Goal: Information Seeking & Learning: Compare options

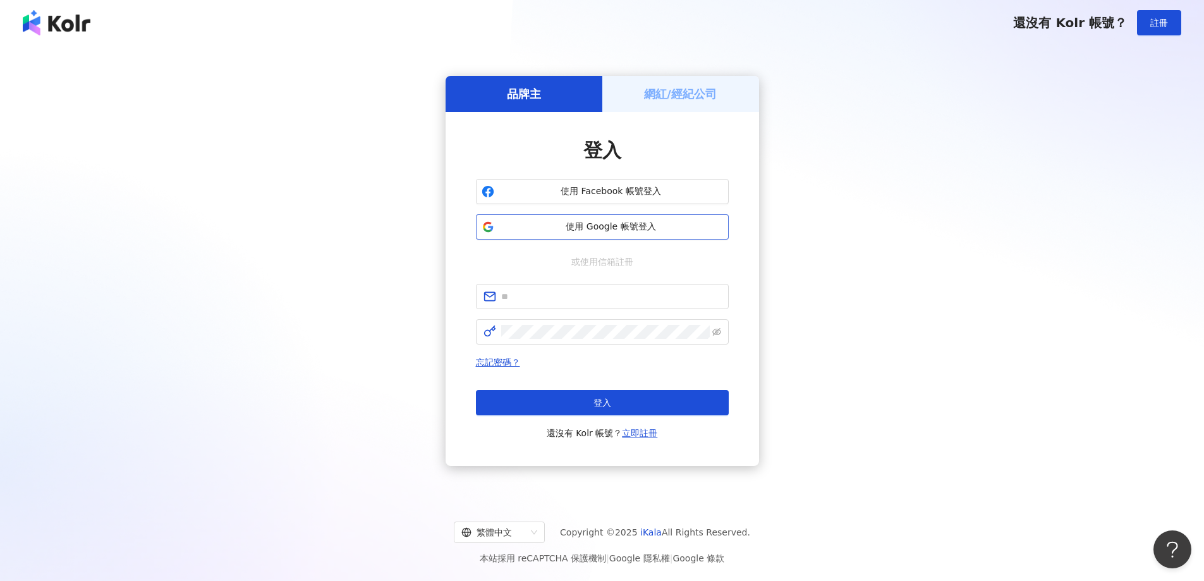
click at [656, 235] on button "使用 Google 帳號登入" at bounding box center [602, 226] width 253 height 25
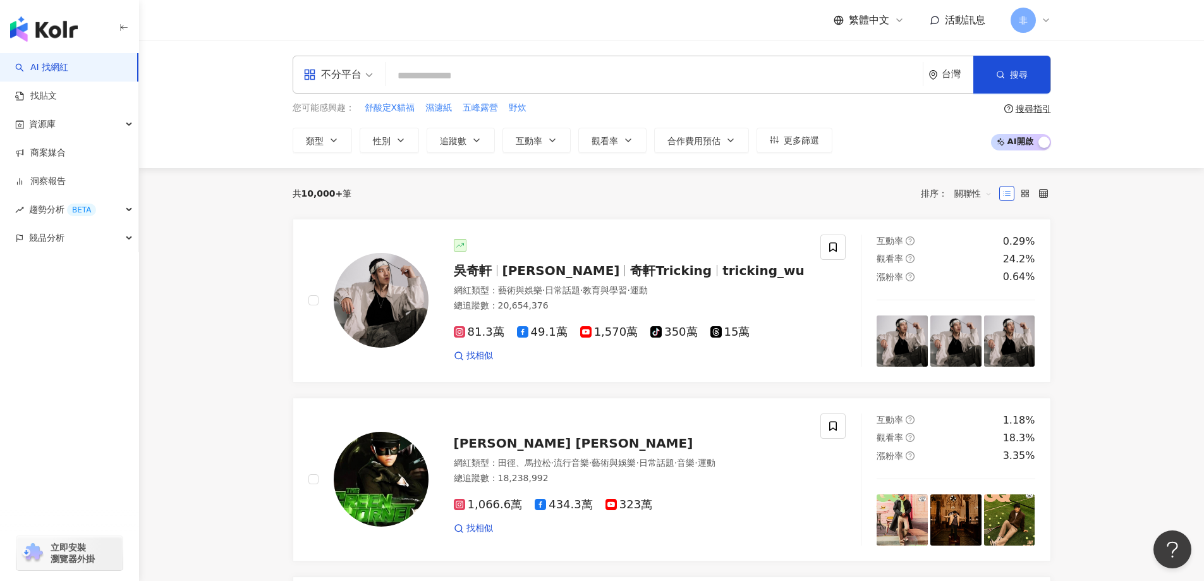
click at [576, 71] on input "search" at bounding box center [654, 76] width 527 height 24
click at [360, 83] on div "不分平台" at bounding box center [332, 74] width 58 height 20
click at [356, 134] on div "Instagram" at bounding box center [342, 133] width 71 height 16
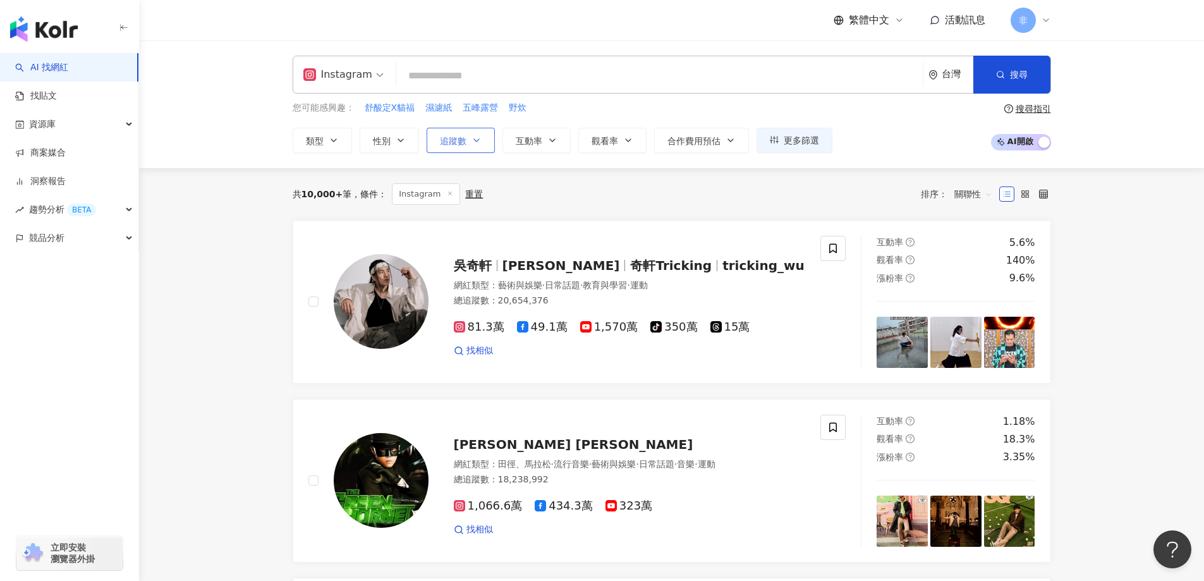
click at [483, 145] on button "追蹤數" at bounding box center [461, 140] width 68 height 25
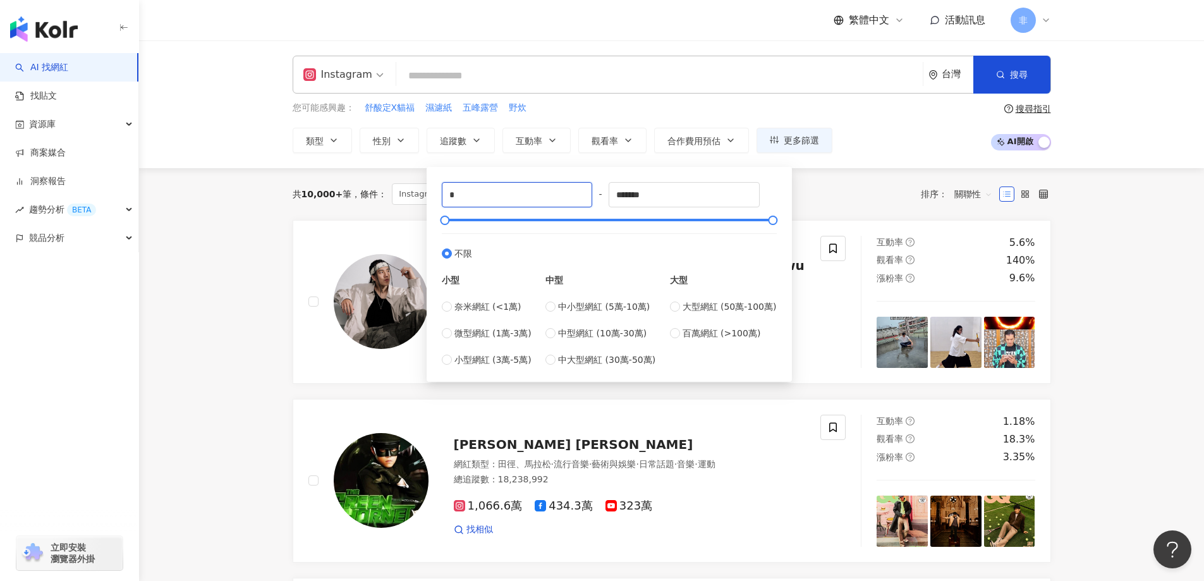
drag, startPoint x: 486, startPoint y: 189, endPoint x: 392, endPoint y: 196, distance: 93.8
type input "****"
click at [679, 190] on input "*******" at bounding box center [684, 195] width 150 height 24
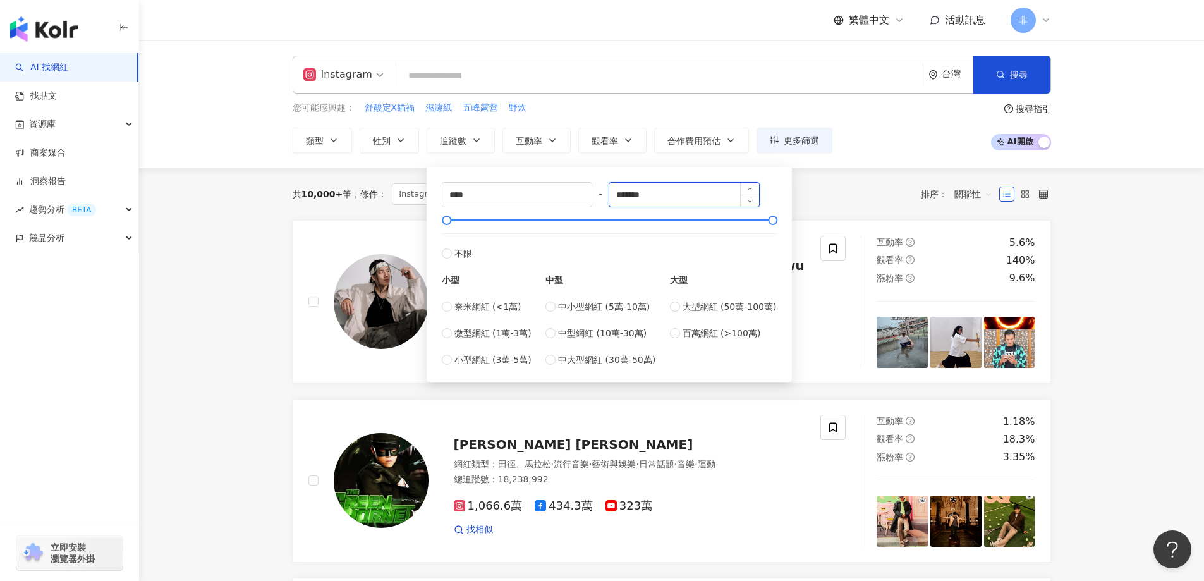
click at [683, 195] on input "*******" at bounding box center [684, 195] width 150 height 24
type input "*"
type input "******"
click at [808, 181] on div "共 10,000+ 筆 條件 ： Instagram 重置 排序： 關聯性" at bounding box center [672, 194] width 758 height 52
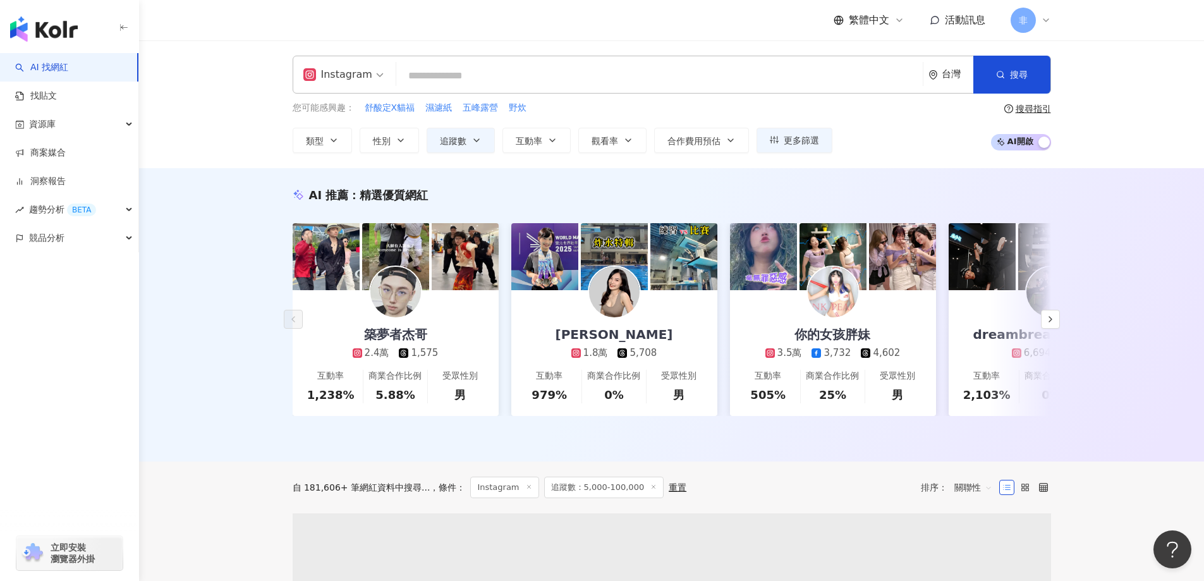
click at [550, 76] on input "search" at bounding box center [659, 76] width 516 height 24
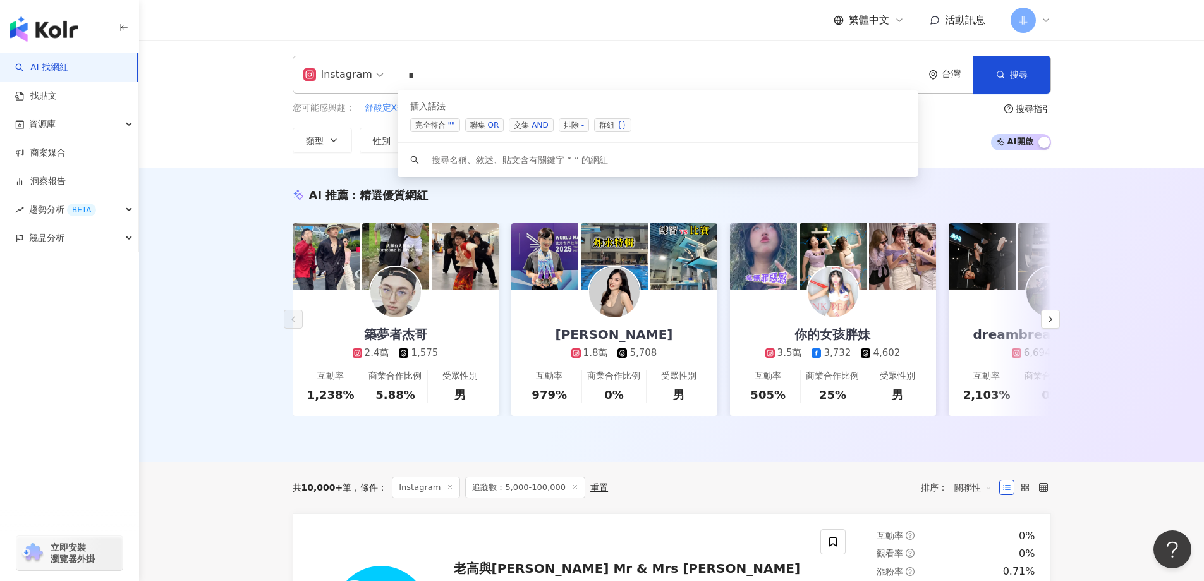
type input "*"
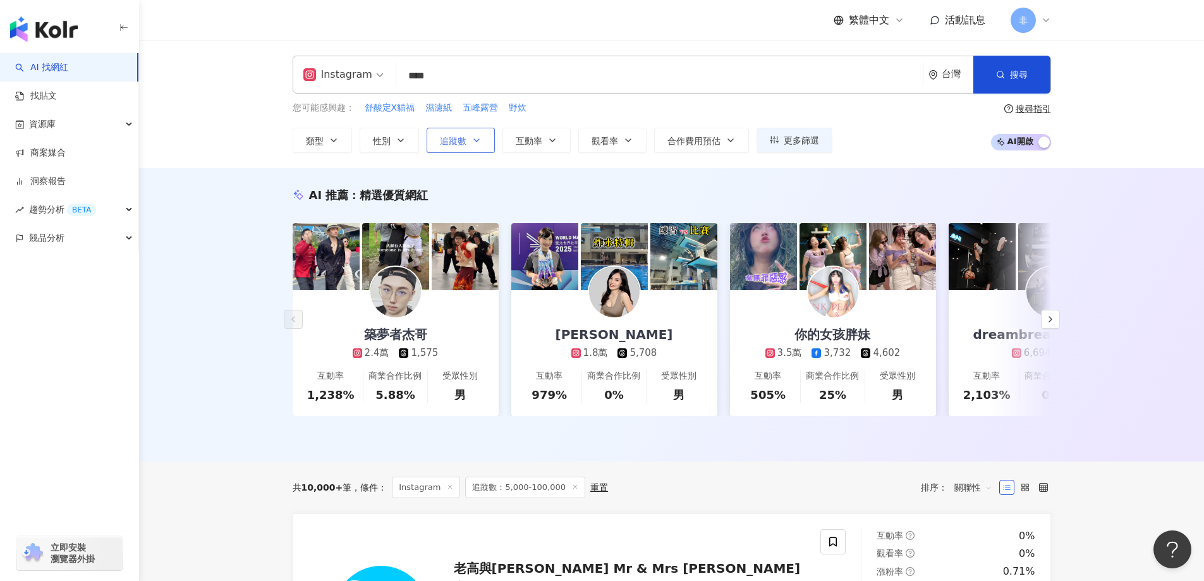
type input "***"
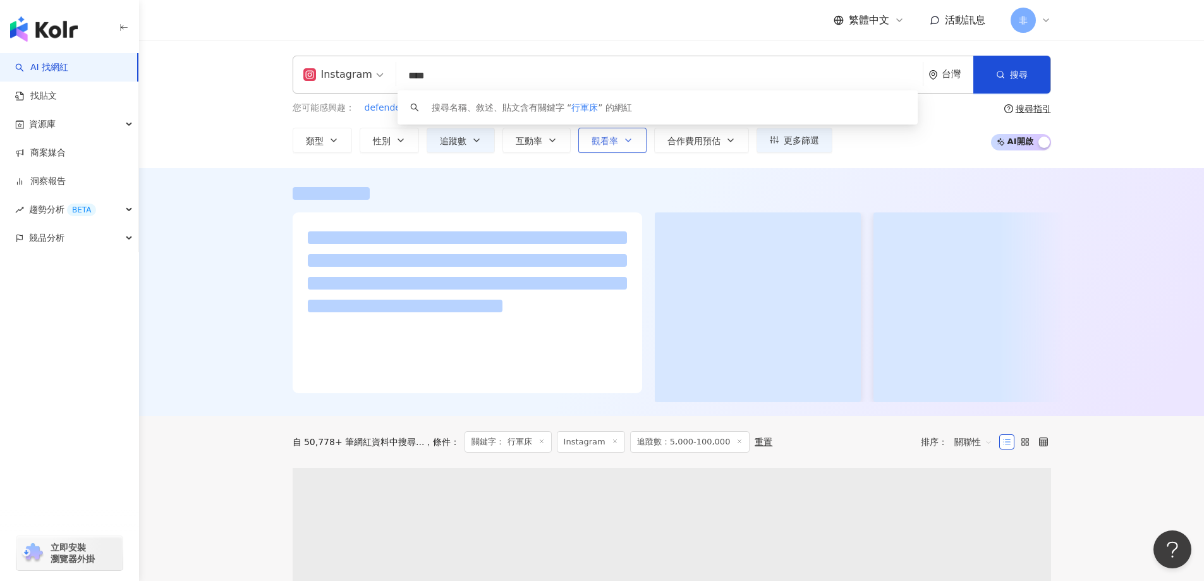
click at [619, 137] on button "觀看率" at bounding box center [612, 140] width 68 height 25
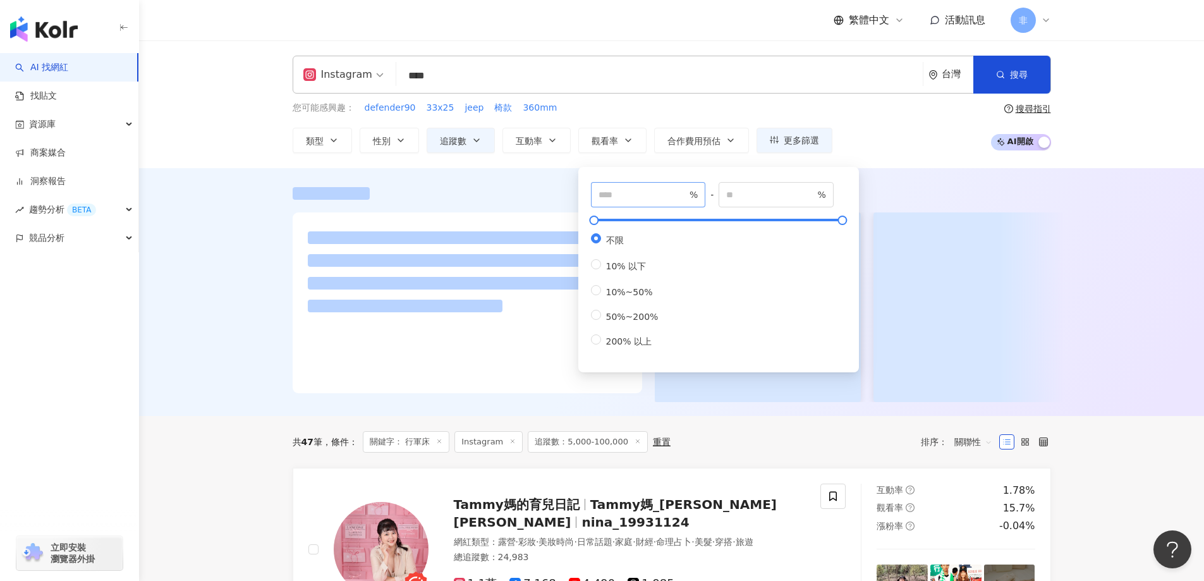
click at [628, 185] on span "%" at bounding box center [648, 194] width 115 height 25
click at [626, 193] on input "number" at bounding box center [643, 195] width 88 height 14
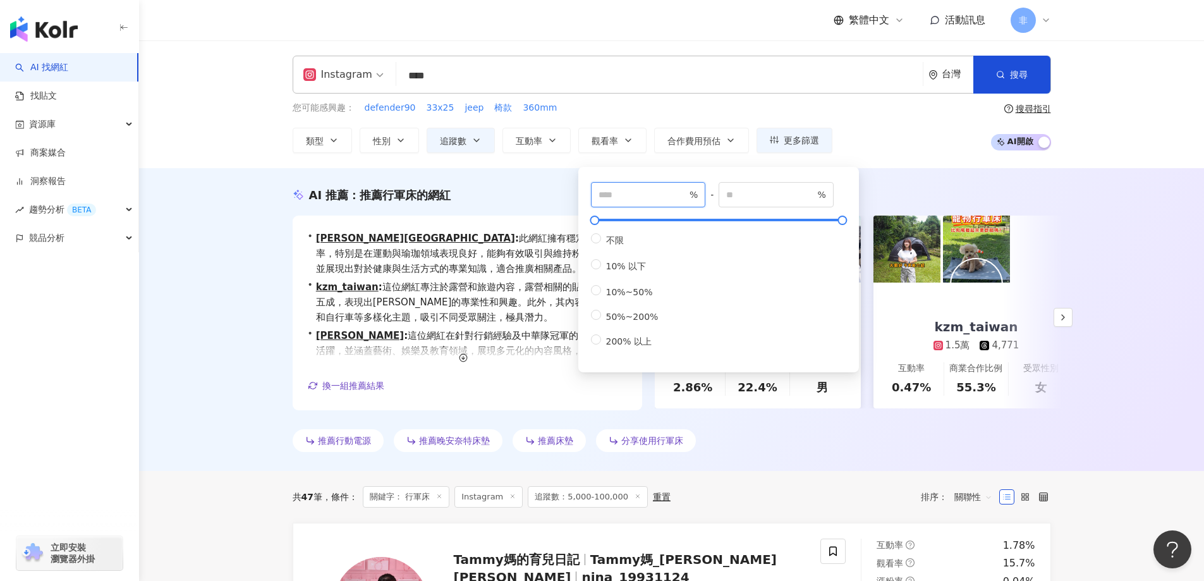
type input "**"
click at [942, 155] on div "Instagram *** 台灣 搜尋 keyword 搜尋名稱、敘述、貼文含有關鍵字 “ 行軍床 ” 的網紅 您可能感興趣： defender90 33x2…" at bounding box center [671, 104] width 1065 height 128
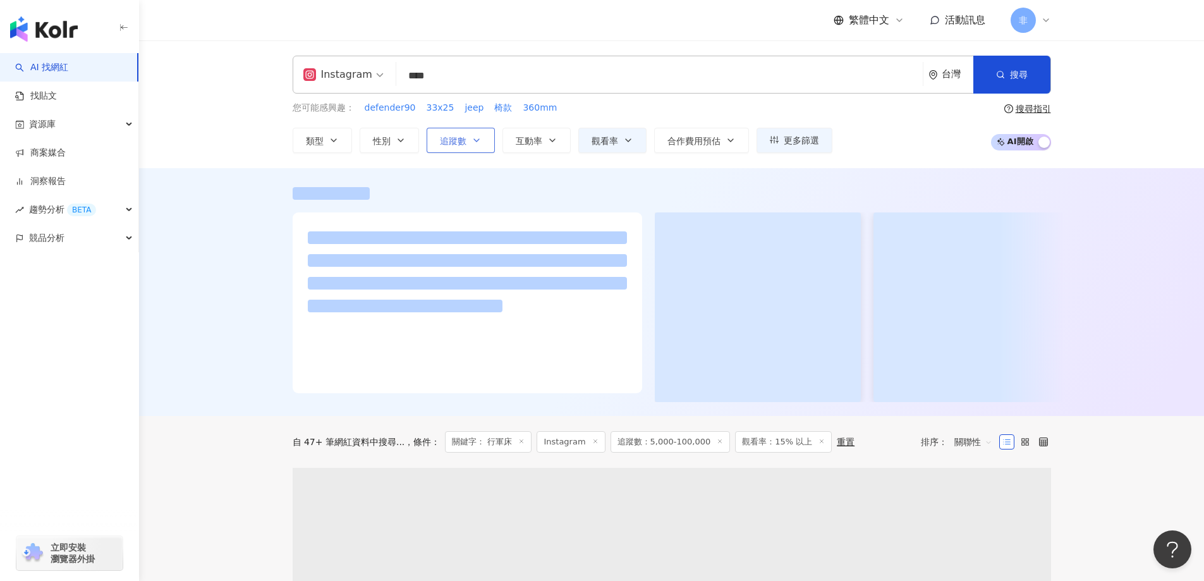
click at [482, 145] on button "追蹤數" at bounding box center [461, 140] width 68 height 25
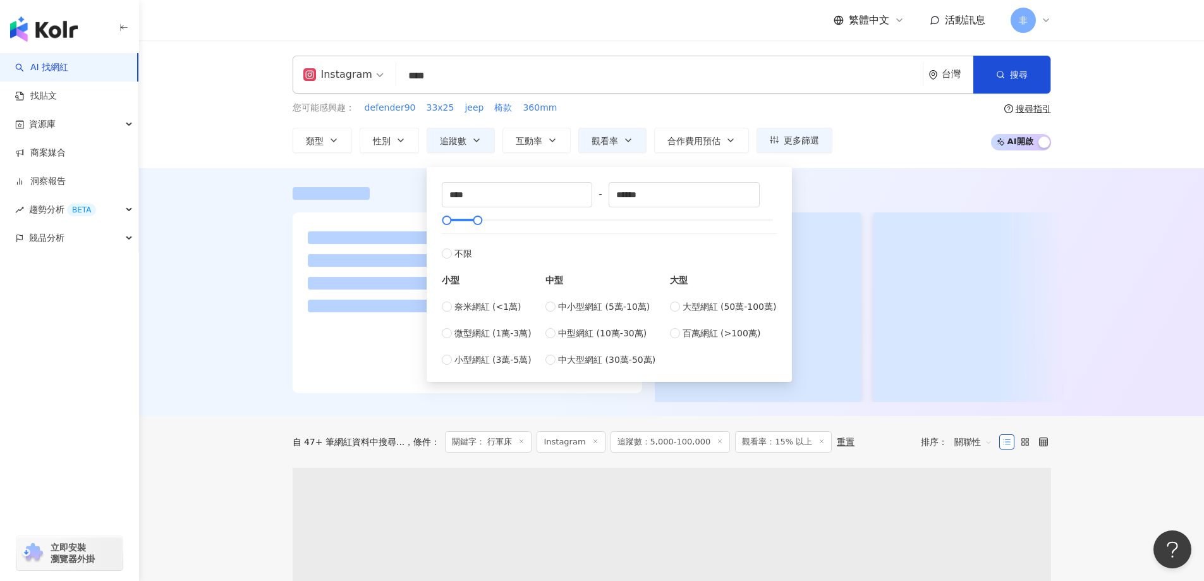
click at [612, 103] on div "您可能感興趣： defender90 33x25 jeep 椅款 360mm" at bounding box center [563, 108] width 540 height 14
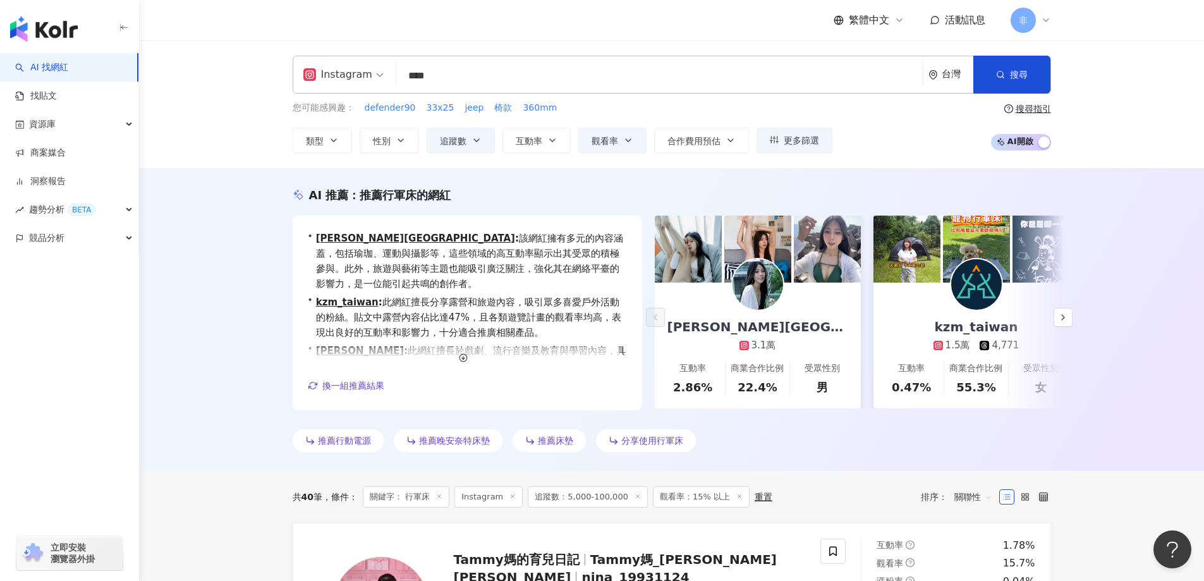
click at [1131, 209] on div "AI 推薦 ： 推薦行軍床的網紅 • 劉小米✿ Huaan : 該網紅擁有多元的內容涵蓋，包括瑜珈、運動與攝影等，這些領域的高互動率顯示出其受眾的積極參與。此…" at bounding box center [671, 319] width 1065 height 303
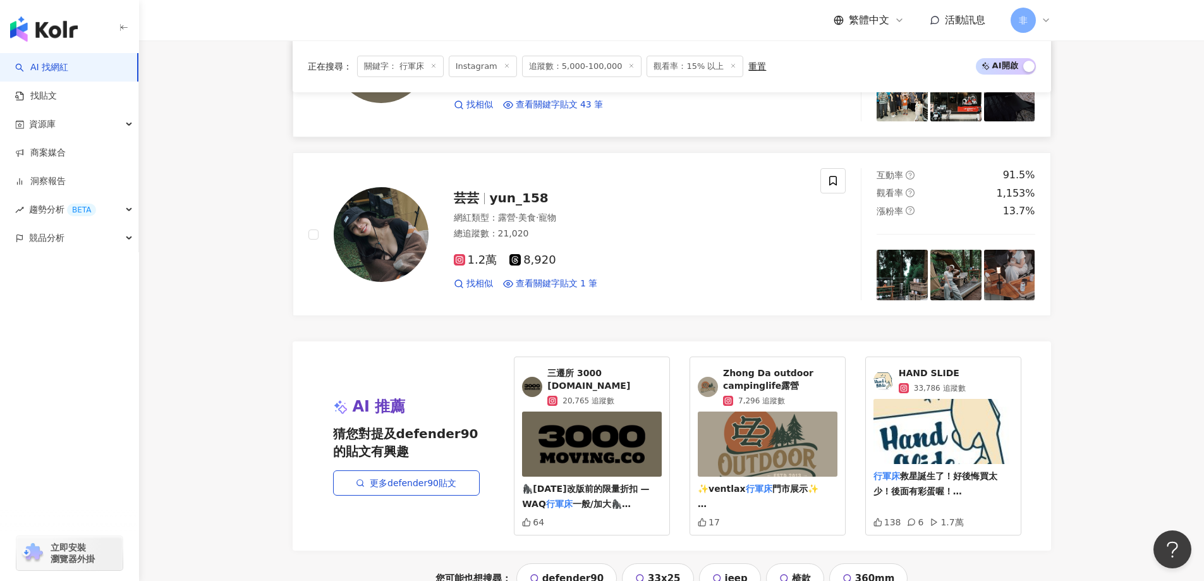
scroll to position [2591, 0]
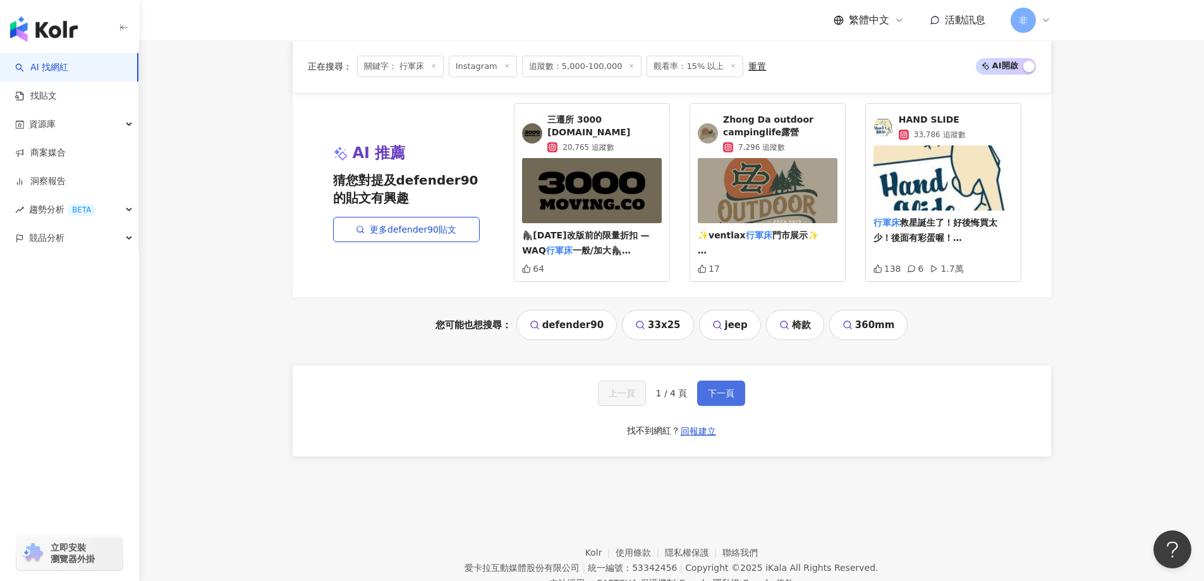
click at [729, 398] on span "下一頁" at bounding box center [721, 393] width 27 height 10
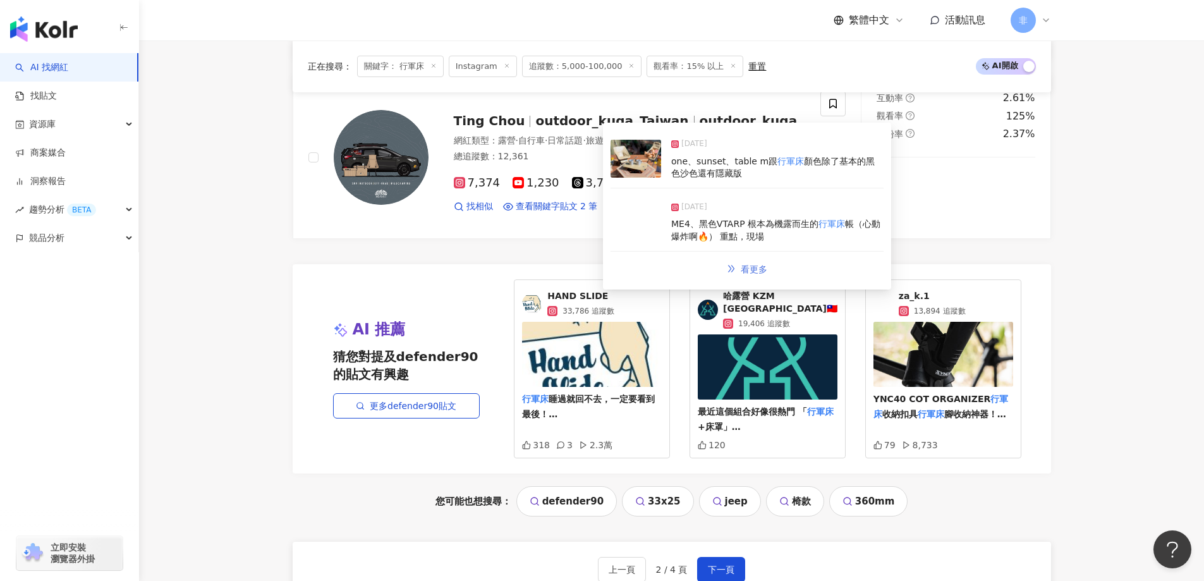
scroll to position [2626, 0]
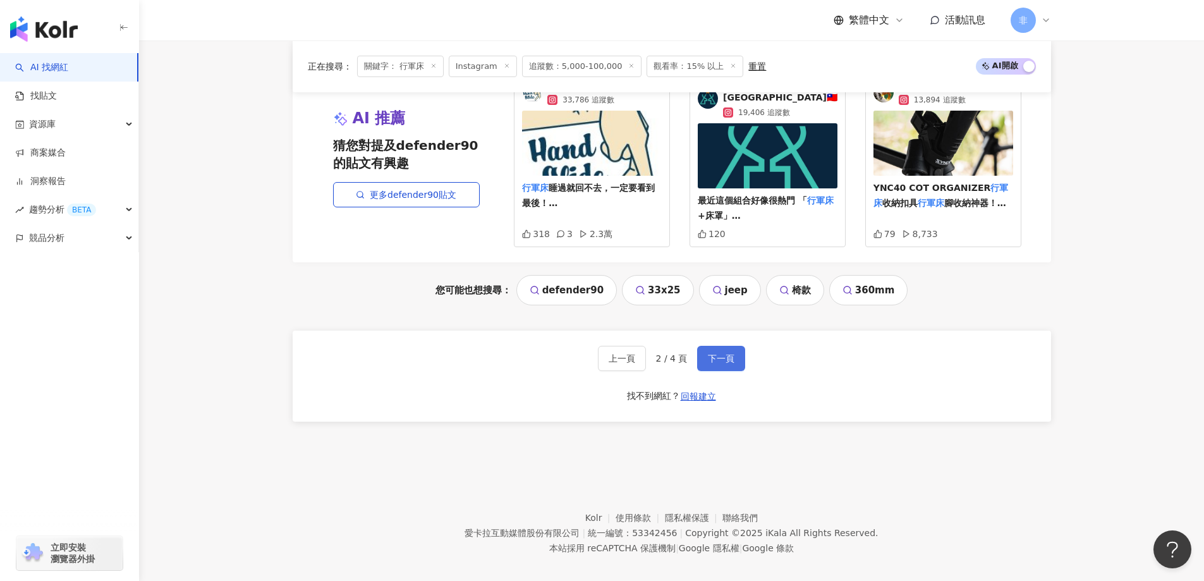
click at [732, 353] on span "下一頁" at bounding box center [721, 358] width 27 height 10
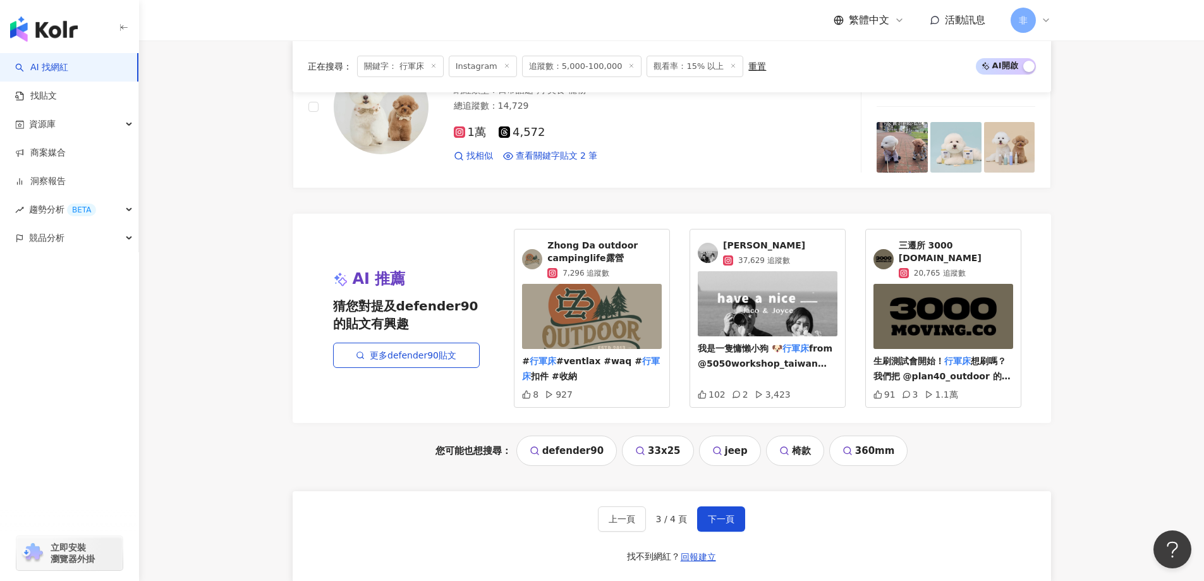
scroll to position [2639, 0]
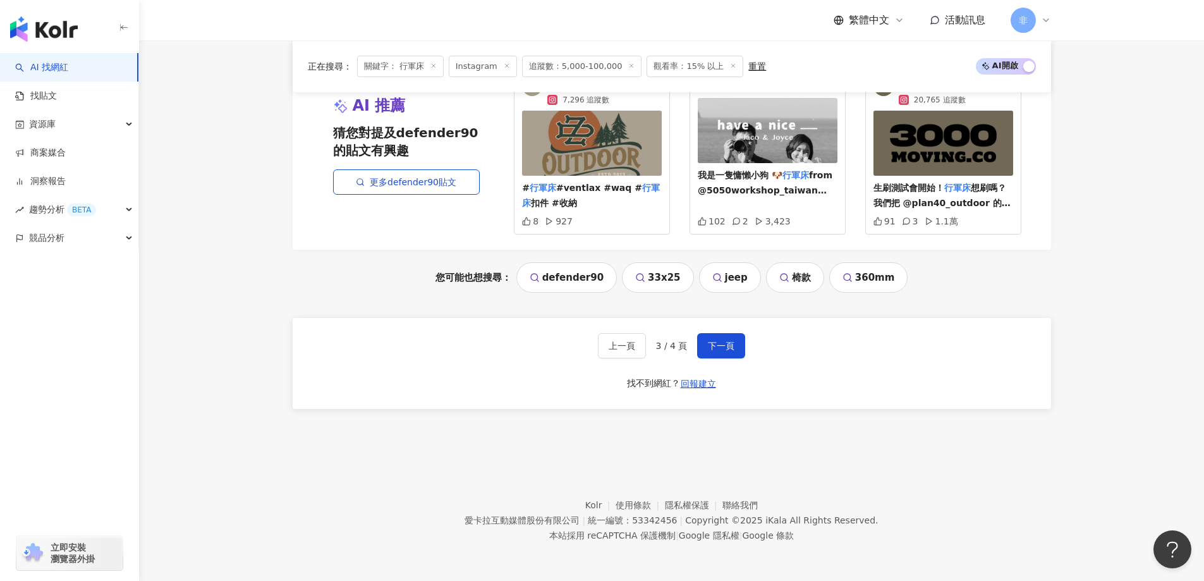
drag, startPoint x: 731, startPoint y: 351, endPoint x: 727, endPoint y: 365, distance: 15.0
click at [732, 351] on span "下一頁" at bounding box center [721, 346] width 27 height 10
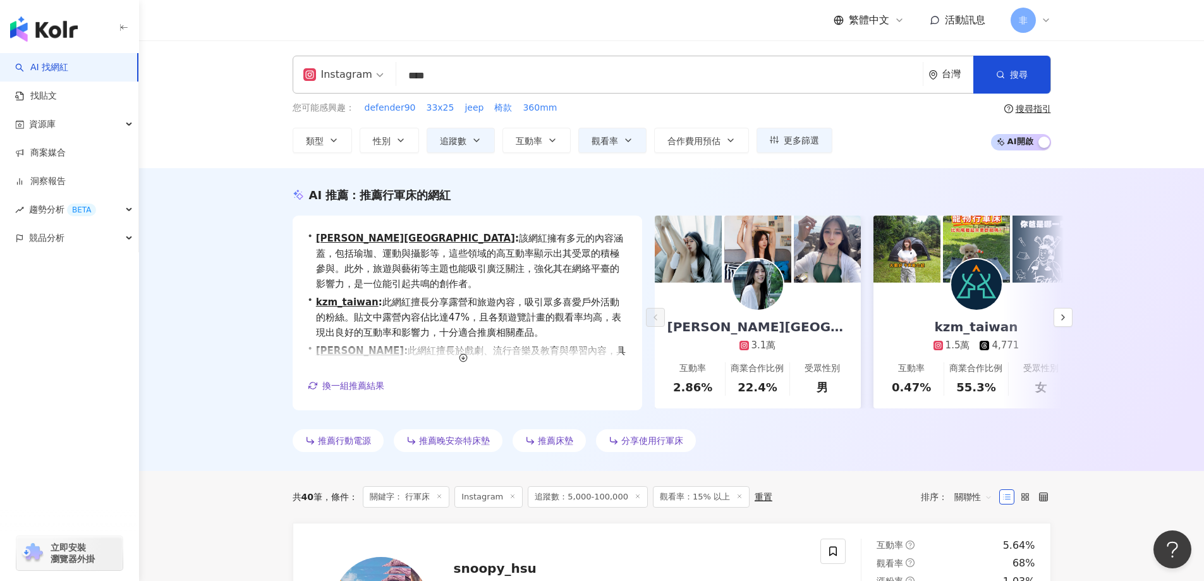
scroll to position [0, 0]
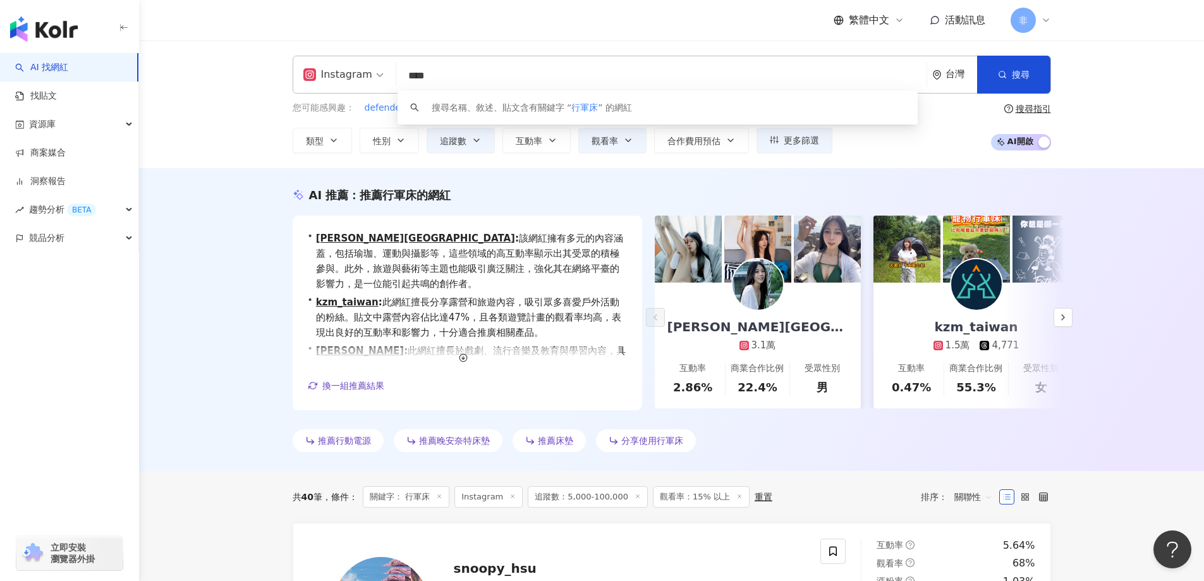
drag, startPoint x: 469, startPoint y: 83, endPoint x: 387, endPoint y: 79, distance: 82.3
click at [387, 79] on div "Instagram *** 台灣 搜尋 keyword 搜尋名稱、敘述、貼文含有關鍵字 “ 行軍床 ” 的網紅" at bounding box center [672, 75] width 758 height 38
type input "*"
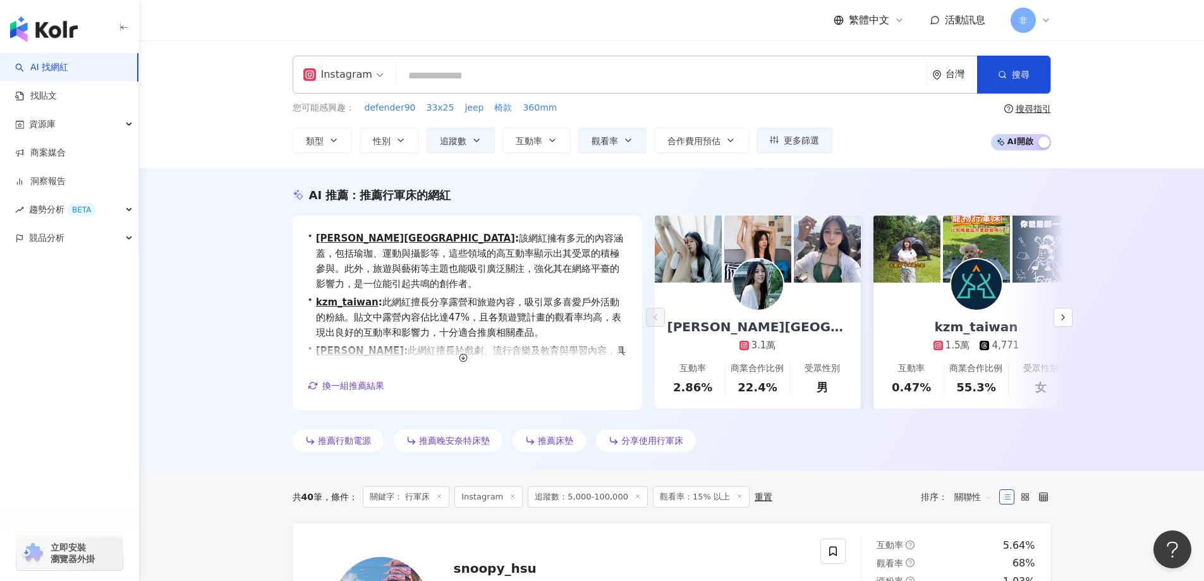
type input "*"
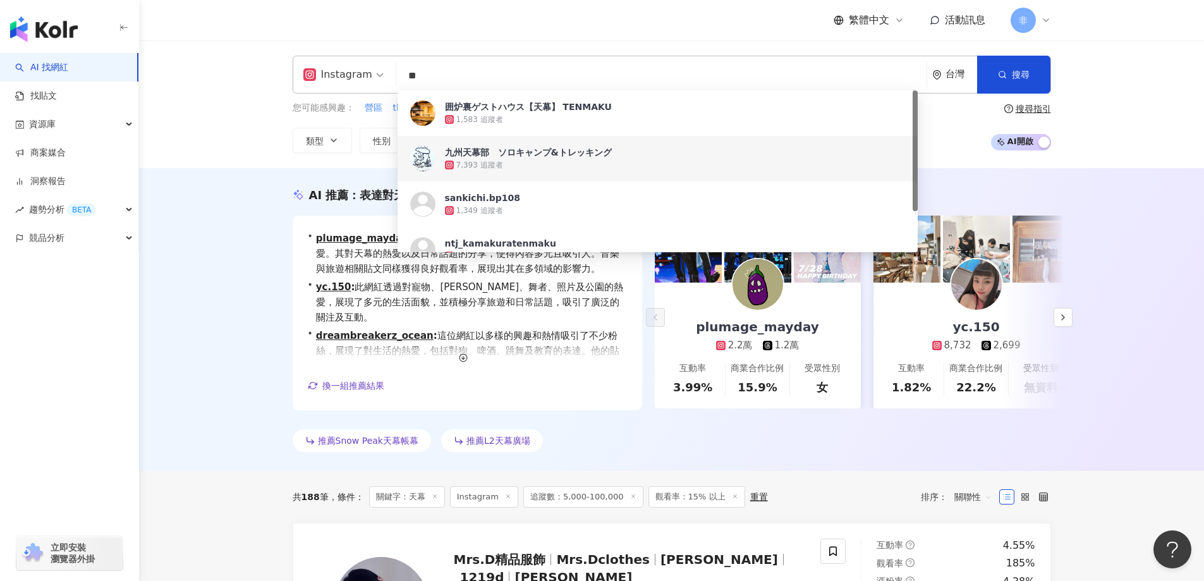
click at [225, 320] on div "AI 推薦 ： 表達對天幕的喜愛的網紅 • plumage_mayday : 此網紅在藝術與娛樂方面表現突出，深受粉絲喜愛。其對天幕的熱愛以及日常話題的分享，…" at bounding box center [671, 319] width 1065 height 303
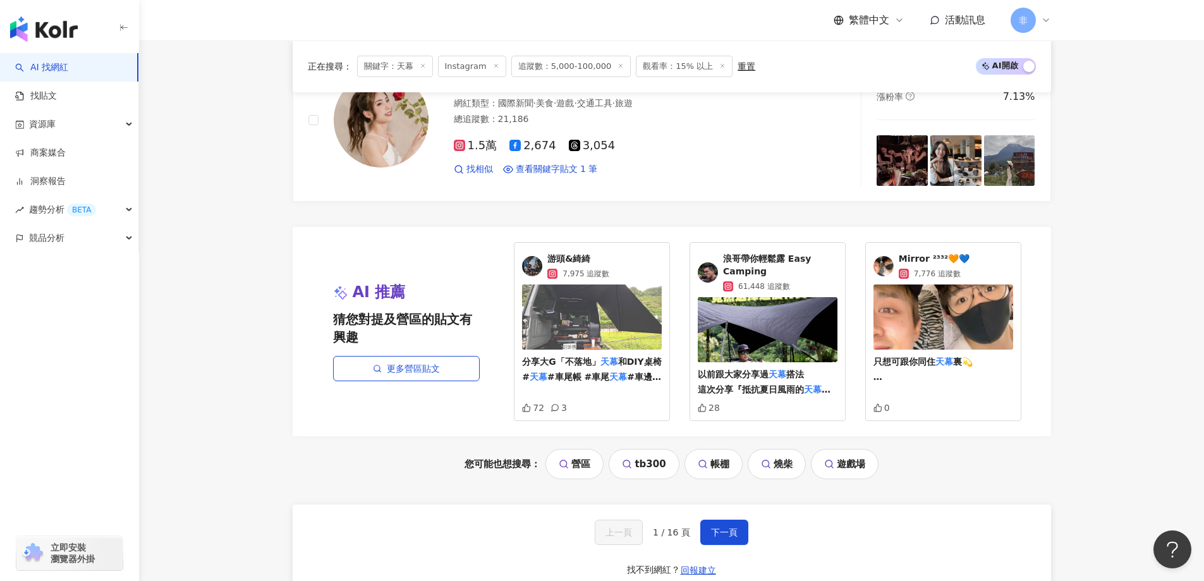
scroll to position [2528, 0]
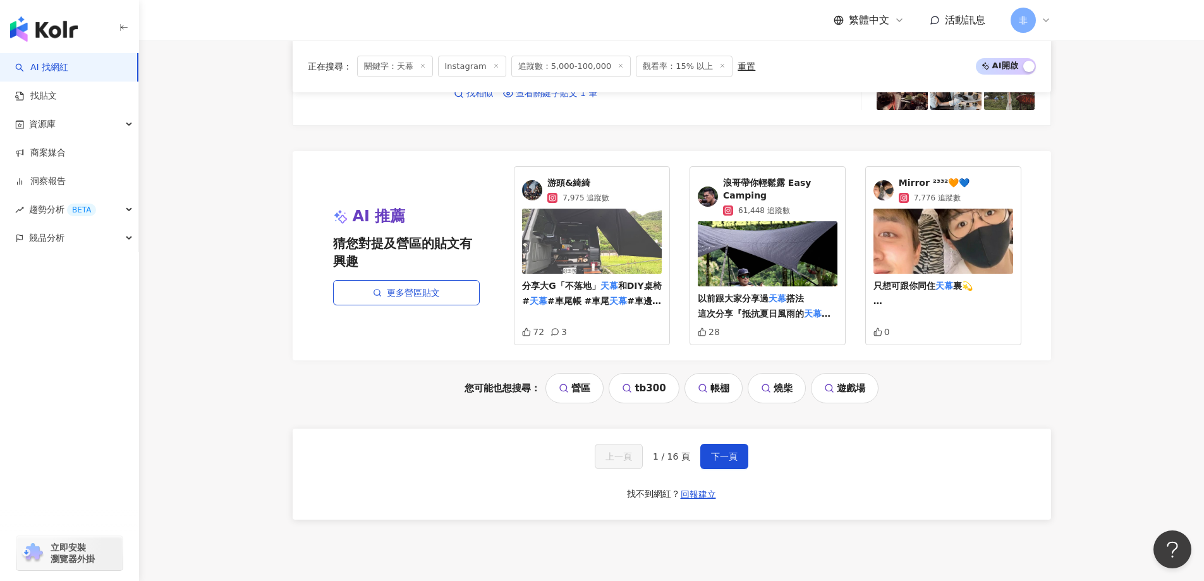
click at [711, 471] on div "上一頁 1 / 16 頁 下一頁 找不到網紅？ 回報建立" at bounding box center [672, 473] width 758 height 91
click at [724, 456] on span "下一頁" at bounding box center [724, 456] width 27 height 10
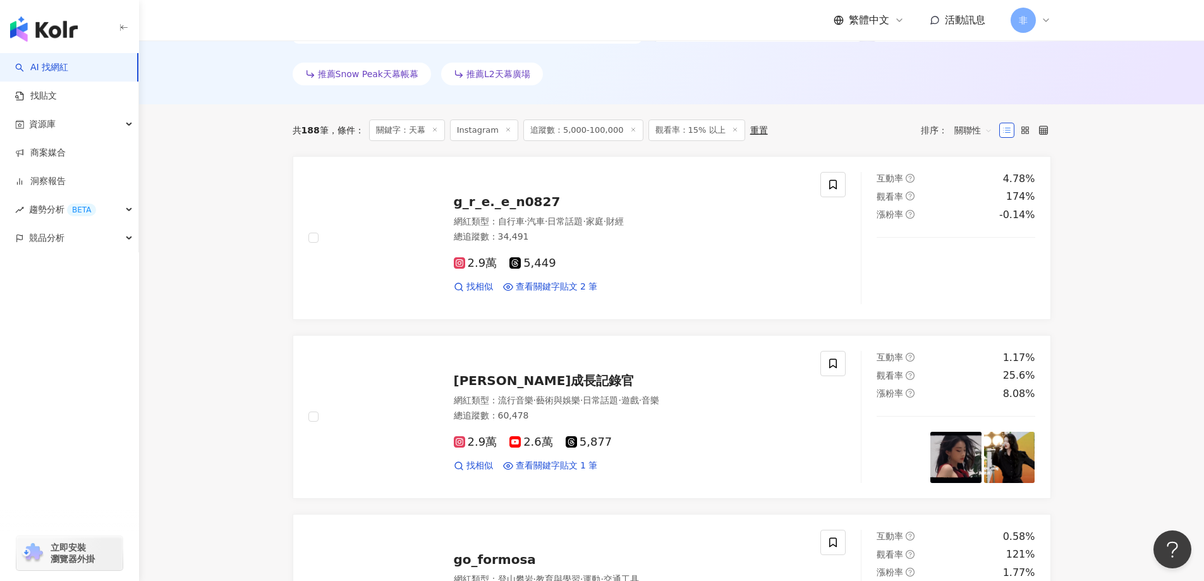
scroll to position [0, 0]
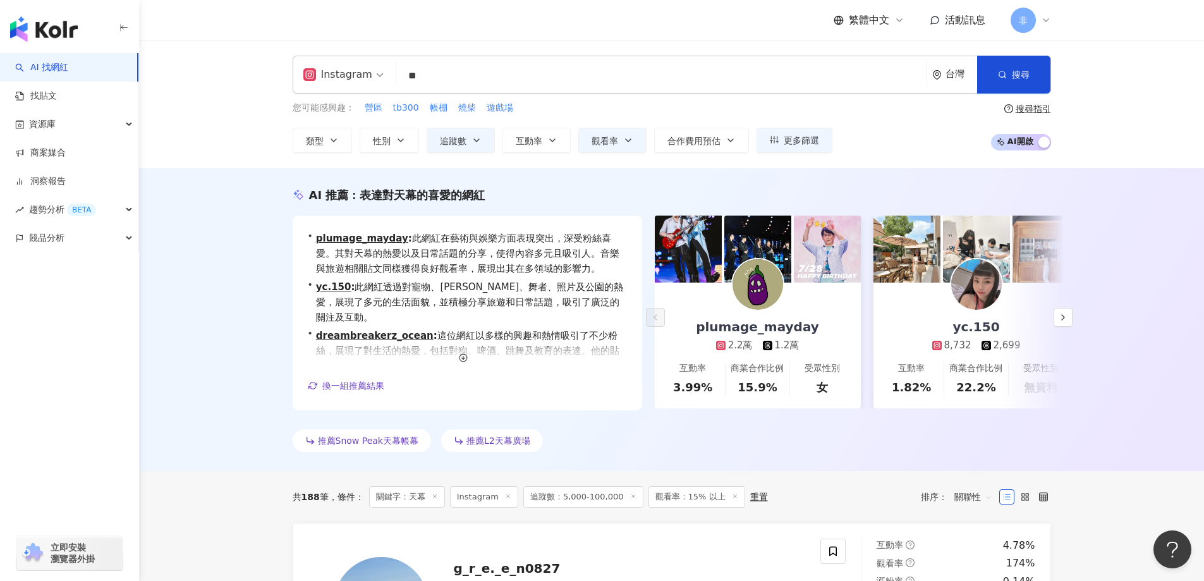
click at [1100, 260] on div "AI 推薦 ： 表達對天幕的喜愛的網紅 • plumage_mayday : 此網紅在藝術與娛樂方面表現突出，深受粉絲喜愛。其對天幕的熱愛以及日常話題的分享，…" at bounding box center [671, 319] width 1065 height 303
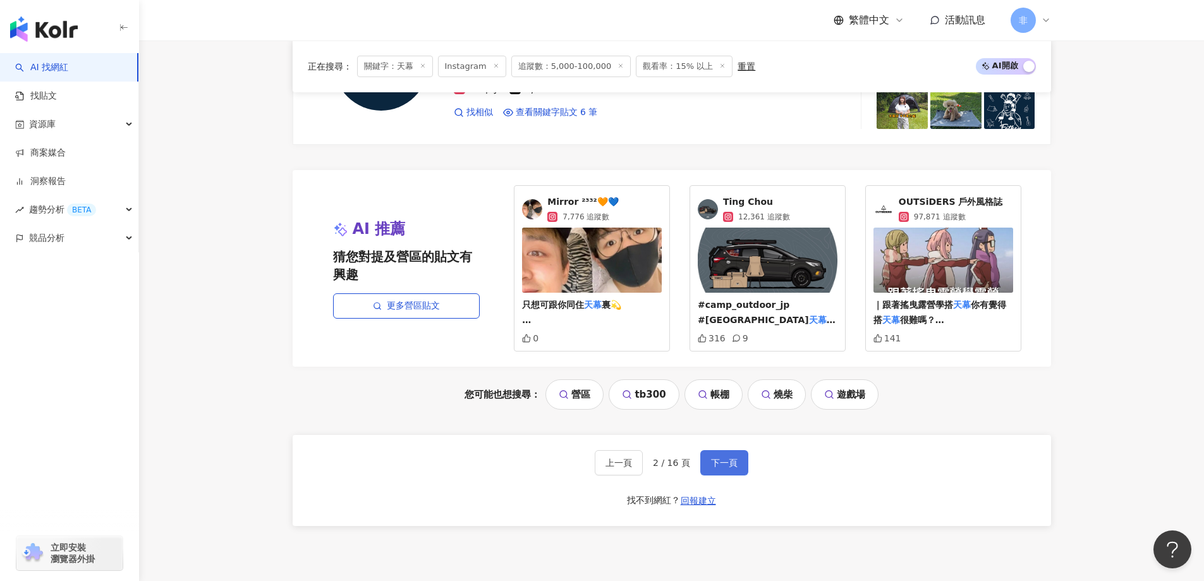
scroll to position [2591, 0]
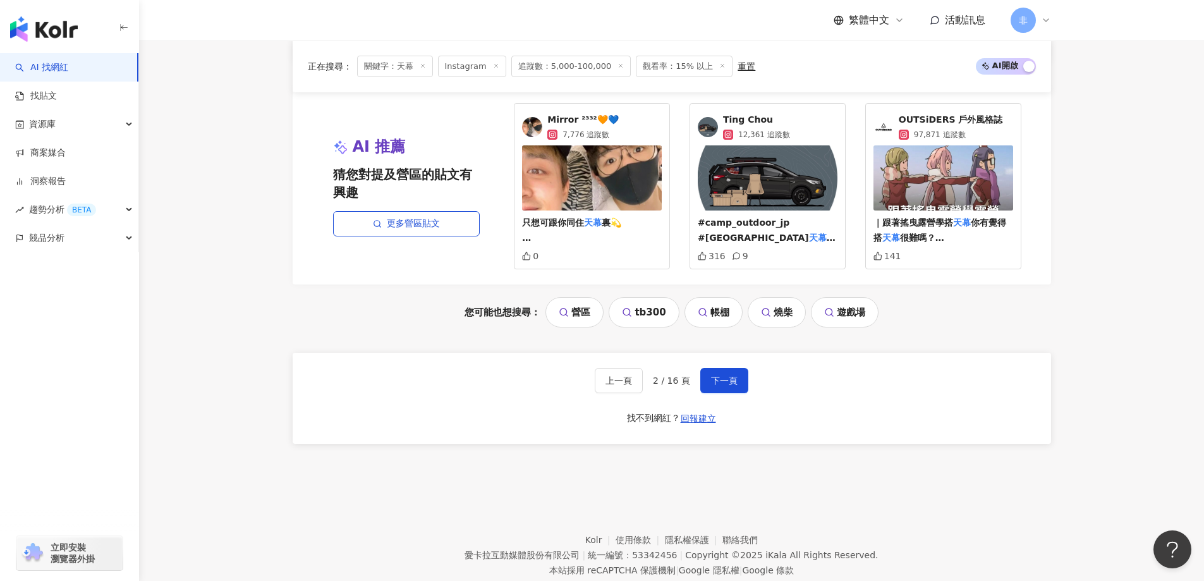
drag, startPoint x: 733, startPoint y: 380, endPoint x: 734, endPoint y: 356, distance: 24.0
click at [733, 380] on span "下一頁" at bounding box center [724, 380] width 27 height 10
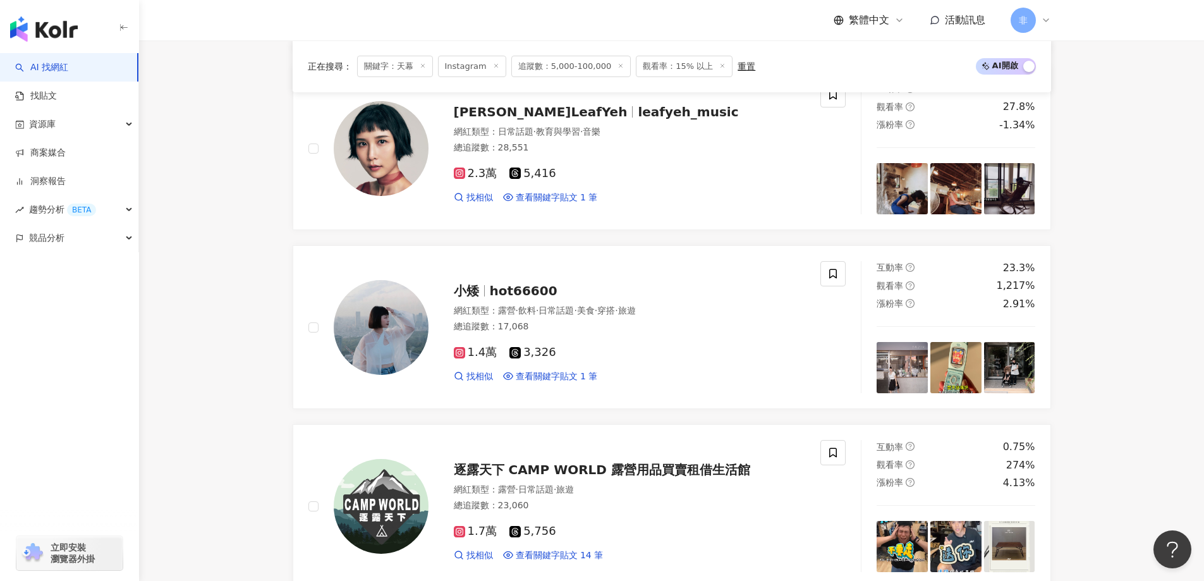
scroll to position [0, 0]
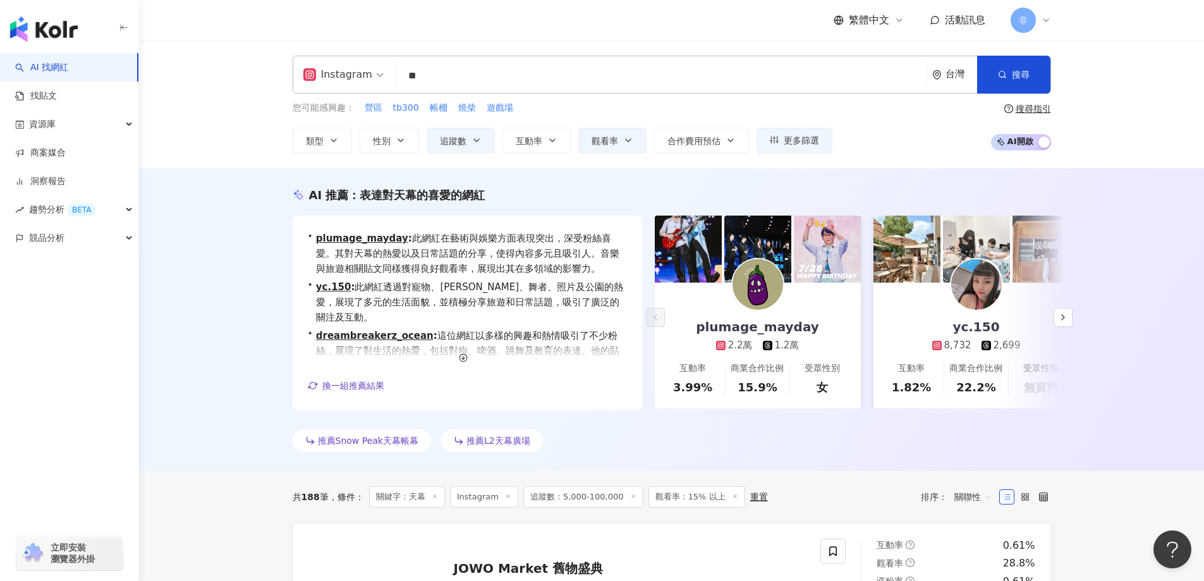
click at [472, 70] on input "**" at bounding box center [661, 76] width 520 height 24
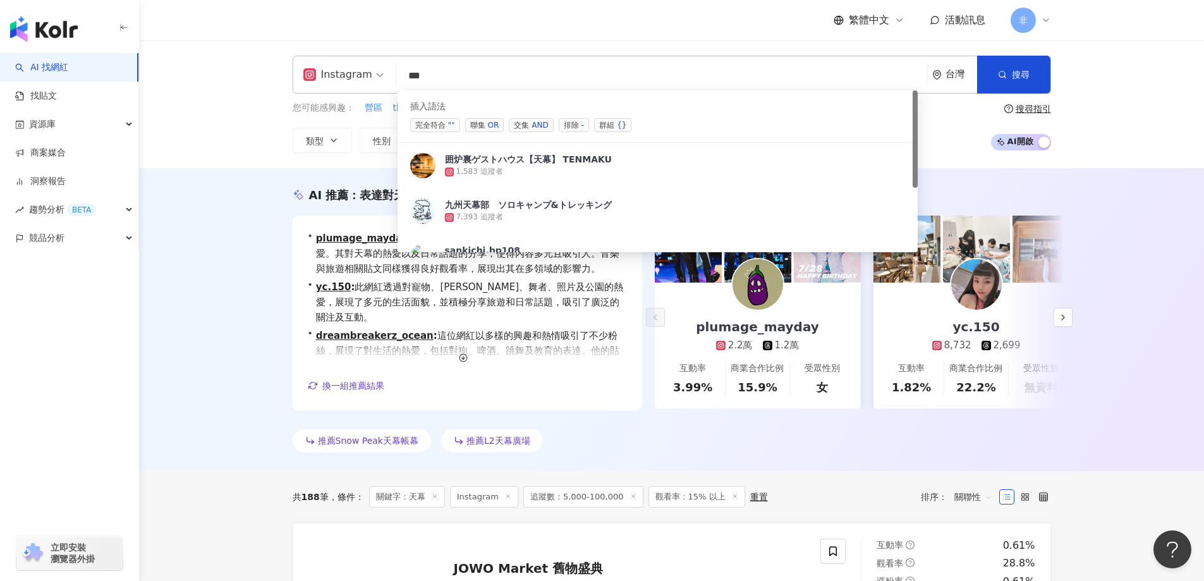
click at [526, 123] on span "交集 AND" at bounding box center [531, 125] width 44 height 14
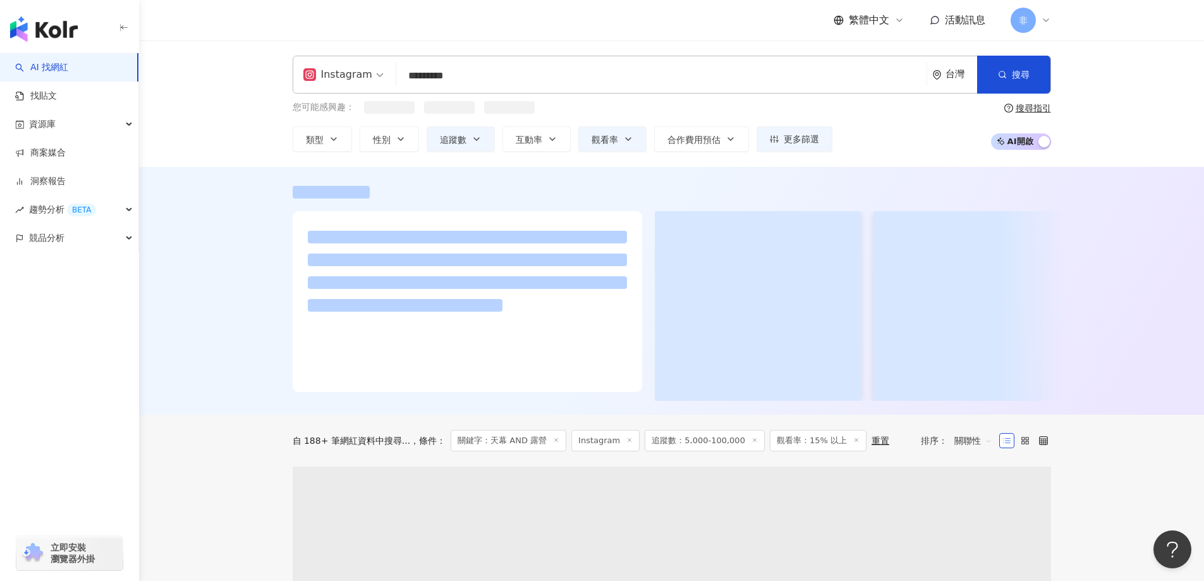
type input "*********"
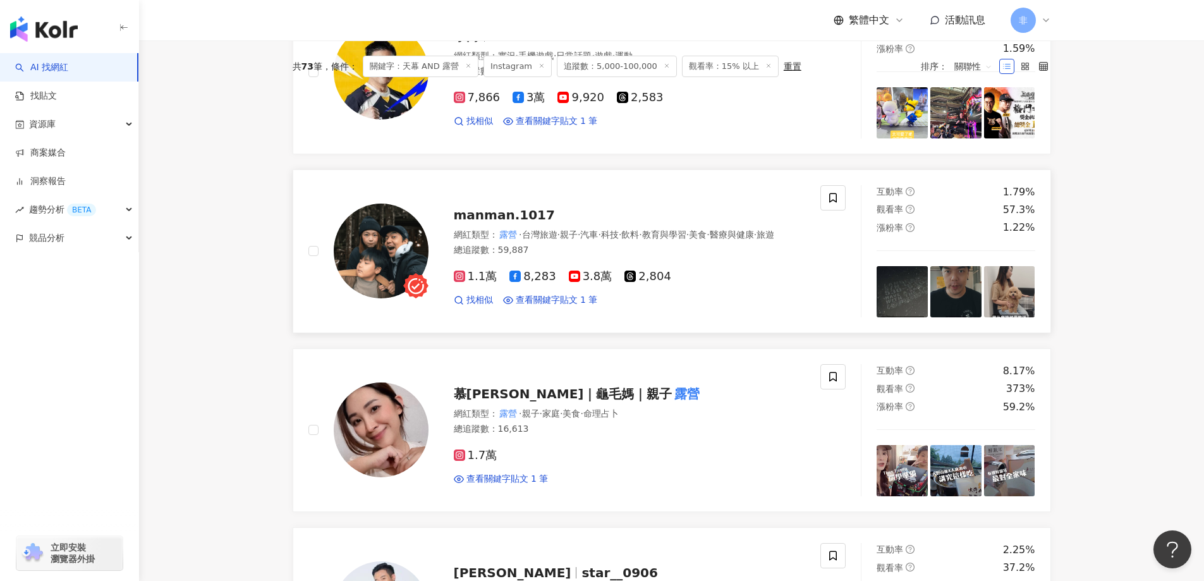
scroll to position [387, 0]
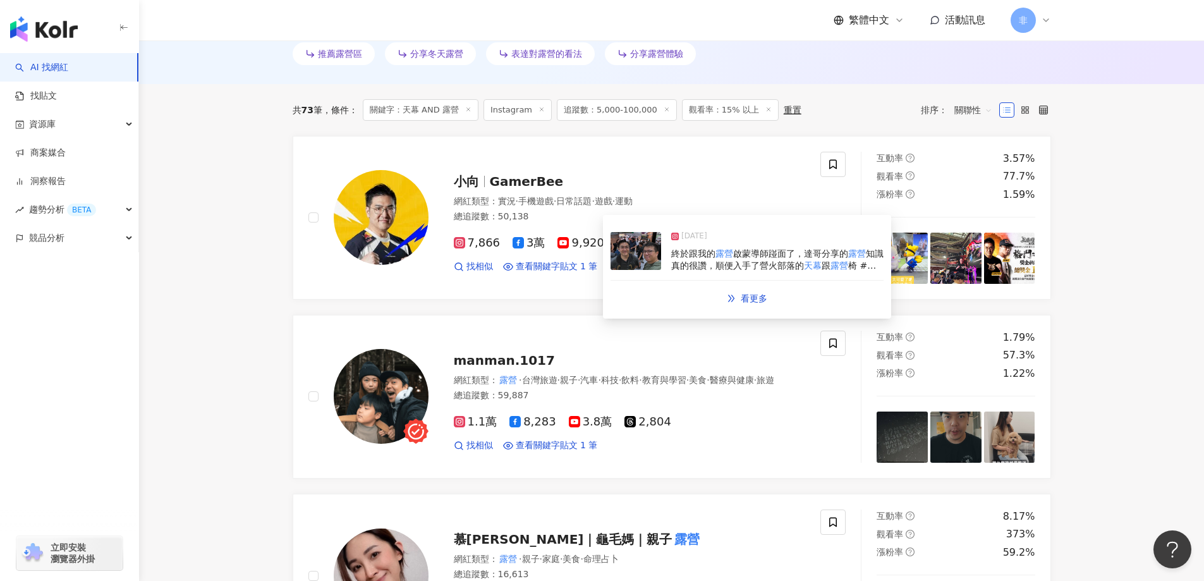
drag, startPoint x: 762, startPoint y: 300, endPoint x: 218, endPoint y: 319, distance: 543.9
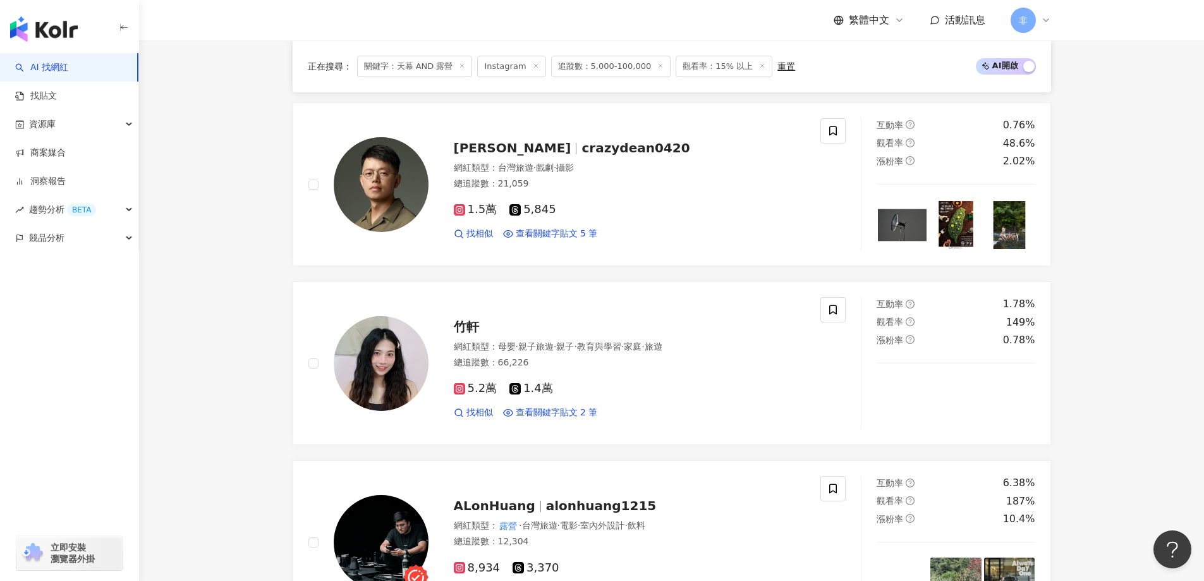
scroll to position [2472, 0]
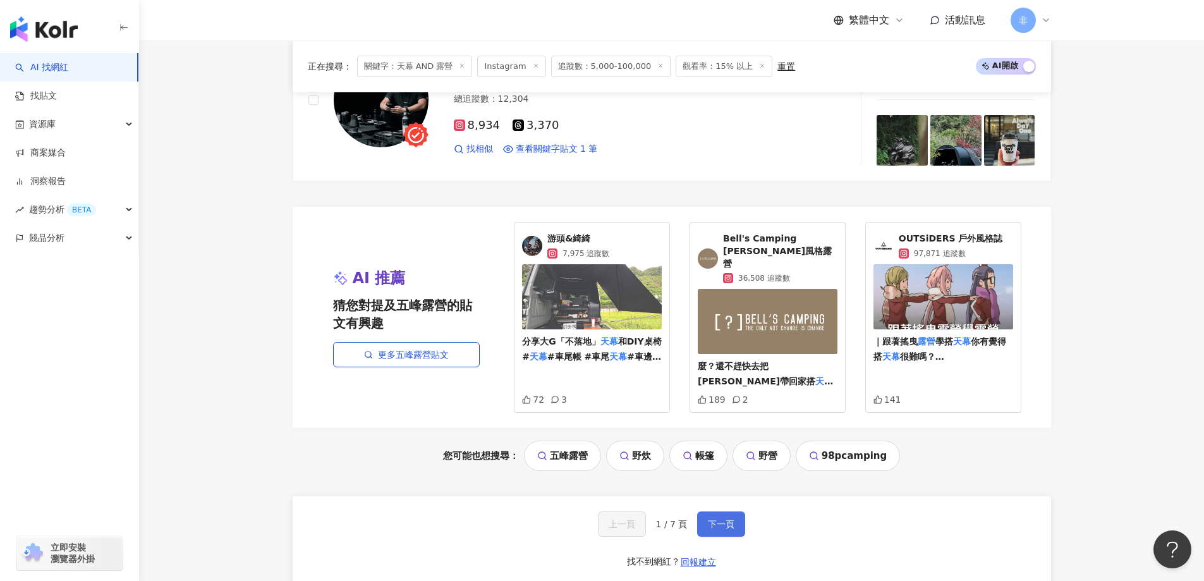
click at [715, 519] on span "下一頁" at bounding box center [721, 524] width 27 height 10
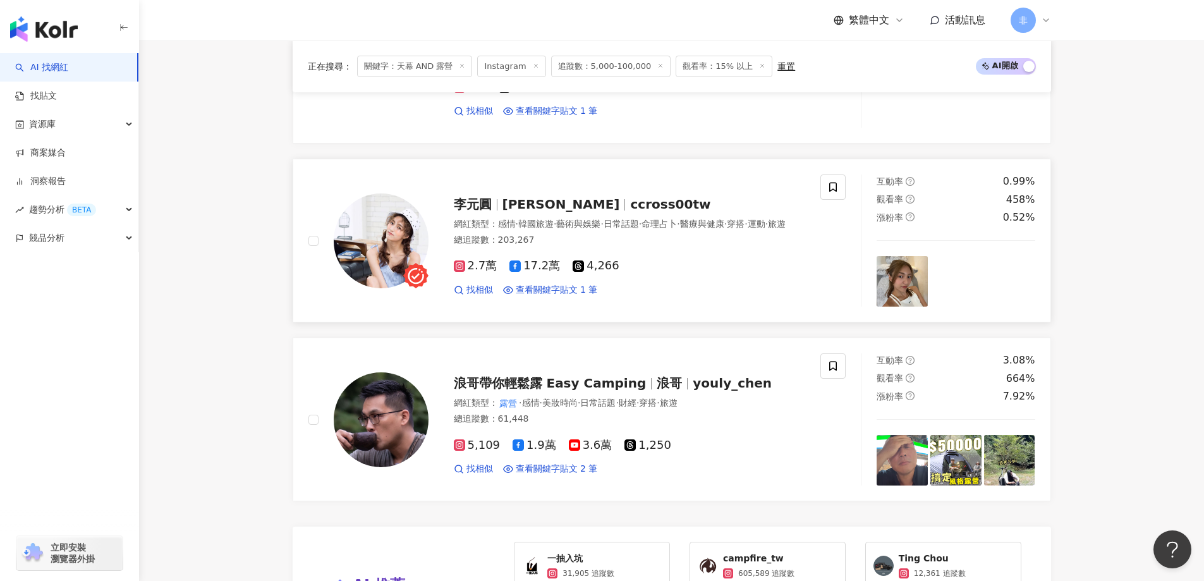
scroll to position [2212, 0]
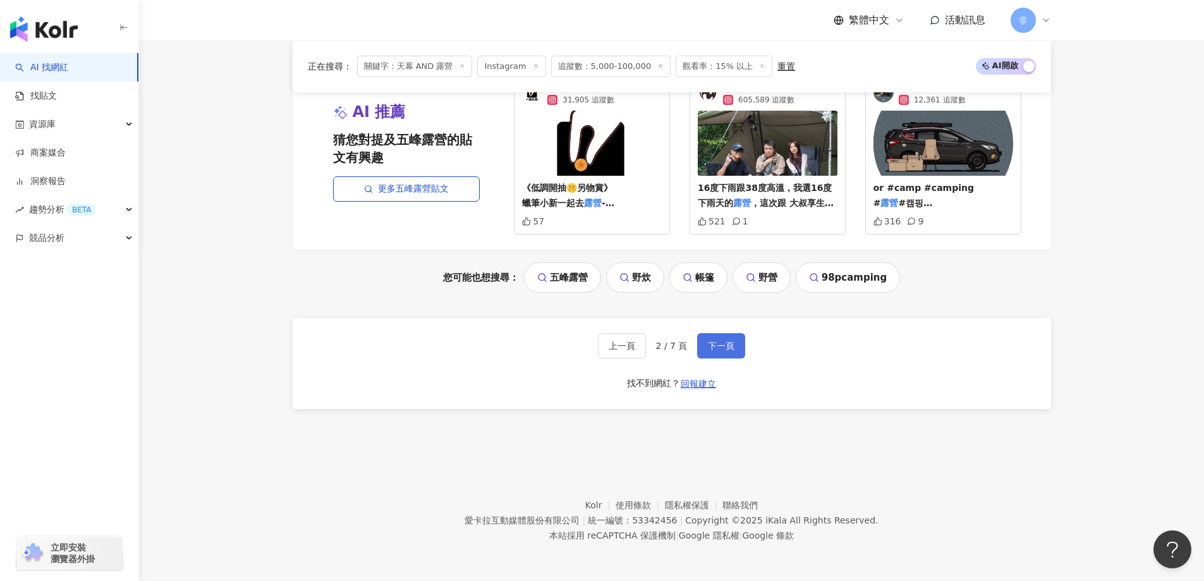
click at [710, 349] on span "下一頁" at bounding box center [721, 346] width 27 height 10
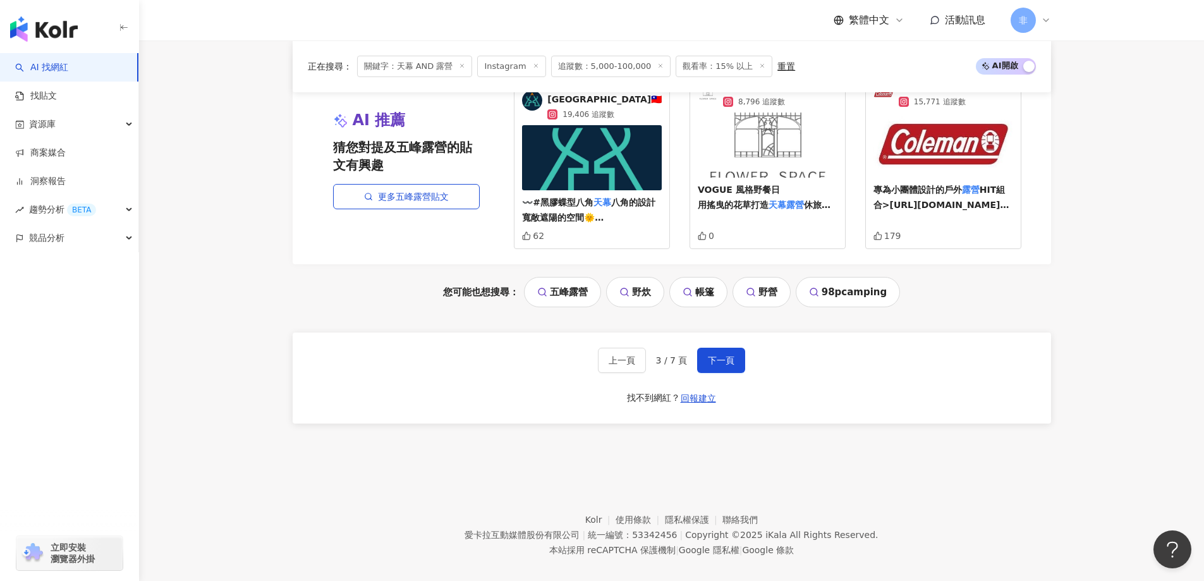
scroll to position [2626, 0]
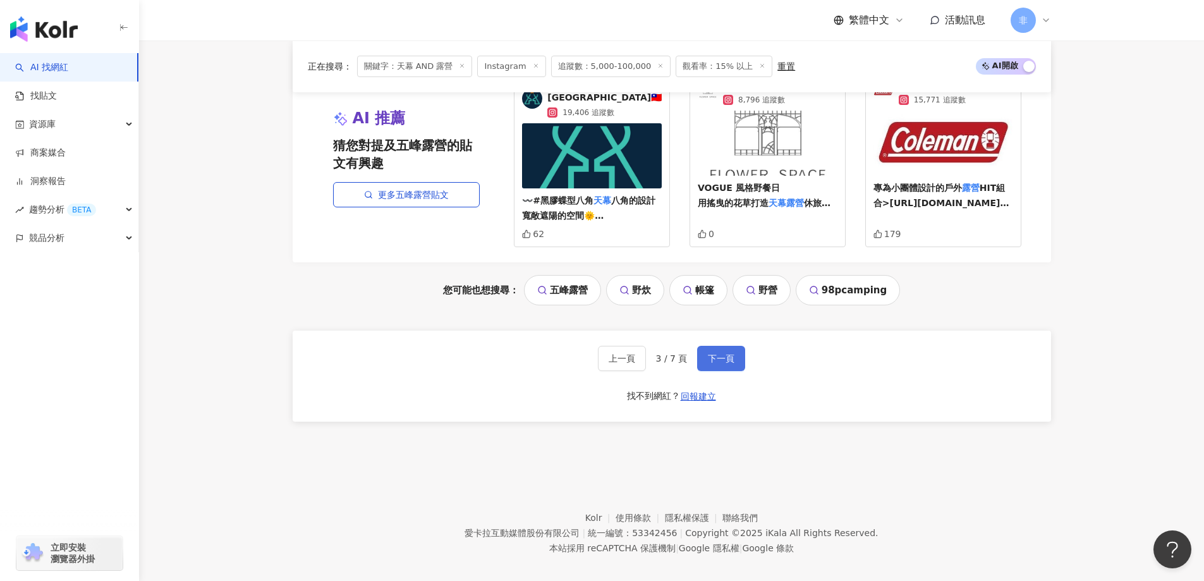
click at [723, 353] on span "下一頁" at bounding box center [721, 358] width 27 height 10
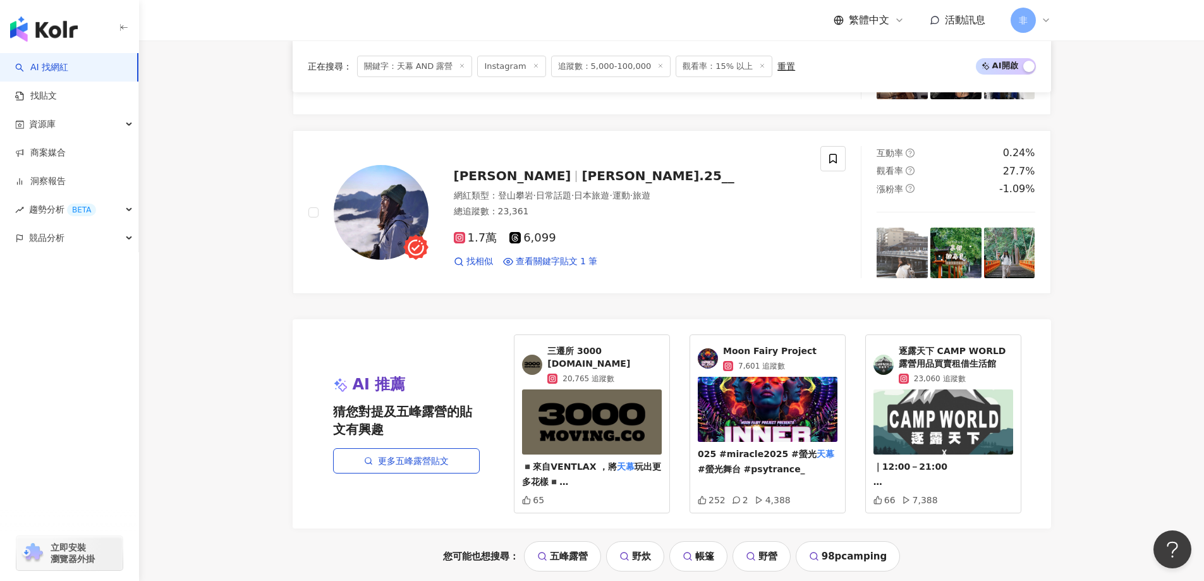
scroll to position [2402, 0]
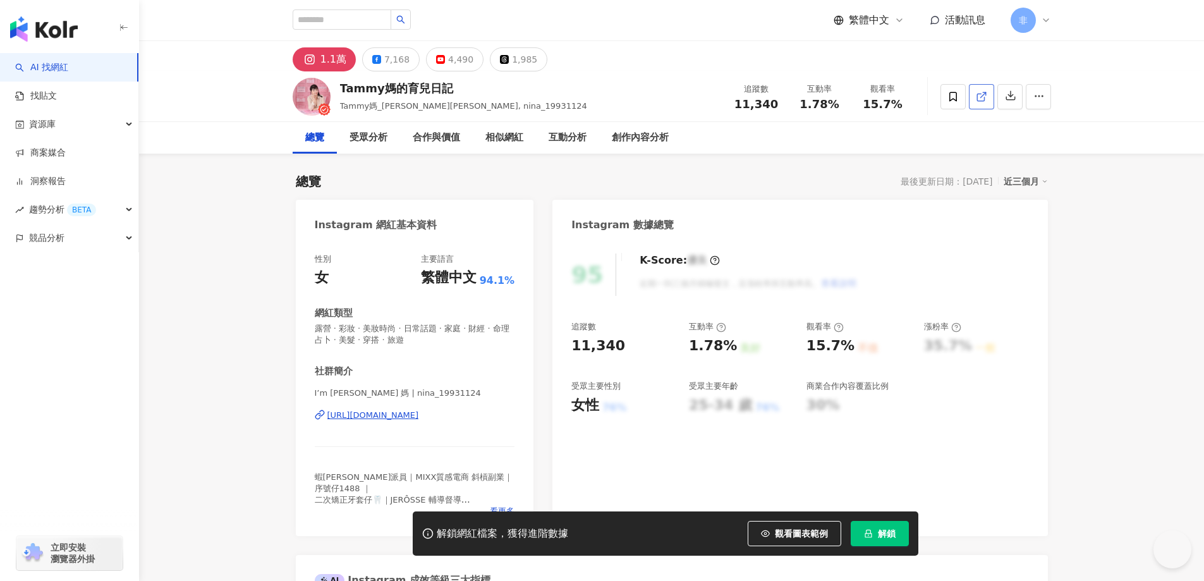
click at [987, 90] on span at bounding box center [981, 96] width 11 height 13
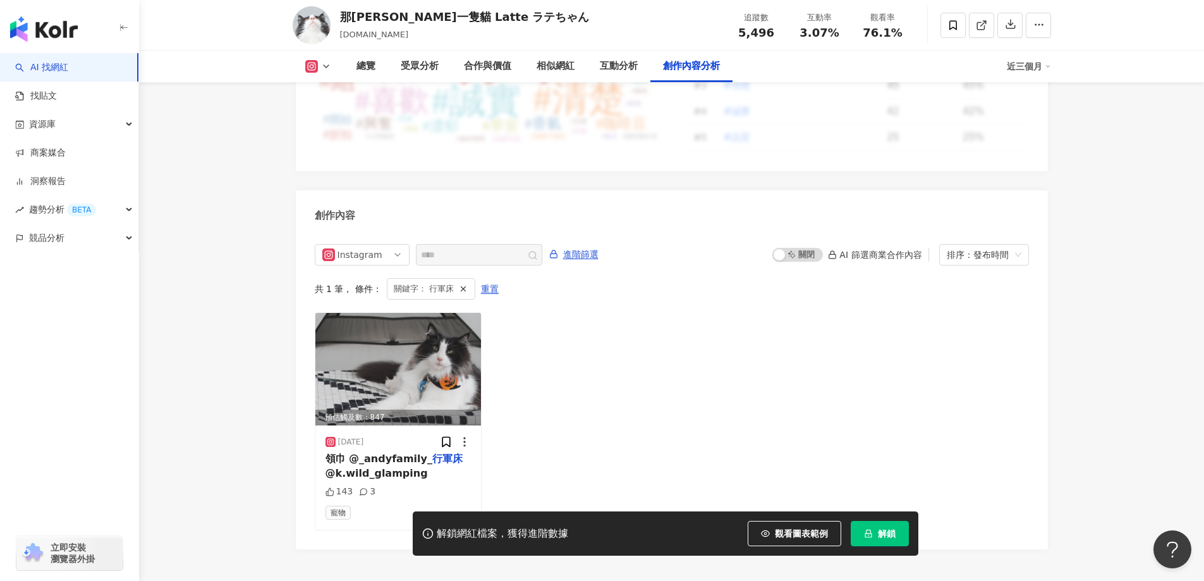
scroll to position [3870, 0]
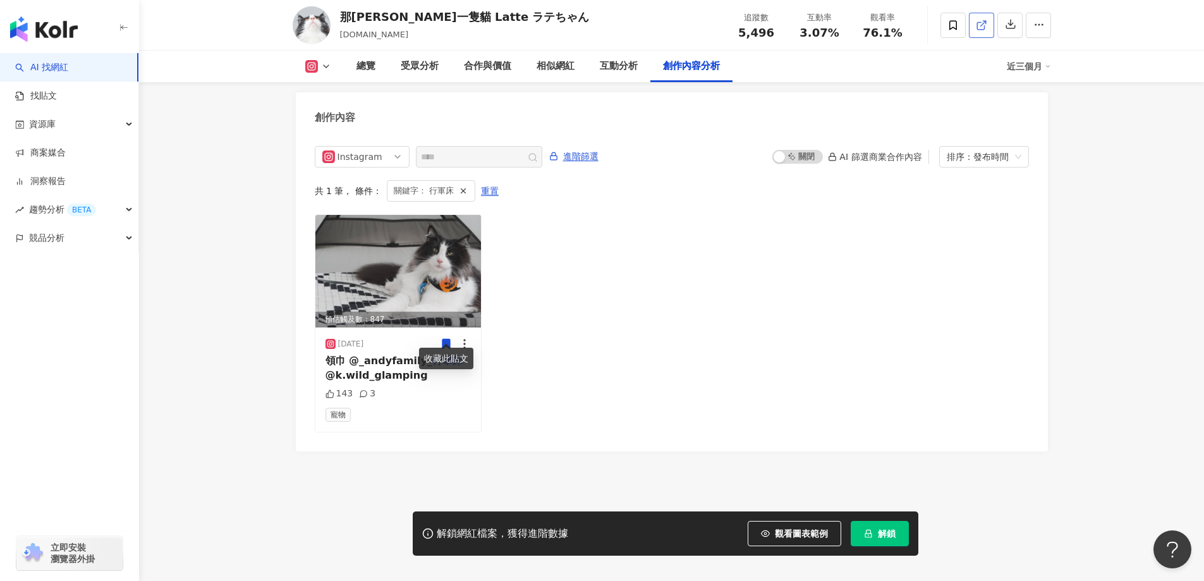
click at [980, 30] on icon at bounding box center [981, 25] width 11 height 11
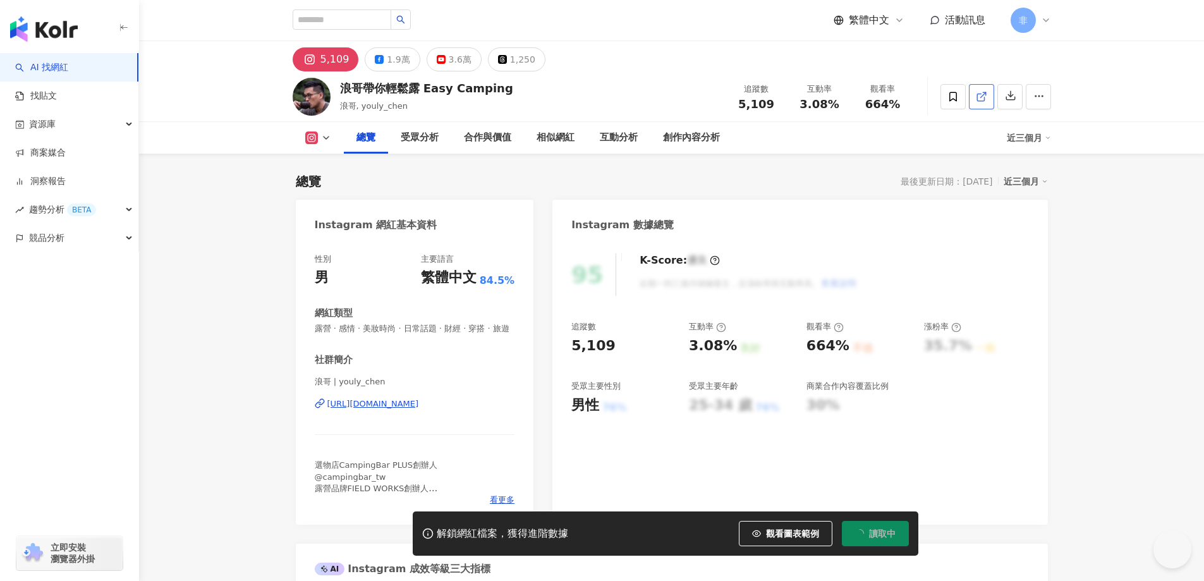
click at [982, 95] on line at bounding box center [982, 94] width 5 height 5
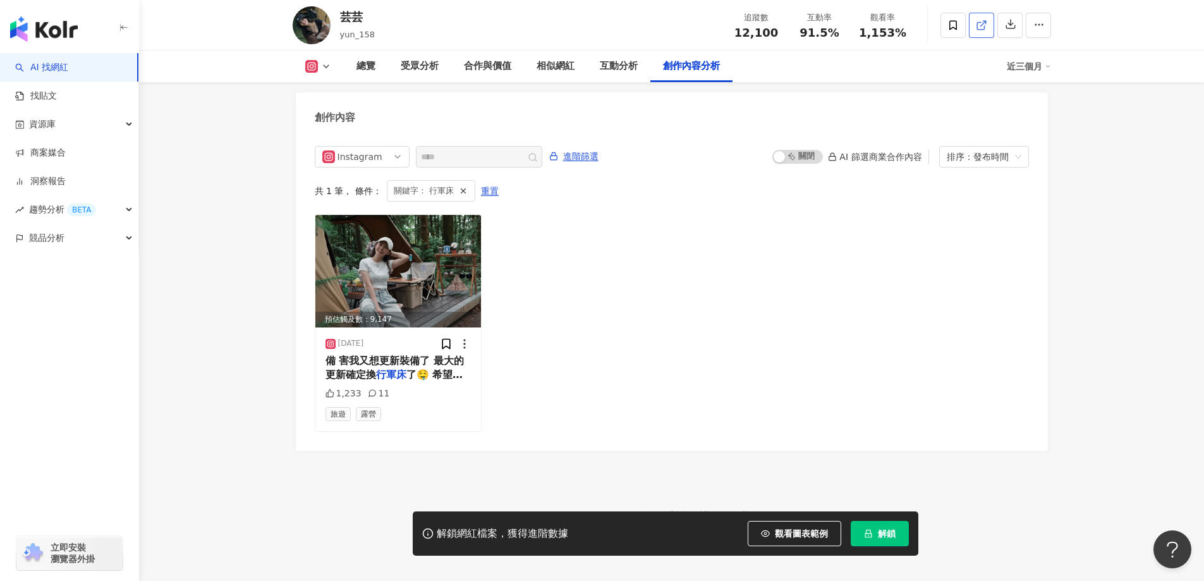
click at [986, 29] on icon at bounding box center [981, 25] width 11 height 11
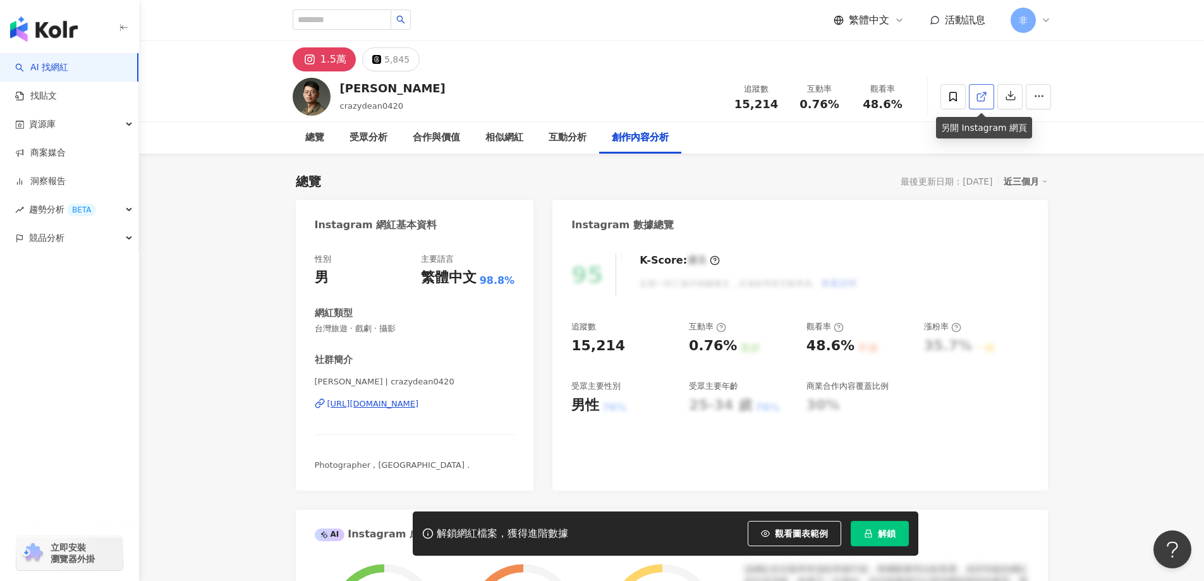
click at [983, 94] on line at bounding box center [982, 94] width 5 height 5
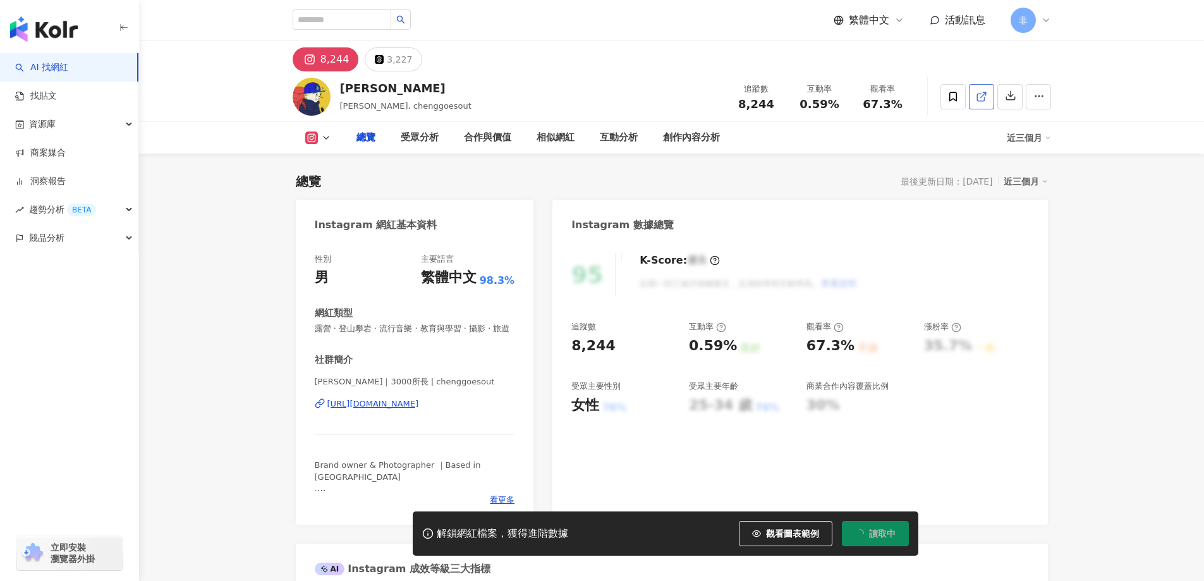
click at [985, 91] on icon at bounding box center [981, 96] width 11 height 11
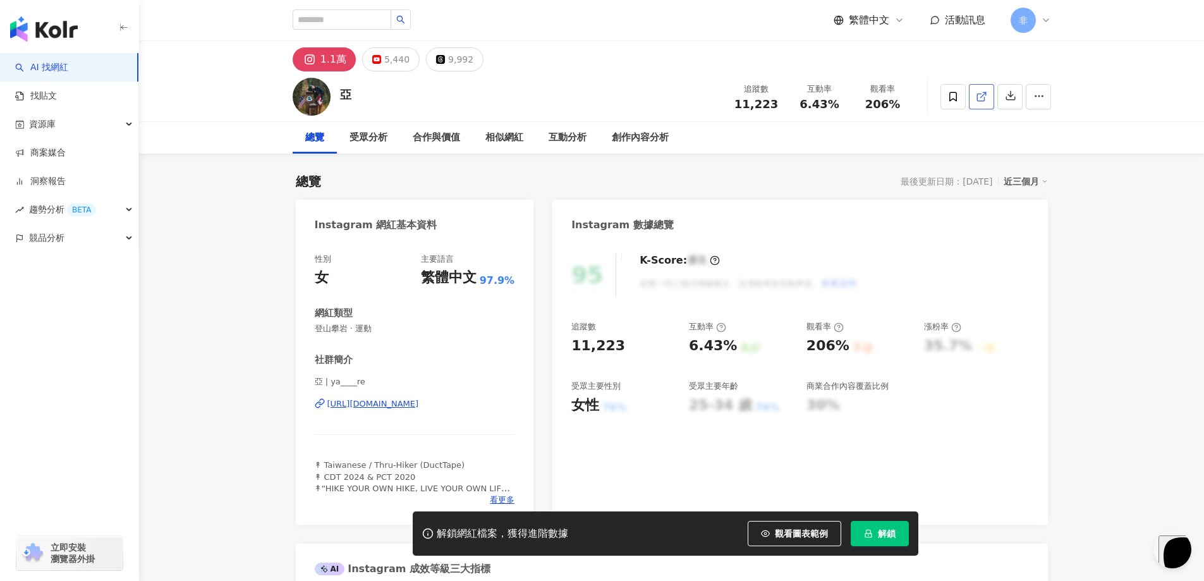
click at [986, 94] on polyline at bounding box center [984, 93] width 3 height 3
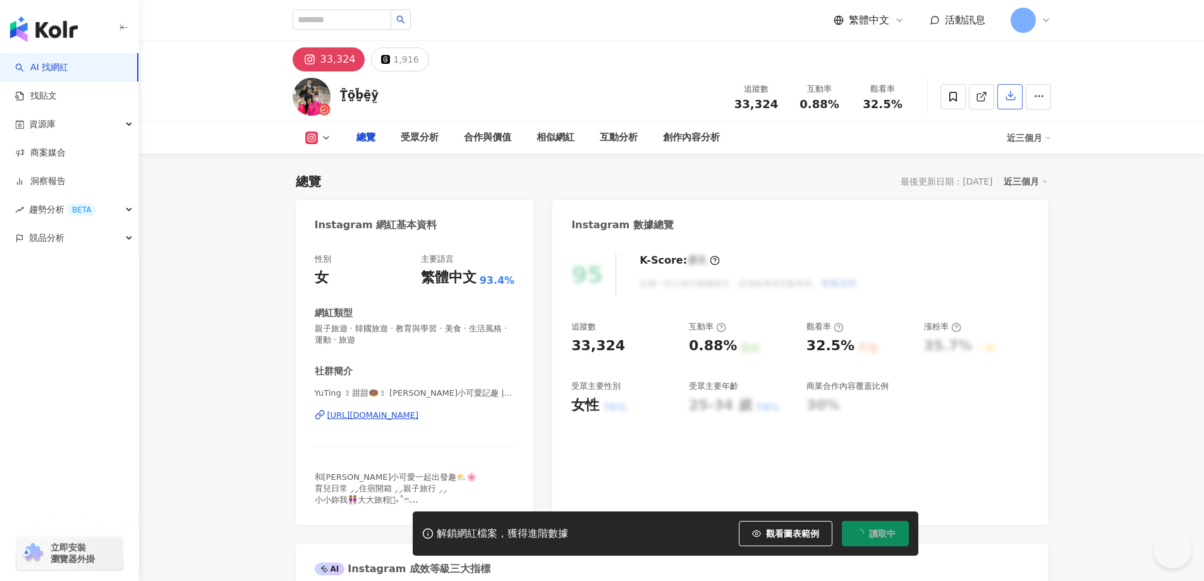
type input "***"
click at [980, 102] on icon at bounding box center [981, 96] width 11 height 11
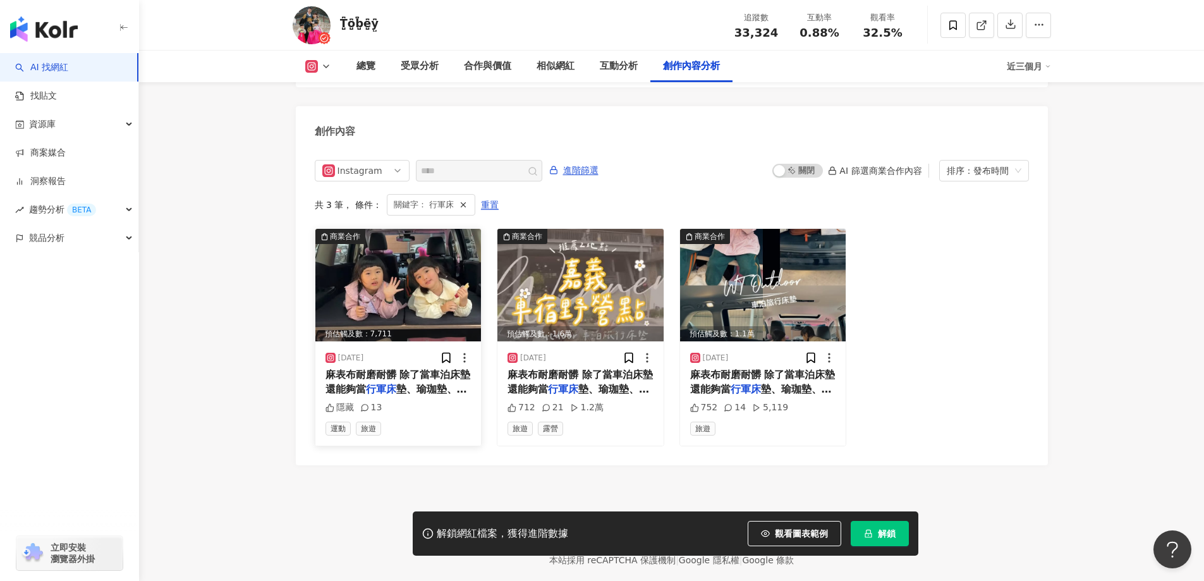
click at [439, 383] on span "墊、瑜珈墊、椅墊、地墊等 滿足全家" at bounding box center [396, 396] width 142 height 26
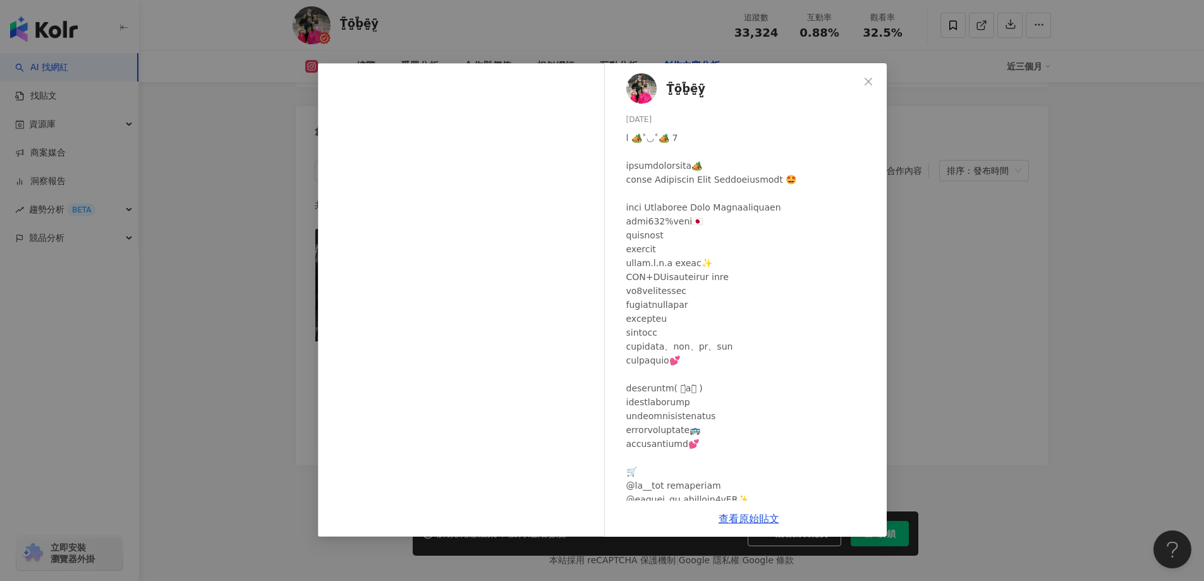
click at [1122, 296] on div "T̺͆o̺͆b̺͆e̺͆y̺͆ 2025/5/14 隱藏 13 查看原始貼文" at bounding box center [602, 290] width 1204 height 581
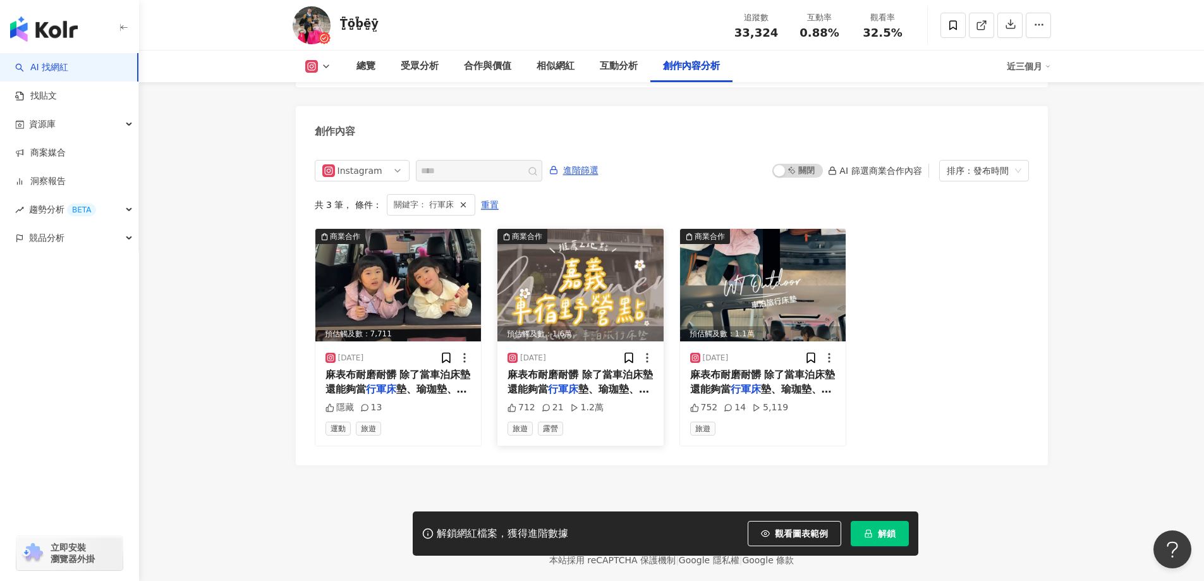
click at [612, 383] on span "墊、瑜珈墊、椅墊、地墊等 滿足全家" at bounding box center [578, 396] width 142 height 26
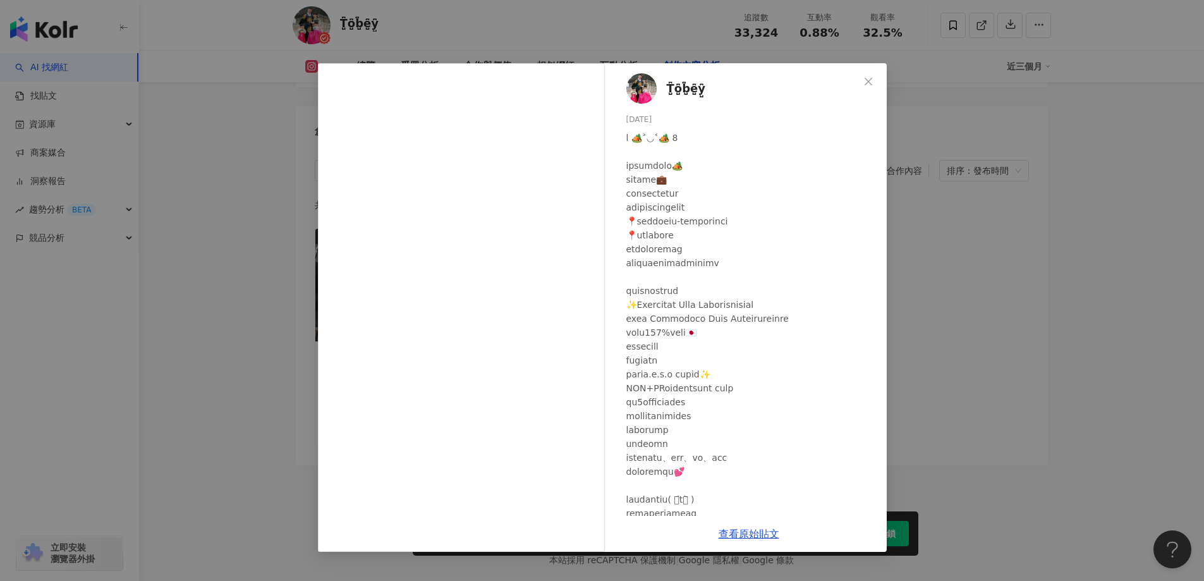
click at [995, 222] on div "T̺͆o̺͆b̺͆e̺͆y̺͆ 2025/5/5 712 21 1.2萬 查看原始貼文" at bounding box center [602, 290] width 1204 height 581
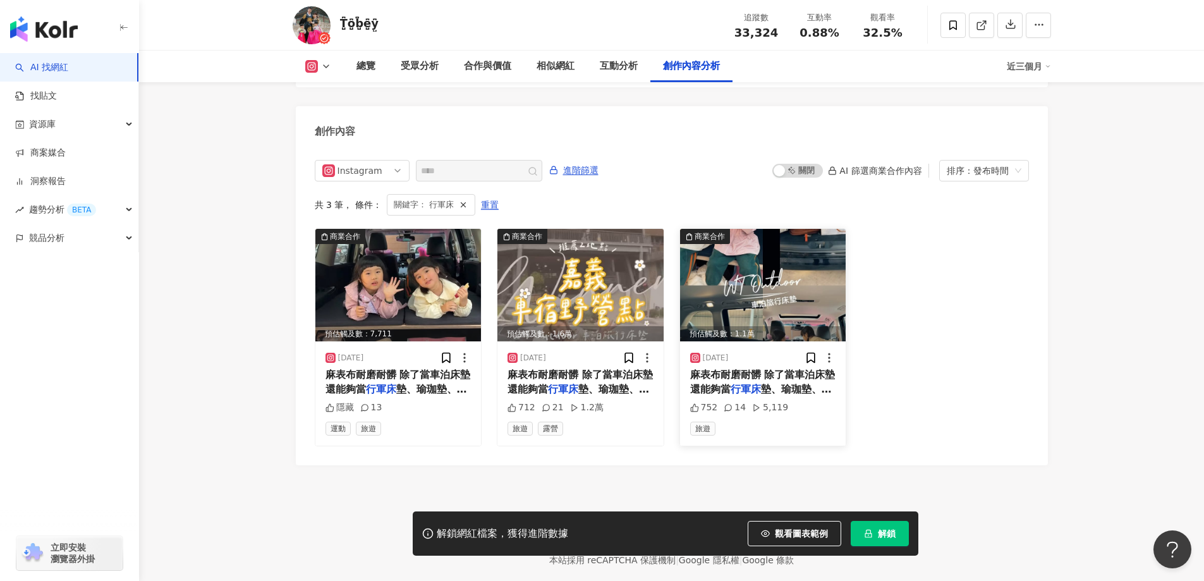
click at [780, 383] on span "墊、瑜珈墊、椅墊、地墊等 滿足全家" at bounding box center [761, 396] width 142 height 26
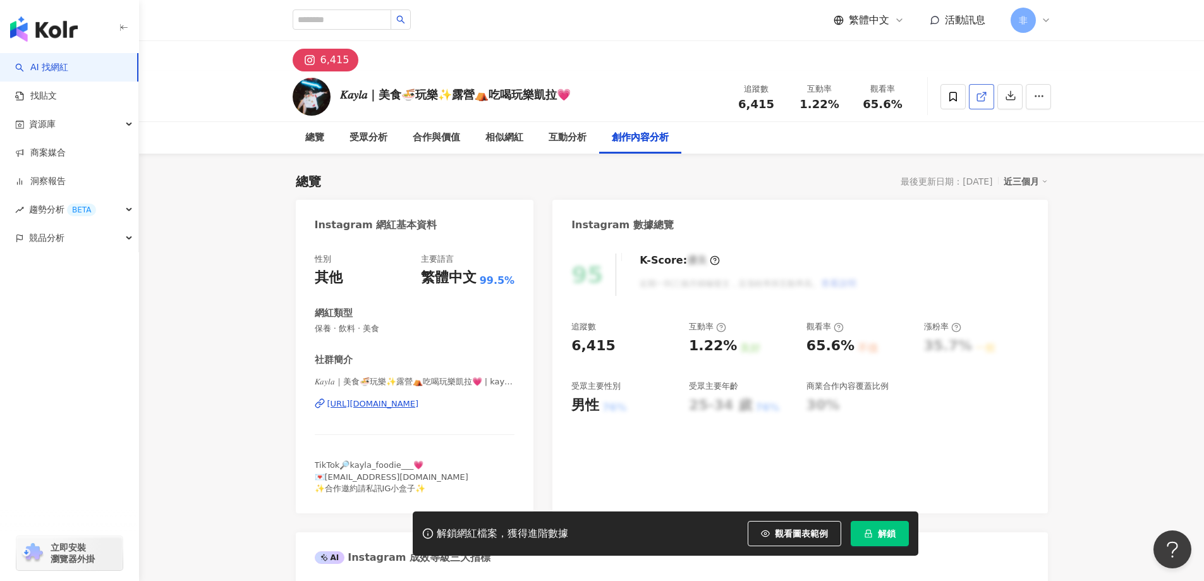
click at [982, 92] on icon at bounding box center [981, 96] width 11 height 11
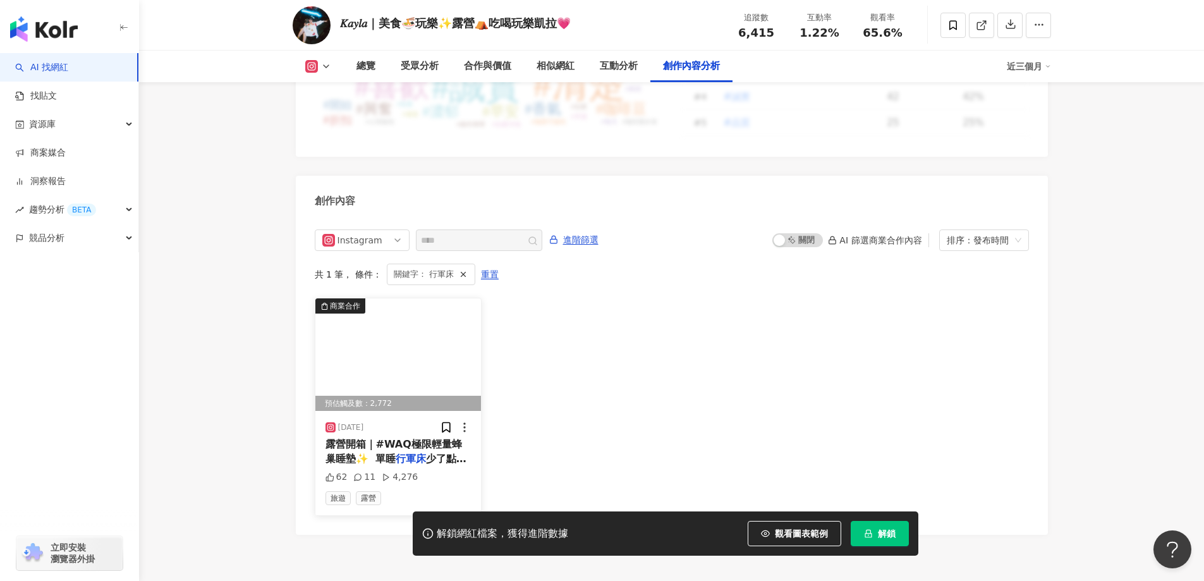
scroll to position [3894, 0]
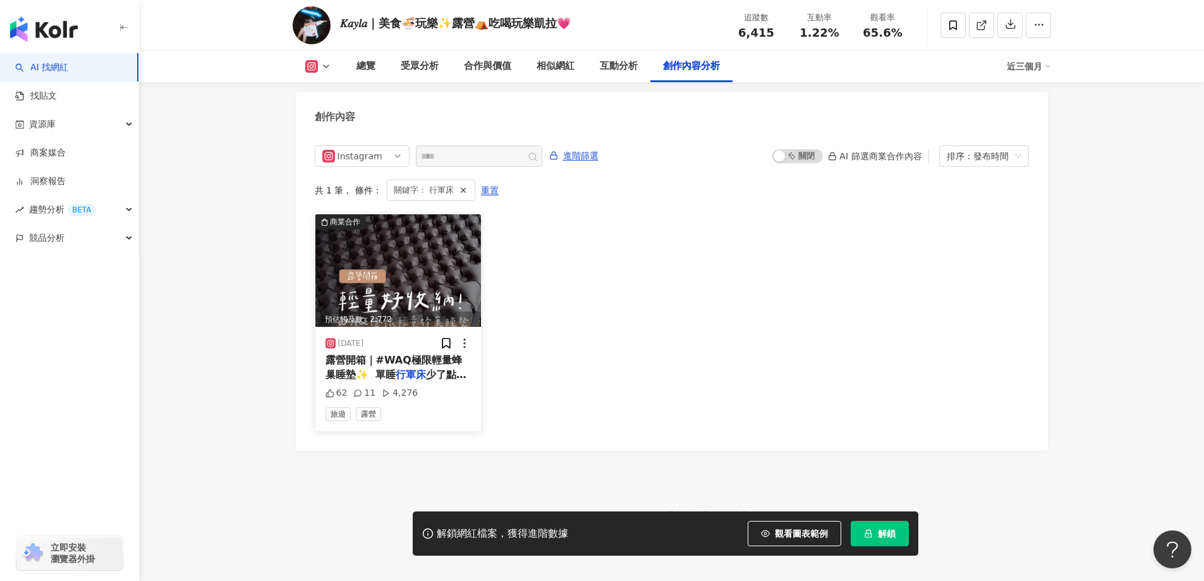
click at [418, 369] on span "少了點什麼嗎？ 開箱WAQ 極限輕量蜂巢睡墊 納後只比瓦斯罐大在一點 重量 765g 拿在手上完全不負擔 但卻擁有 R值 7 的強大保暖性能💖 蜂巢氣室的設計…" at bounding box center [397, 579] width 145 height 422
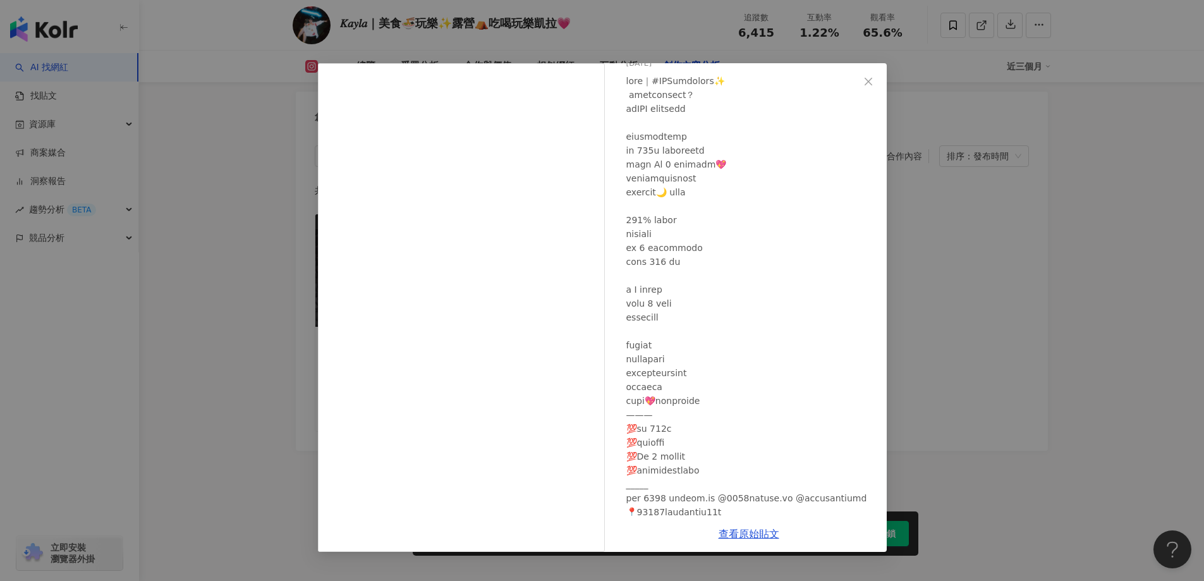
scroll to position [181, 0]
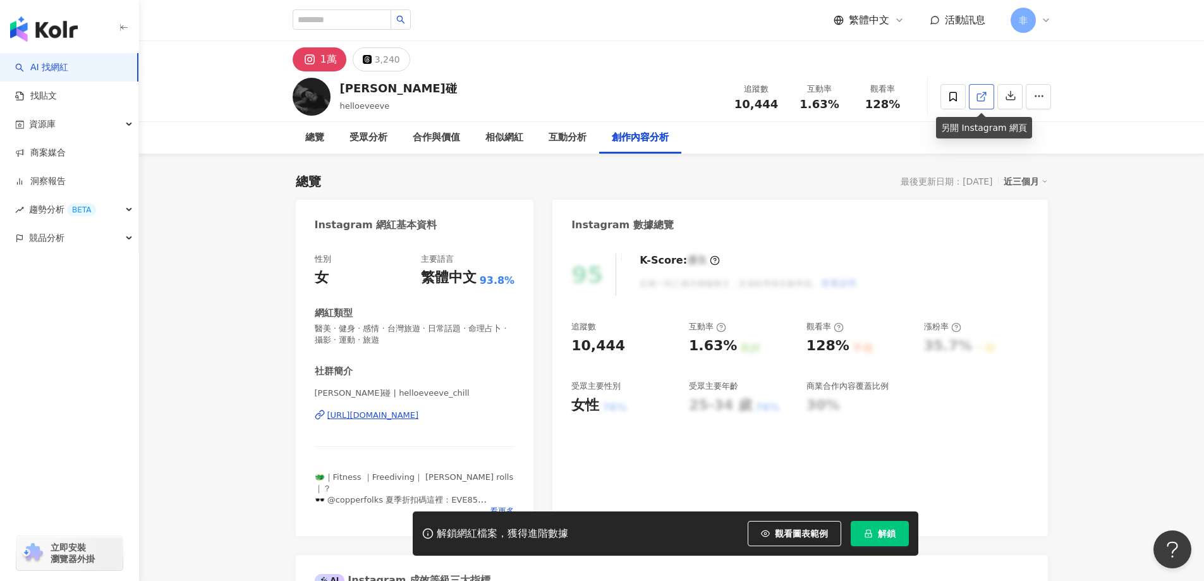
click at [985, 100] on icon at bounding box center [981, 96] width 11 height 11
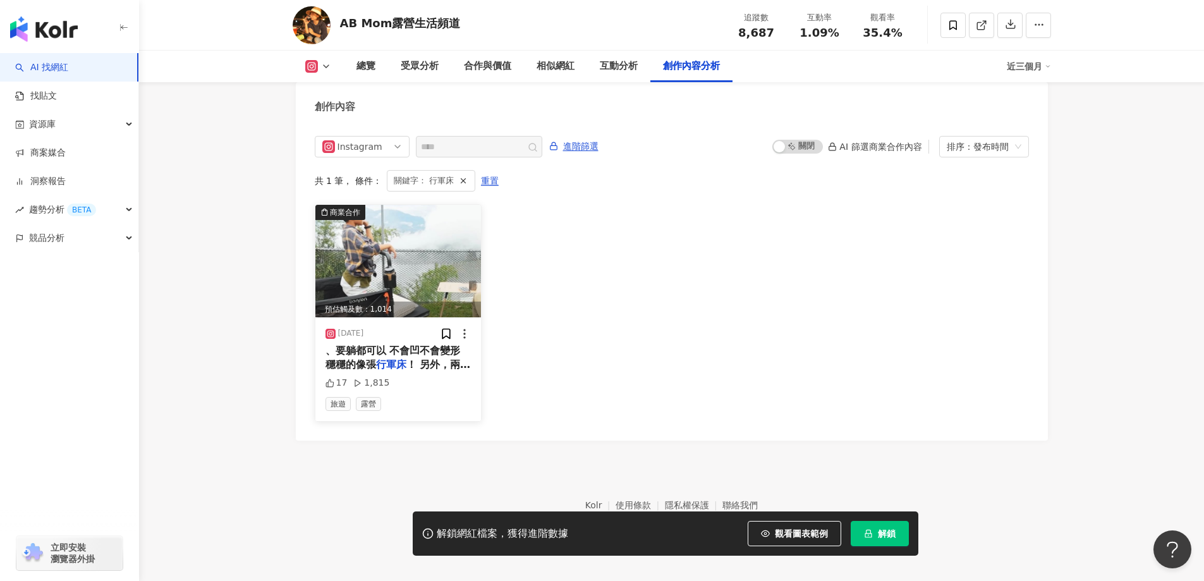
click at [415, 371] on span "！ 另外，兩側還有收納袋、飲料杯" at bounding box center [397, 371] width 145 height 26
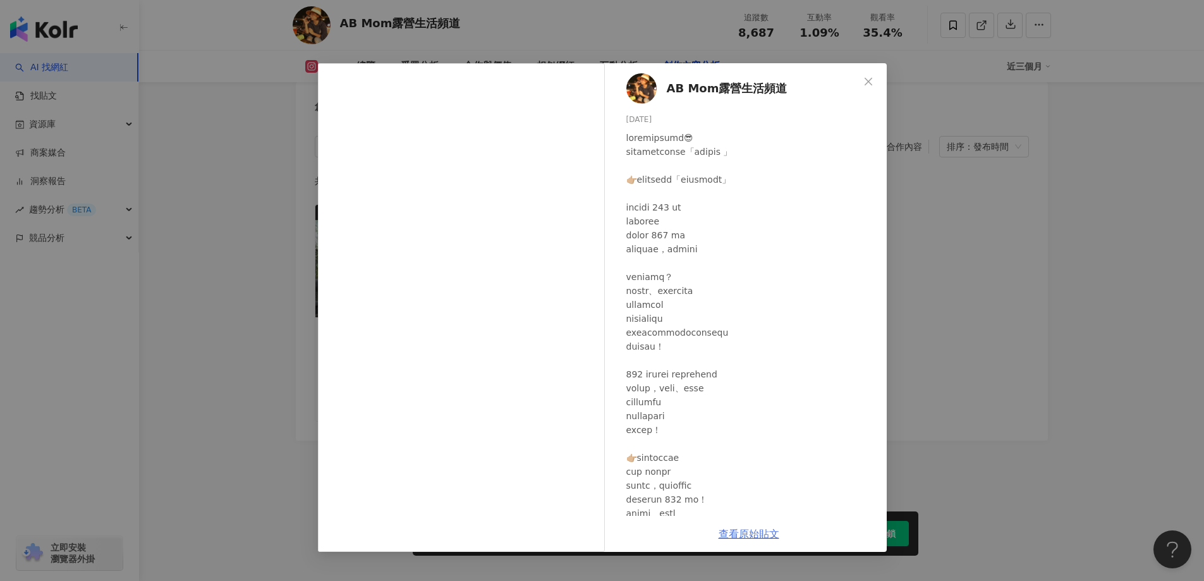
click at [732, 533] on link "查看原始貼文" at bounding box center [749, 534] width 61 height 12
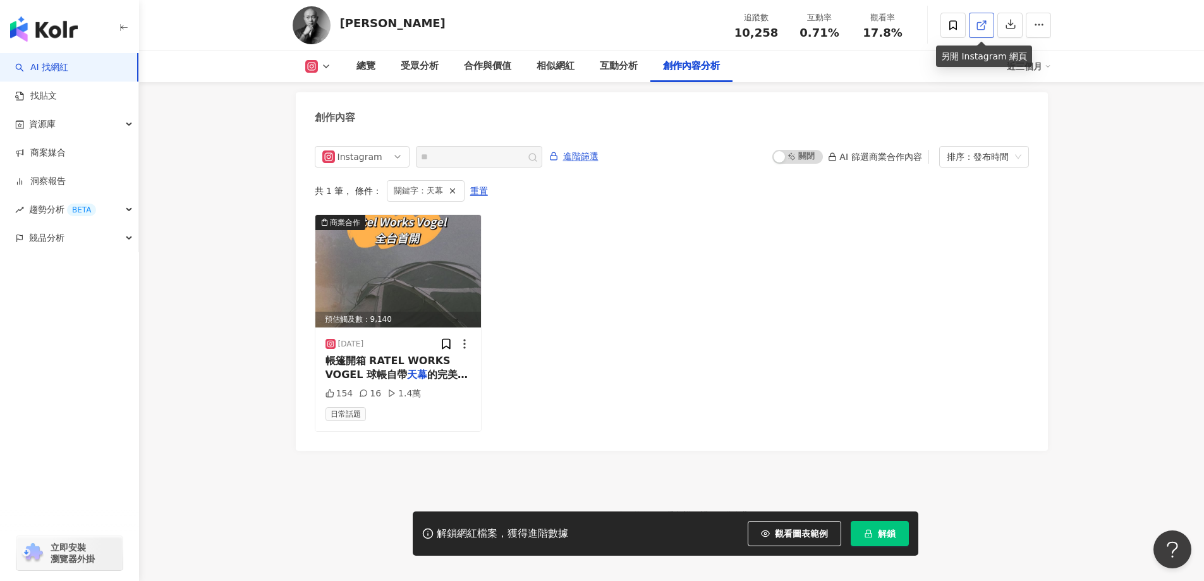
click at [981, 29] on icon at bounding box center [980, 25] width 7 height 7
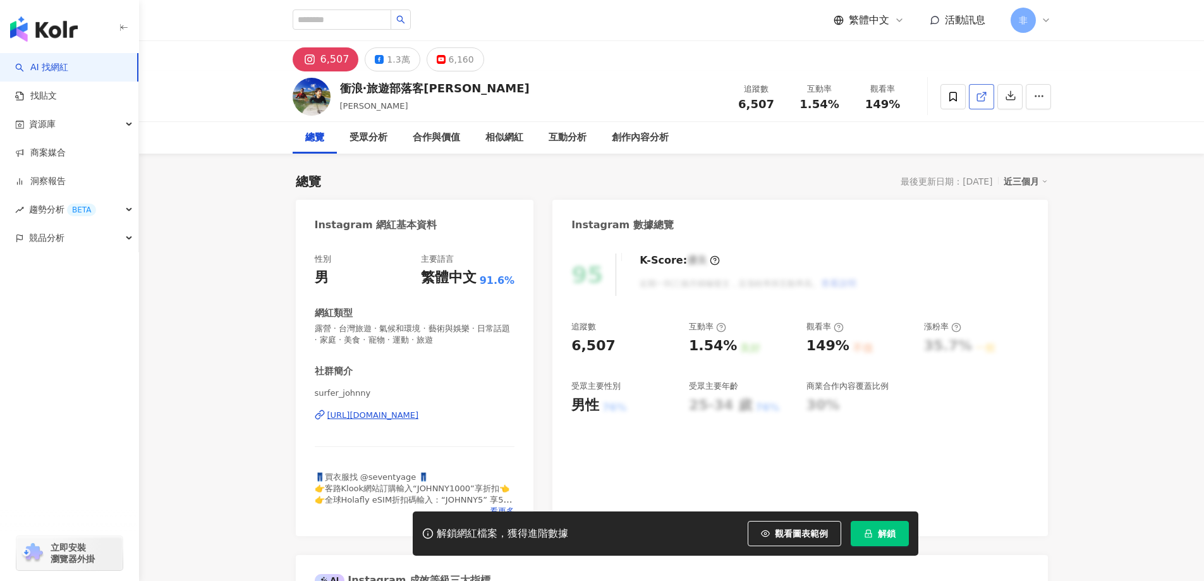
click at [983, 92] on polyline at bounding box center [984, 93] width 3 height 3
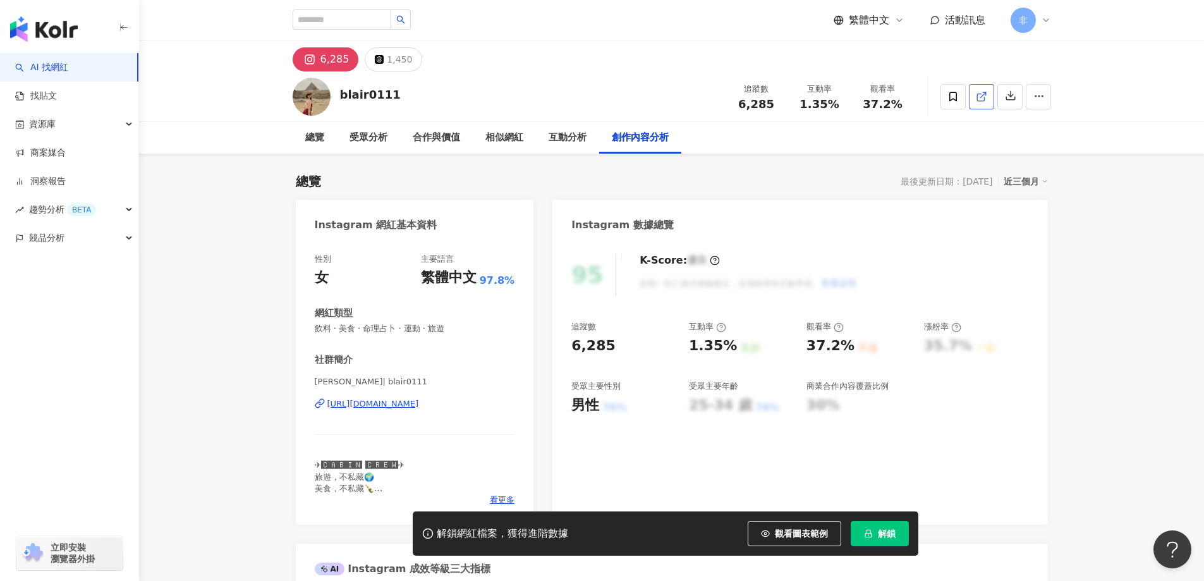
click at [984, 97] on icon at bounding box center [980, 97] width 7 height 7
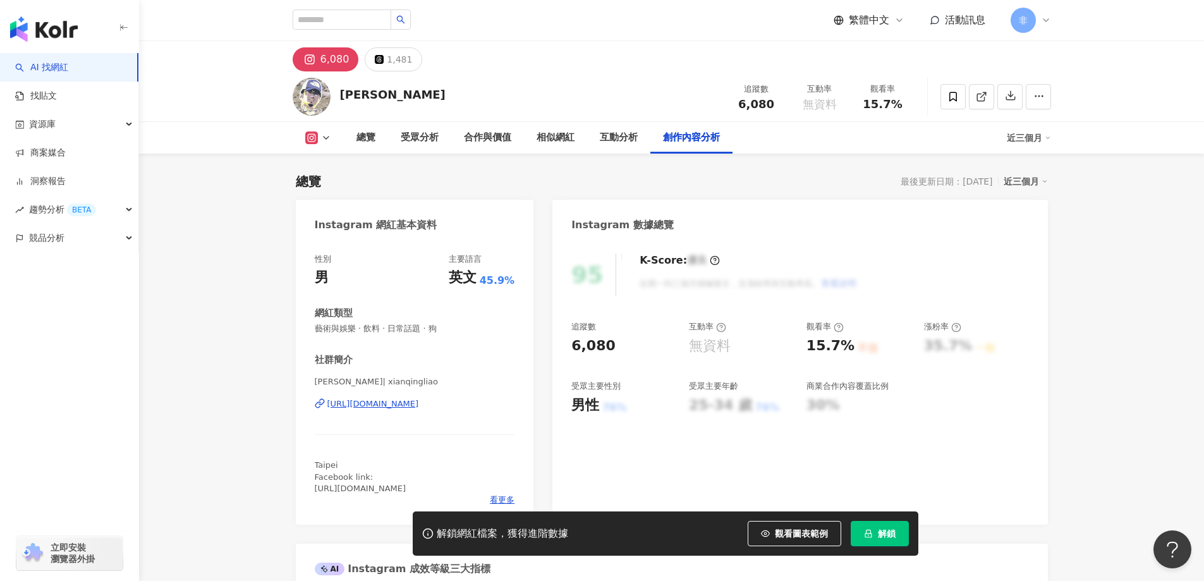
scroll to position [3876, 0]
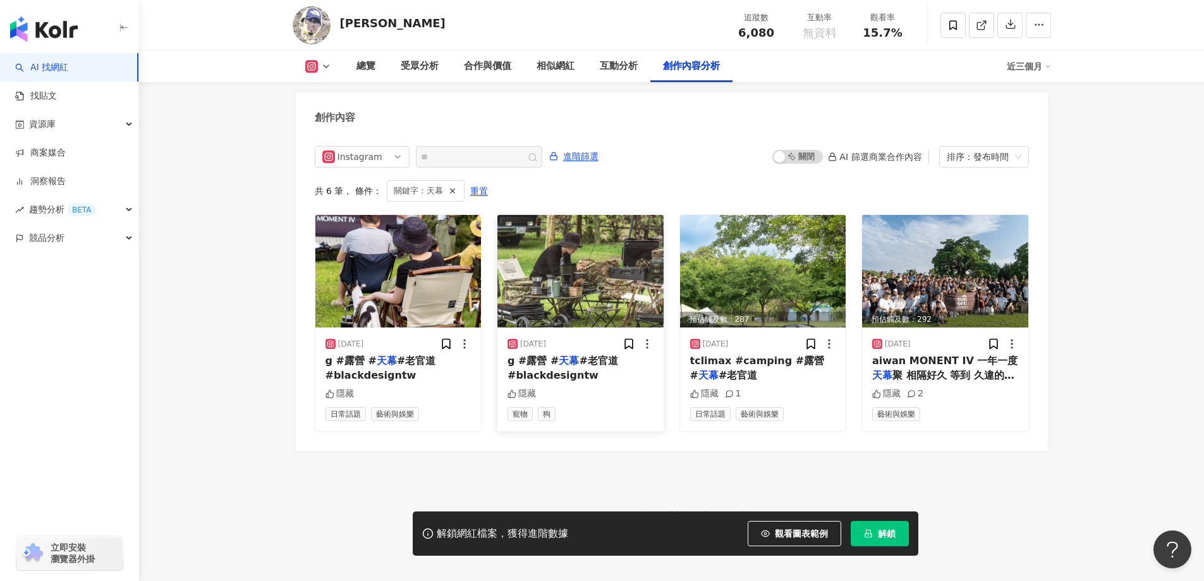
click at [549, 358] on span "#老官道 #blackdesigntw" at bounding box center [562, 368] width 111 height 26
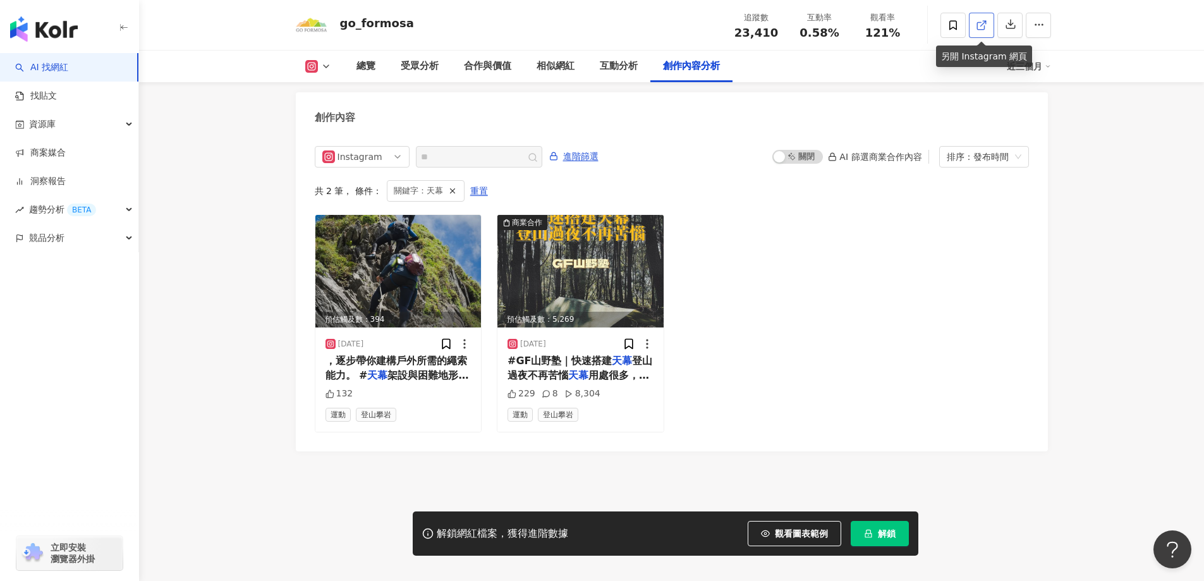
click at [977, 21] on icon at bounding box center [981, 25] width 11 height 11
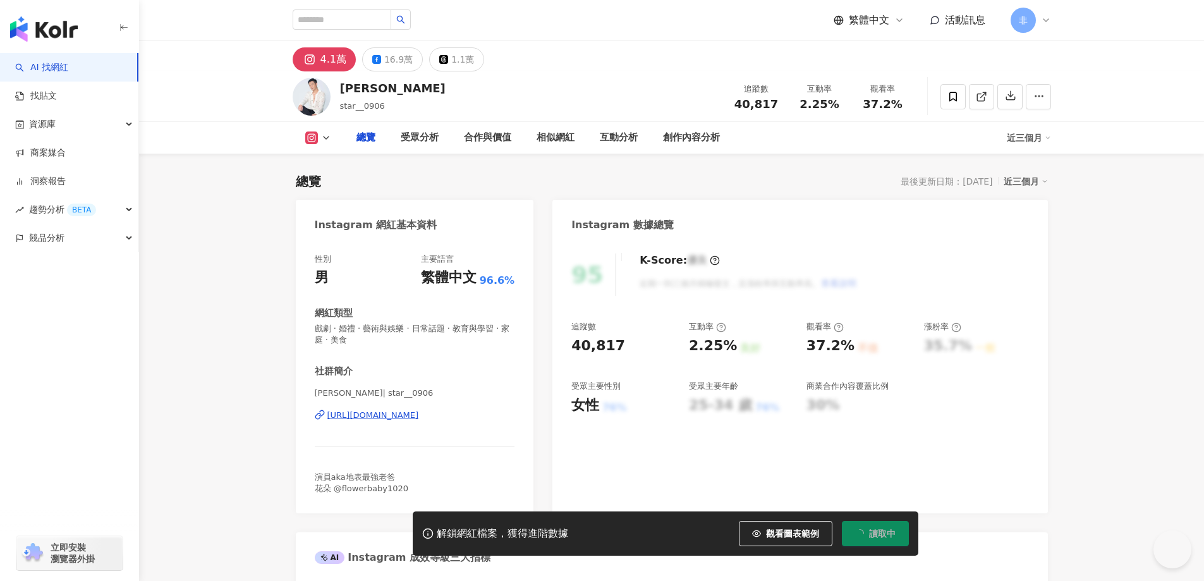
click at [985, 93] on icon at bounding box center [981, 96] width 11 height 11
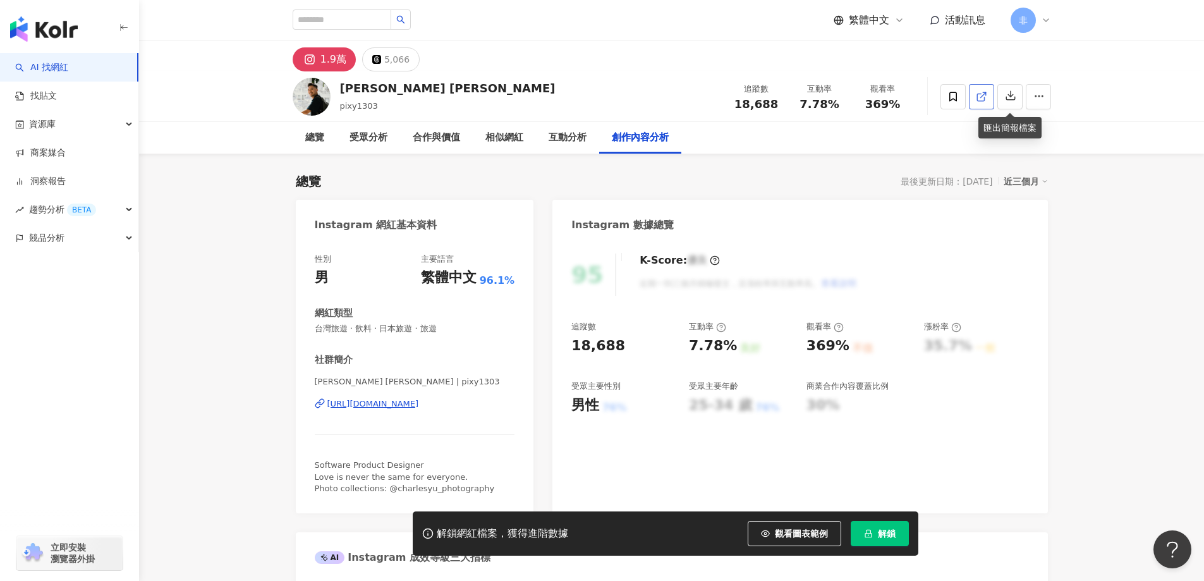
click at [984, 96] on icon at bounding box center [981, 96] width 11 height 11
click at [976, 93] on icon at bounding box center [981, 96] width 11 height 11
click at [980, 99] on icon at bounding box center [981, 96] width 11 height 11
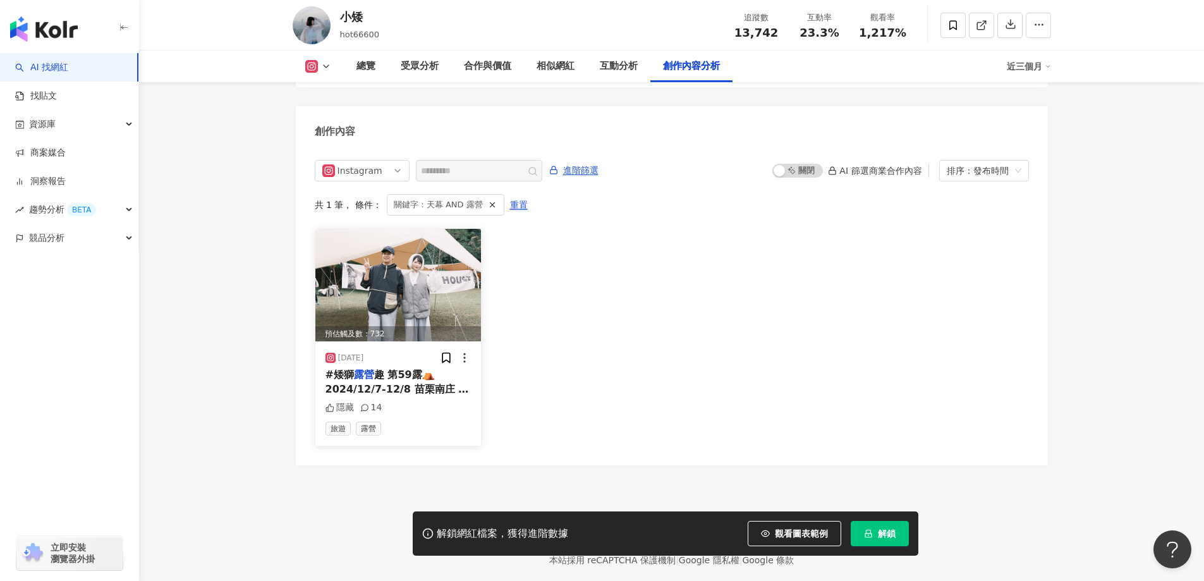
click at [387, 368] on span "趣 第59露⛺️ 2024/12/7-12/8 苗栗南庄 麒麟山" at bounding box center [396, 388] width 143 height 40
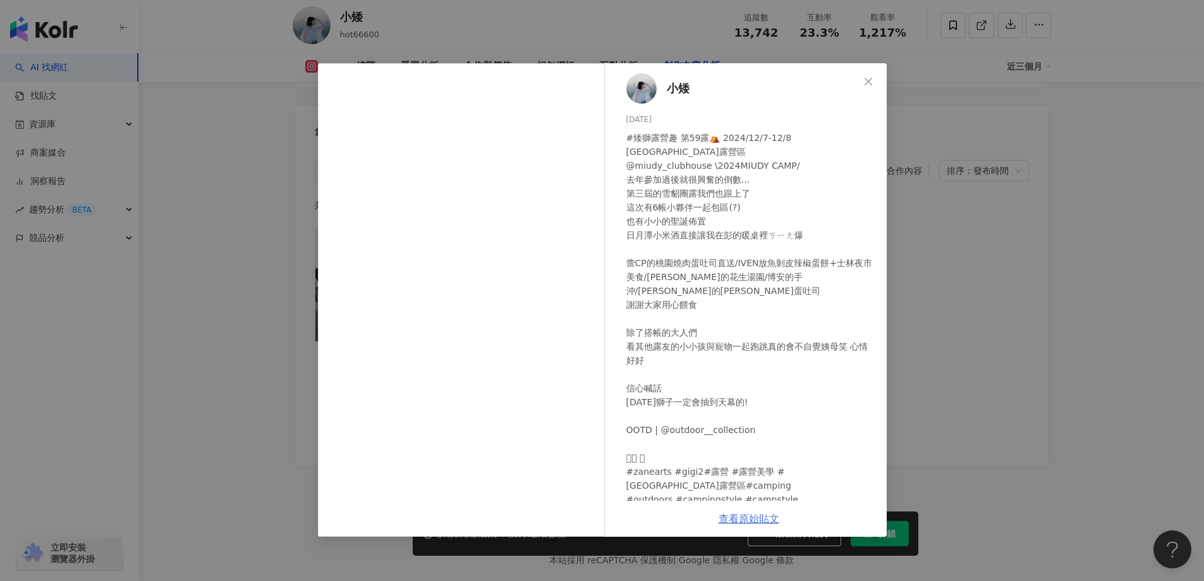
click at [772, 513] on link "查看原始貼文" at bounding box center [749, 519] width 61 height 12
click at [990, 201] on div "小矮 2024/12/9 #矮獅露營趣 第59露⛺️ 2024/12/7-12/8 苗栗南庄 麒麟山露營區 @miudy_clubhouse \2024MIU…" at bounding box center [602, 290] width 1204 height 581
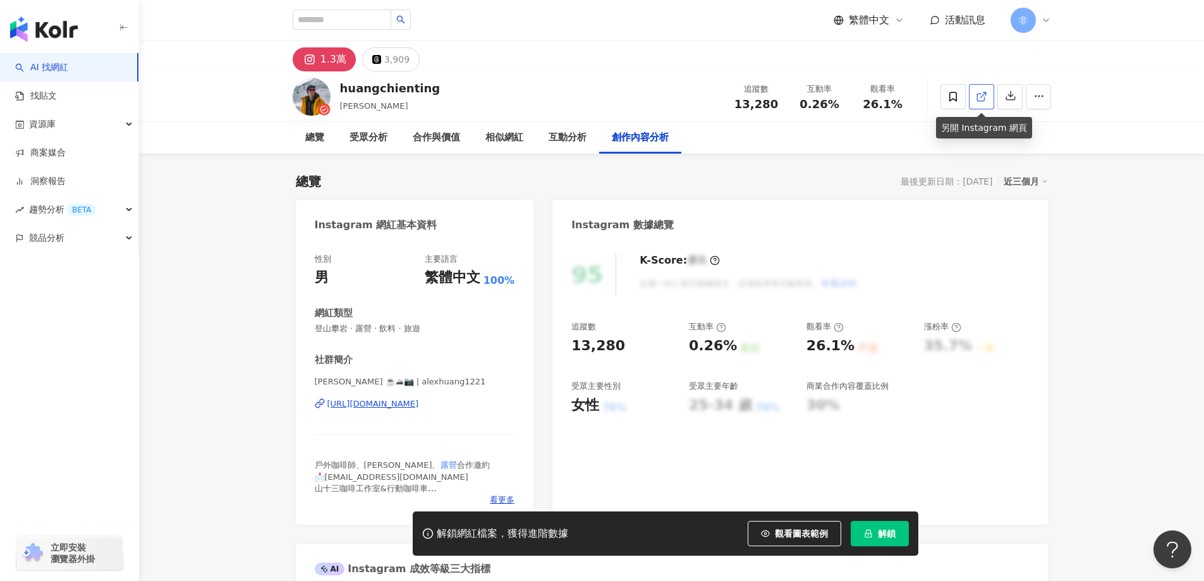
click at [985, 107] on link at bounding box center [981, 96] width 25 height 25
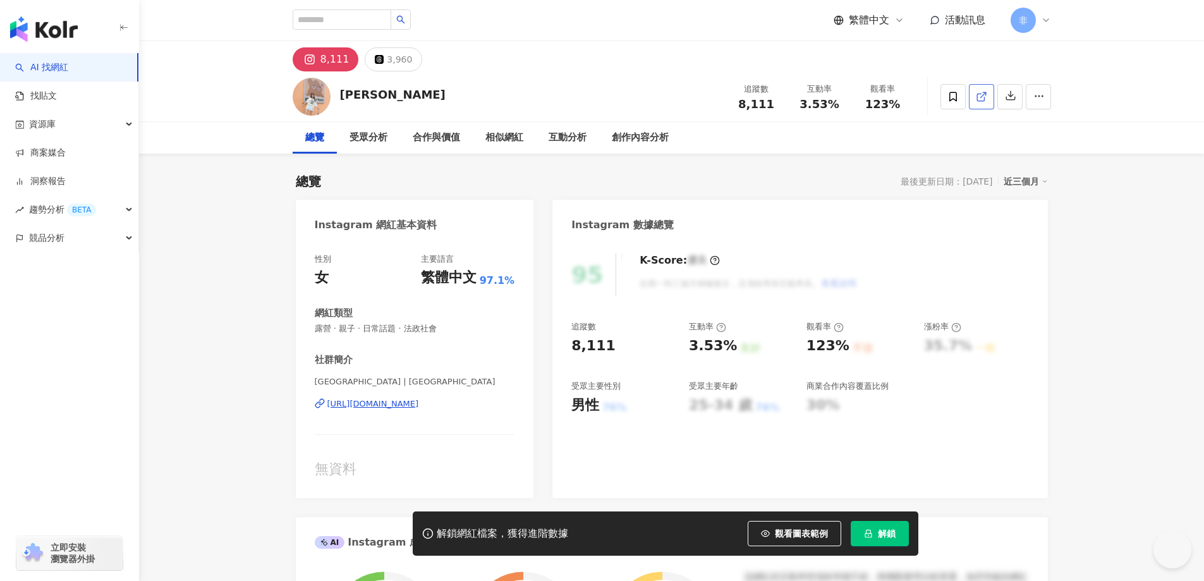
click at [986, 95] on icon at bounding box center [981, 96] width 11 height 11
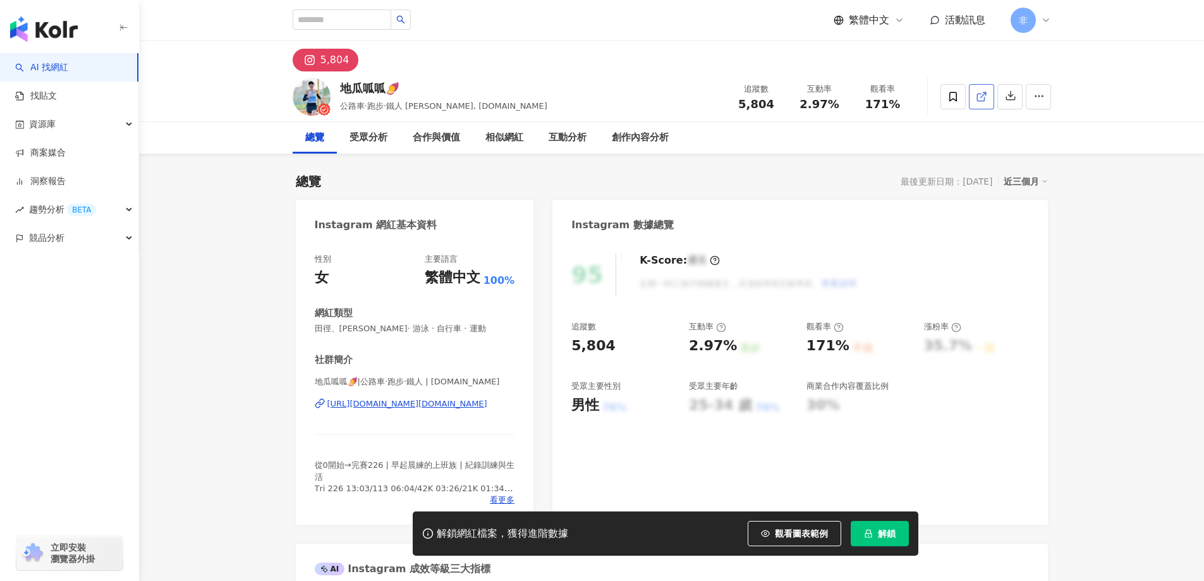
click at [983, 96] on icon at bounding box center [981, 96] width 11 height 11
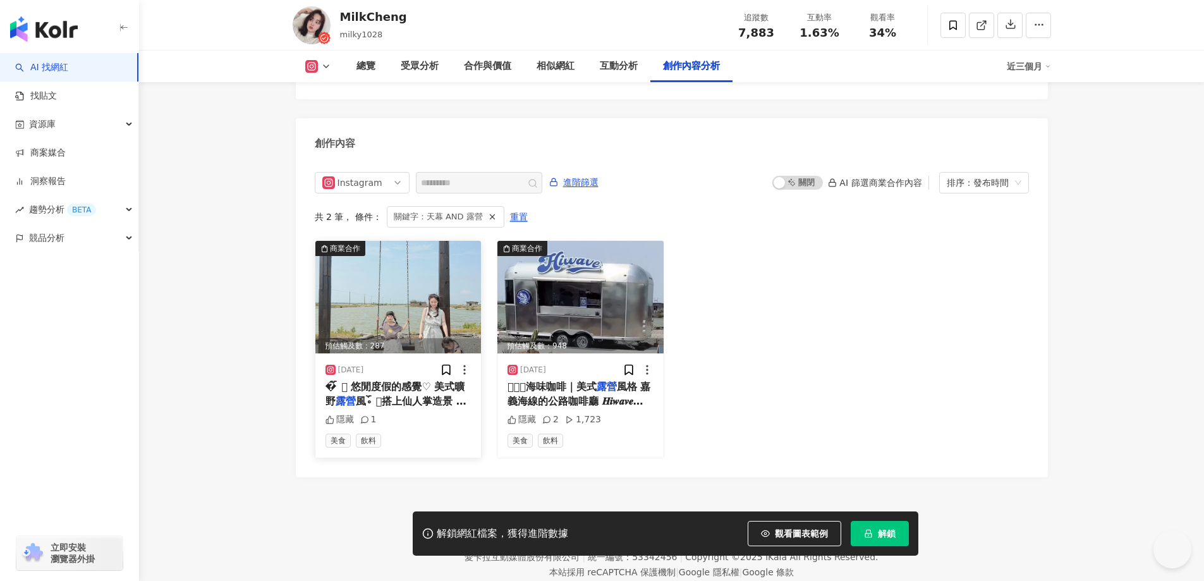
click at [425, 413] on div "隱藏 1" at bounding box center [398, 419] width 146 height 13
click at [427, 395] on span "風。ོ𓂃搭上仙人掌造景 座位區" at bounding box center [395, 408] width 141 height 26
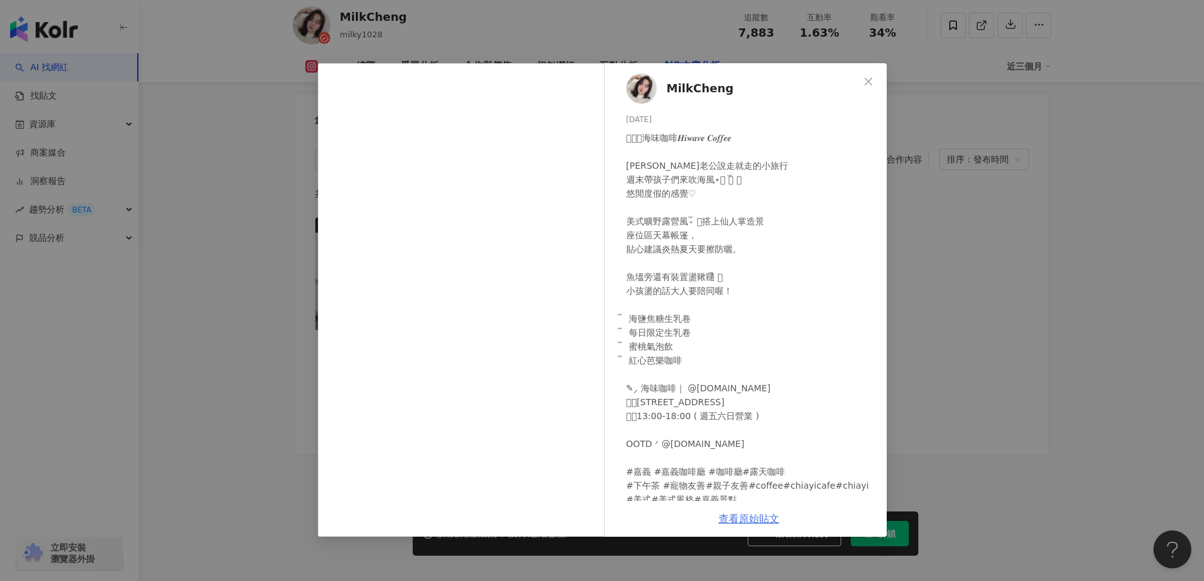
click at [748, 520] on link "查看原始貼文" at bounding box center [749, 519] width 61 height 12
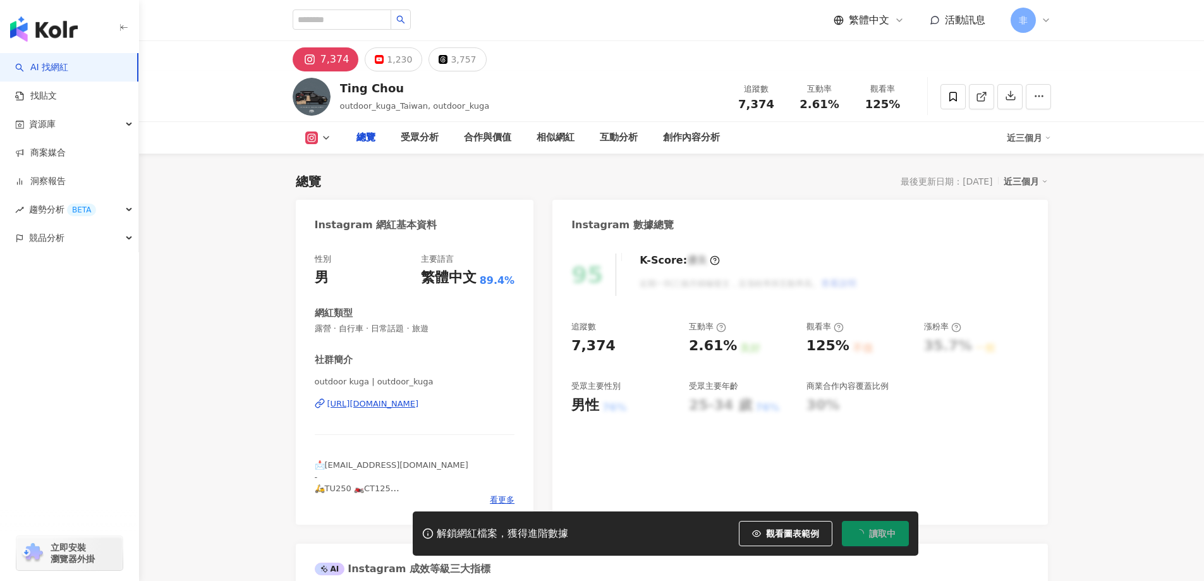
click at [977, 94] on icon at bounding box center [980, 97] width 7 height 7
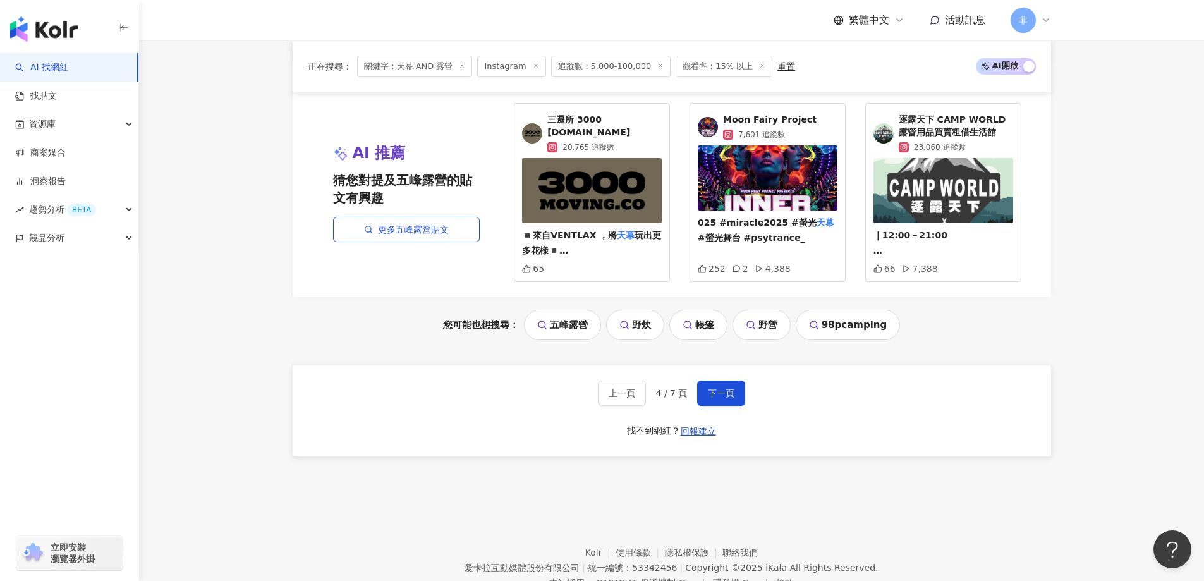
scroll to position [2639, 0]
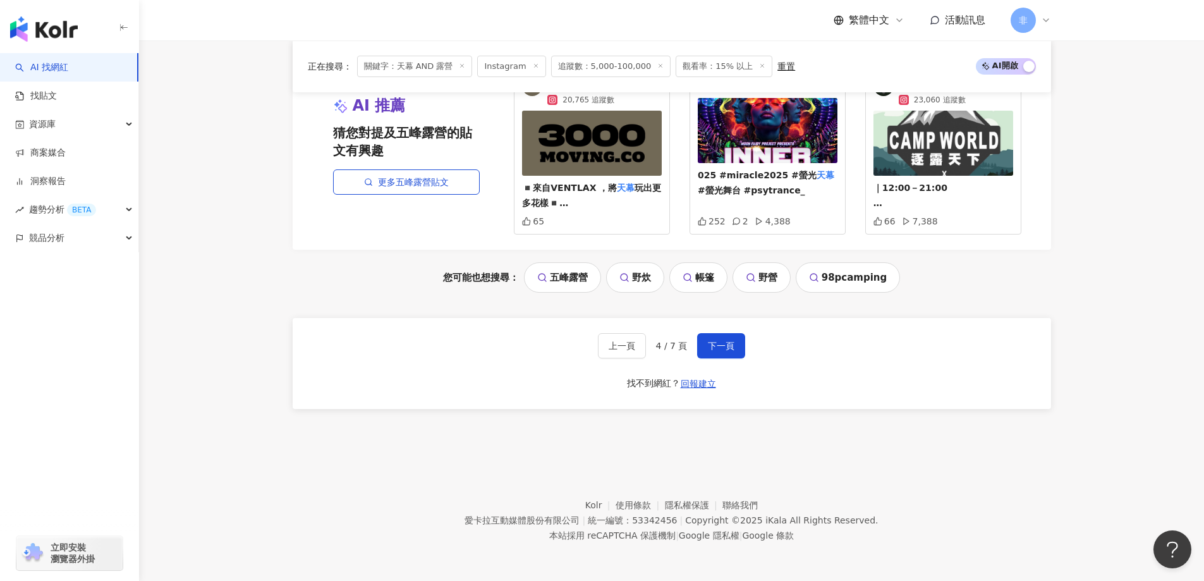
click at [719, 370] on div "上一頁 4 / 7 頁 下一頁 找不到網紅？ 回報建立" at bounding box center [672, 363] width 758 height 91
click at [735, 349] on button "下一頁" at bounding box center [721, 345] width 48 height 25
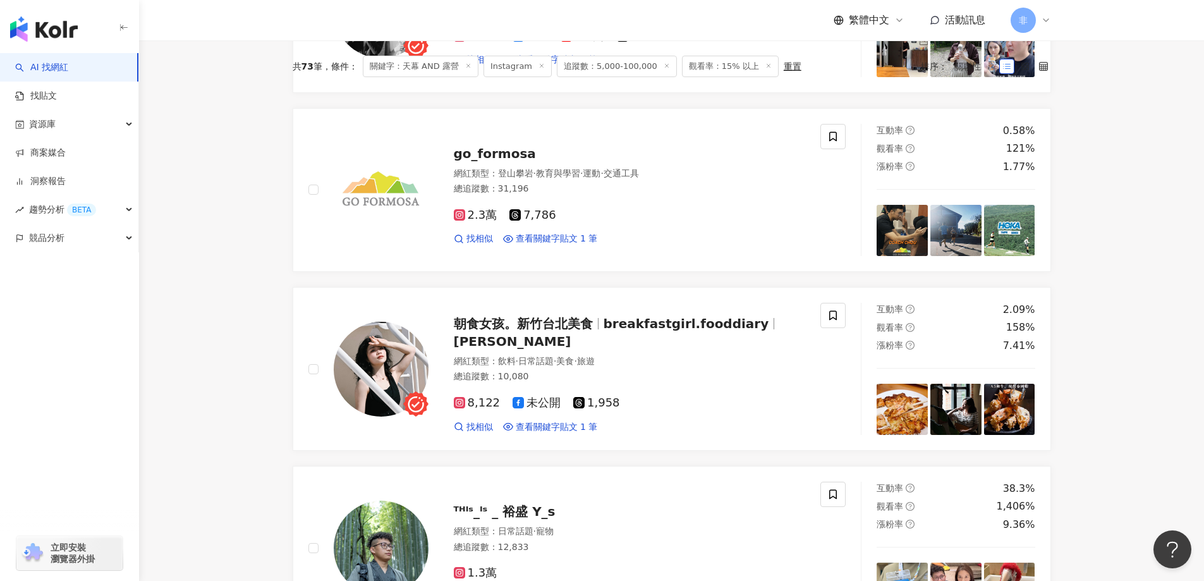
scroll to position [0, 0]
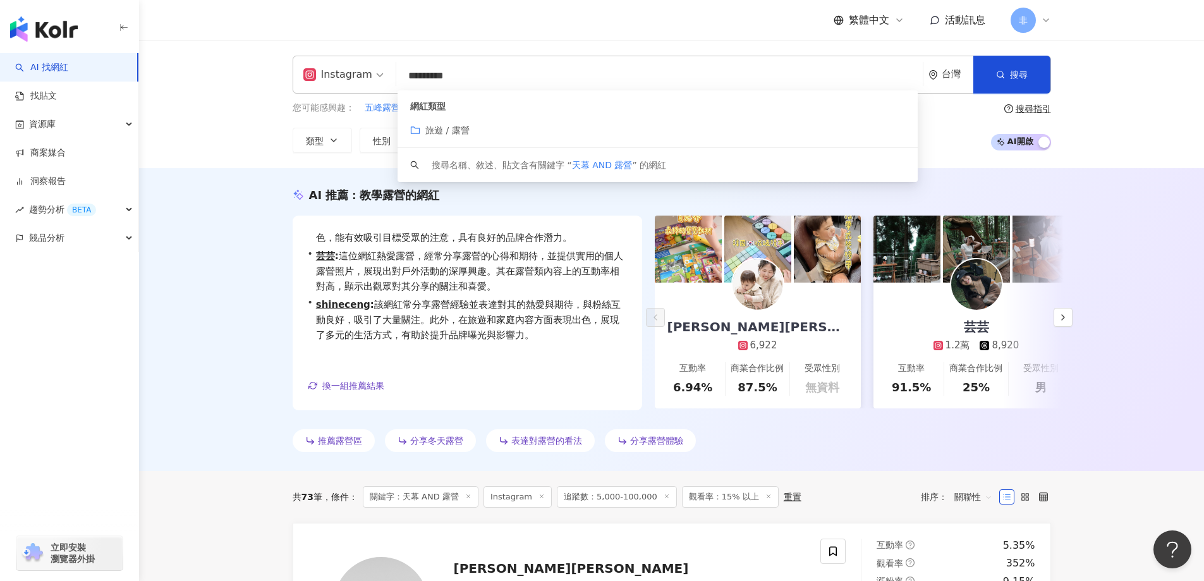
drag, startPoint x: 431, startPoint y: 68, endPoint x: 303, endPoint y: 58, distance: 128.7
click at [303, 58] on div "Instagram ********* 台灣 搜尋 customizedTag 網紅類型 旅遊 / 露營 搜尋名稱、敘述、貼文含有關鍵字 “ 天幕 AND 露…" at bounding box center [672, 75] width 758 height 38
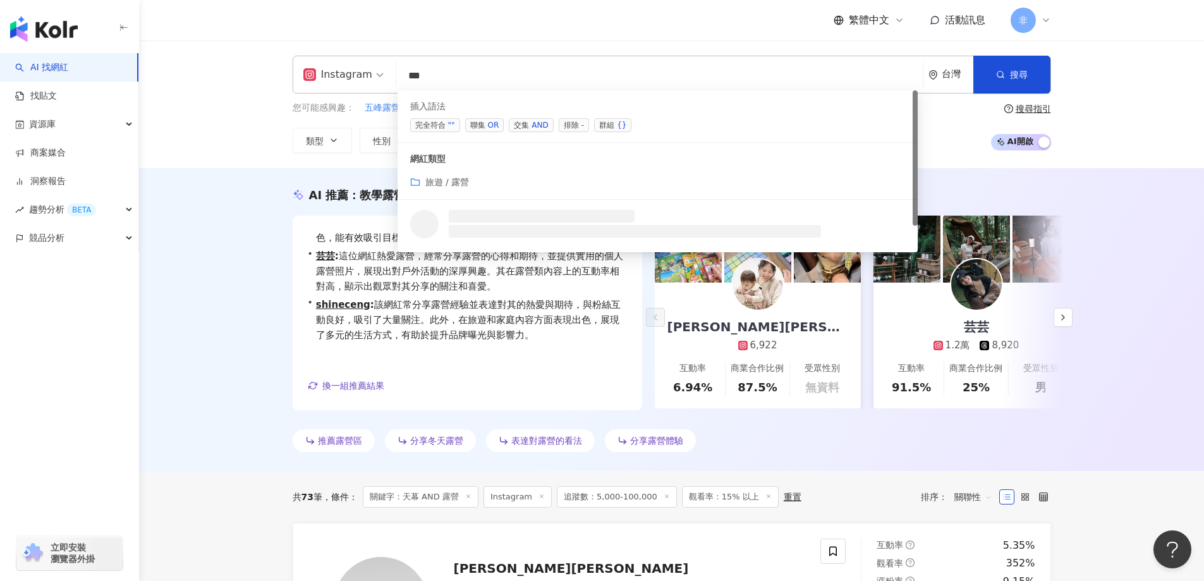
click at [521, 124] on span "交集 AND" at bounding box center [531, 125] width 44 height 14
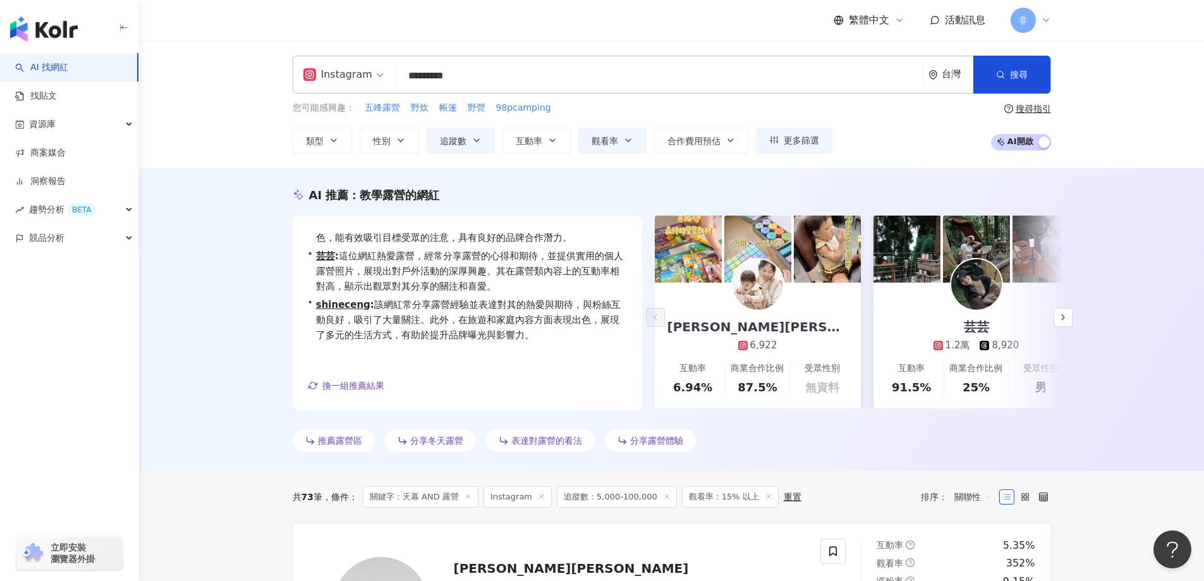
type input "*********"
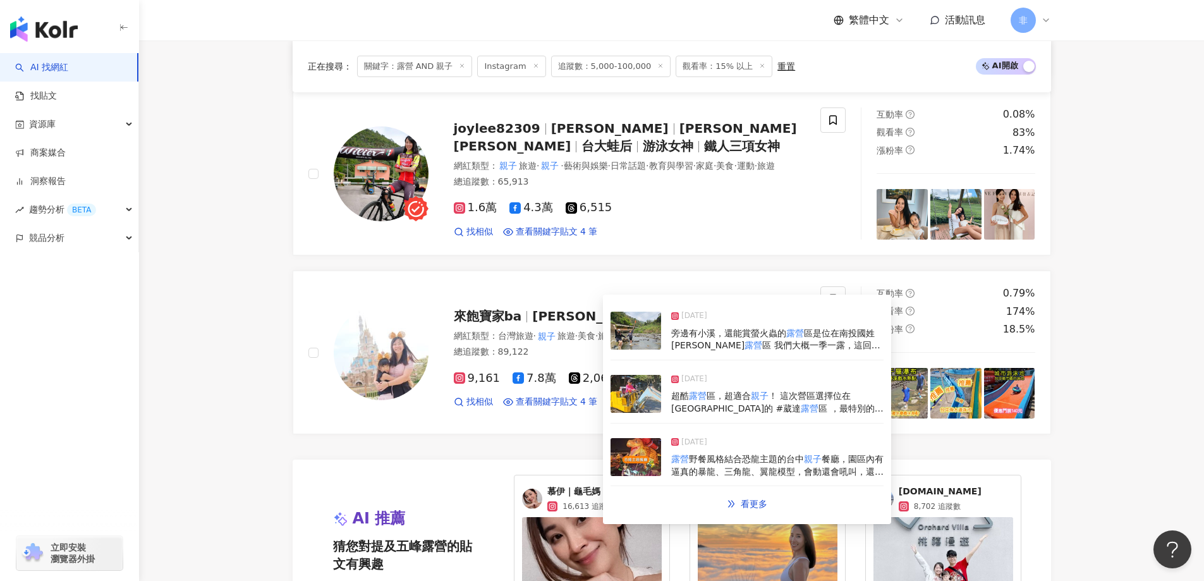
scroll to position [2536, 0]
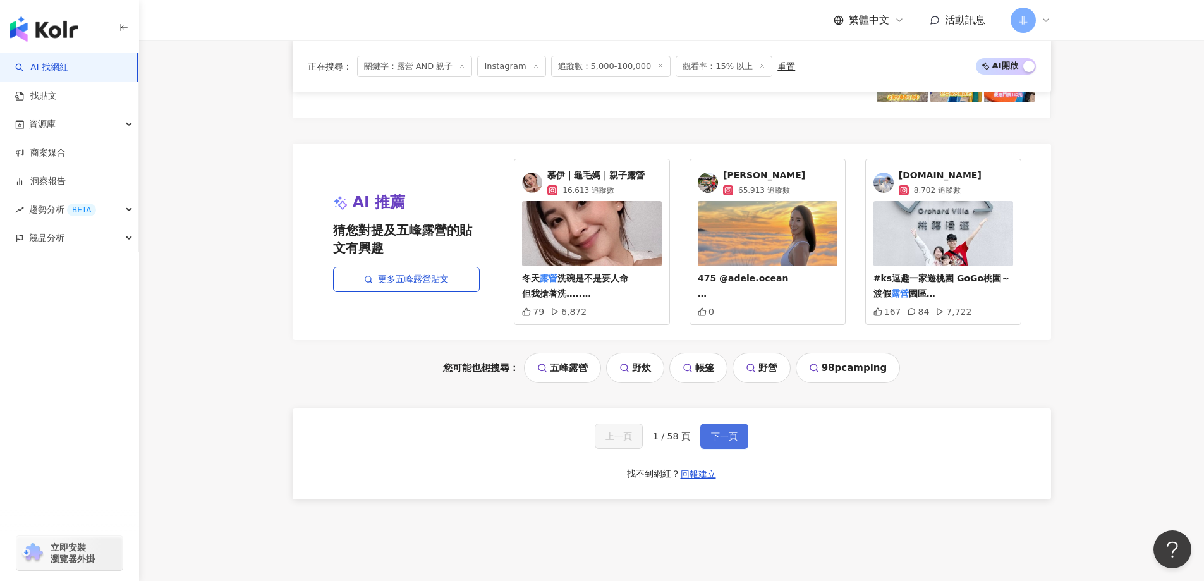
click at [727, 449] on button "下一頁" at bounding box center [724, 435] width 48 height 25
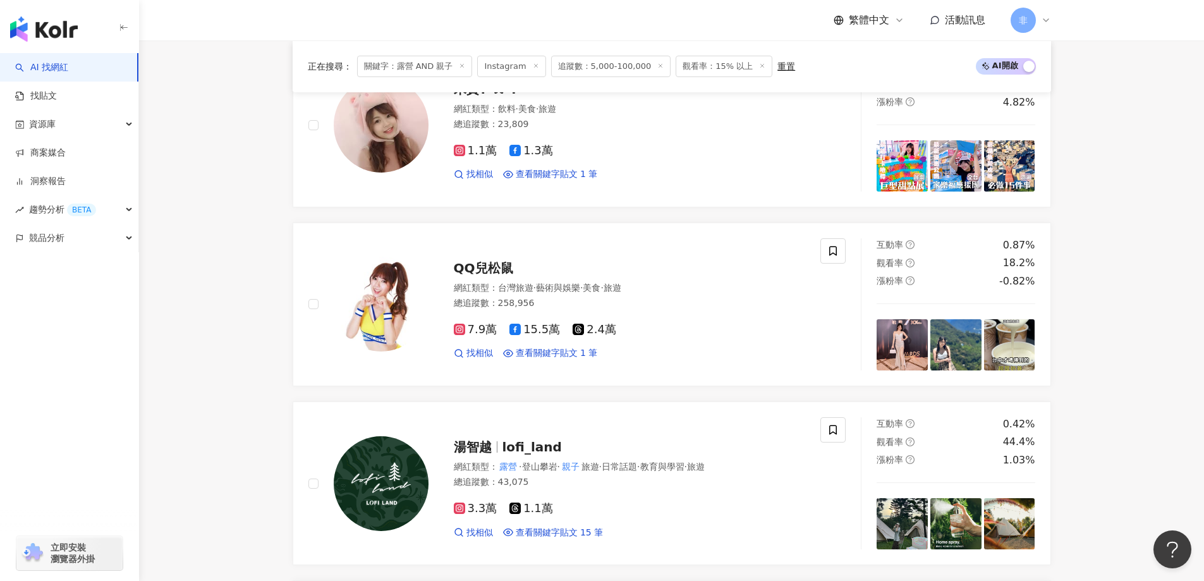
scroll to position [454, 0]
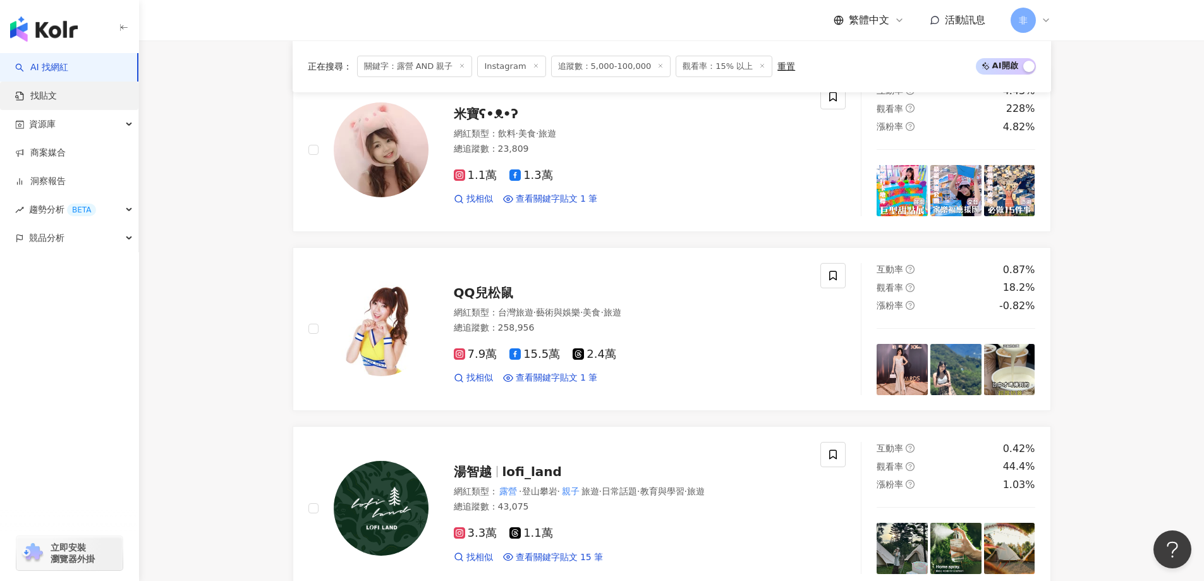
click at [57, 102] on link "找貼文" at bounding box center [36, 96] width 42 height 13
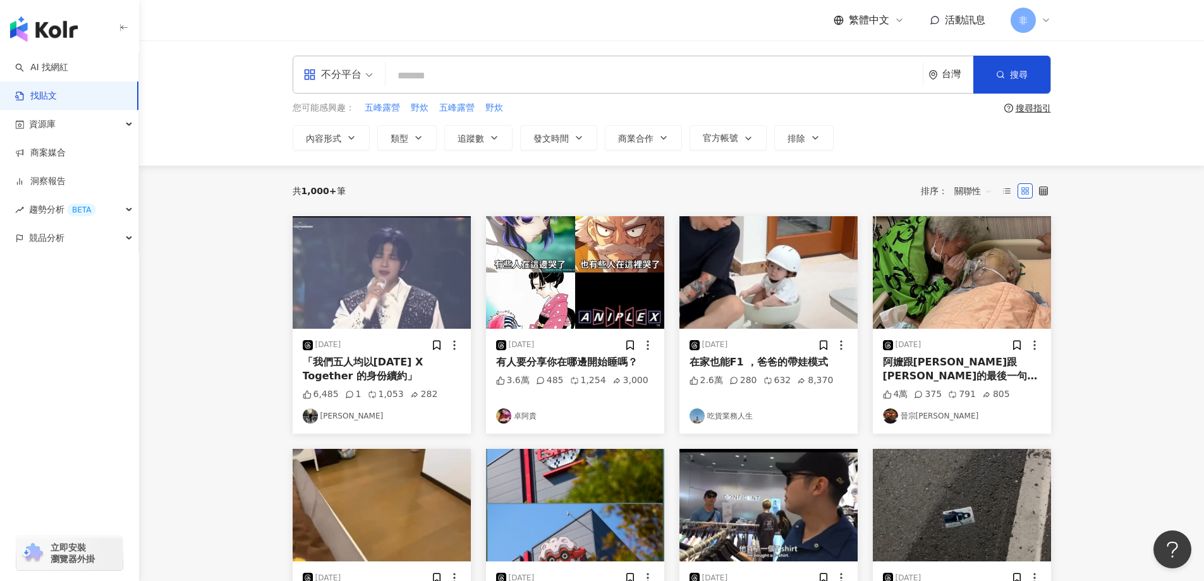
click at [489, 83] on input "search" at bounding box center [654, 75] width 527 height 27
click at [361, 76] on div "不分平台" at bounding box center [332, 74] width 58 height 20
click at [357, 133] on div "Instagram" at bounding box center [342, 133] width 71 height 16
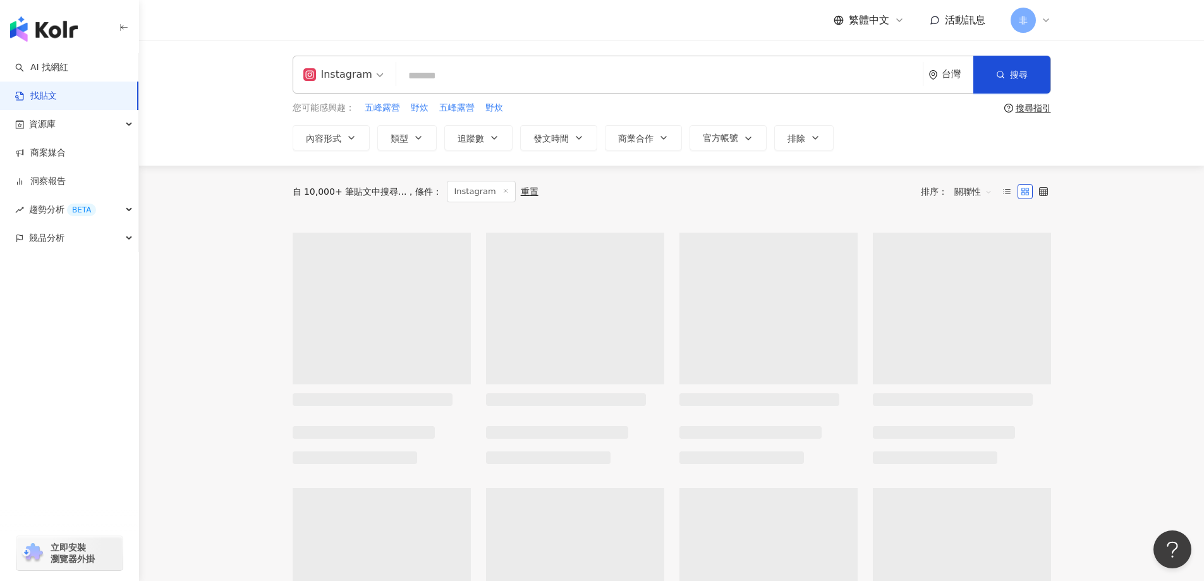
click at [430, 66] on input "search" at bounding box center [659, 75] width 516 height 27
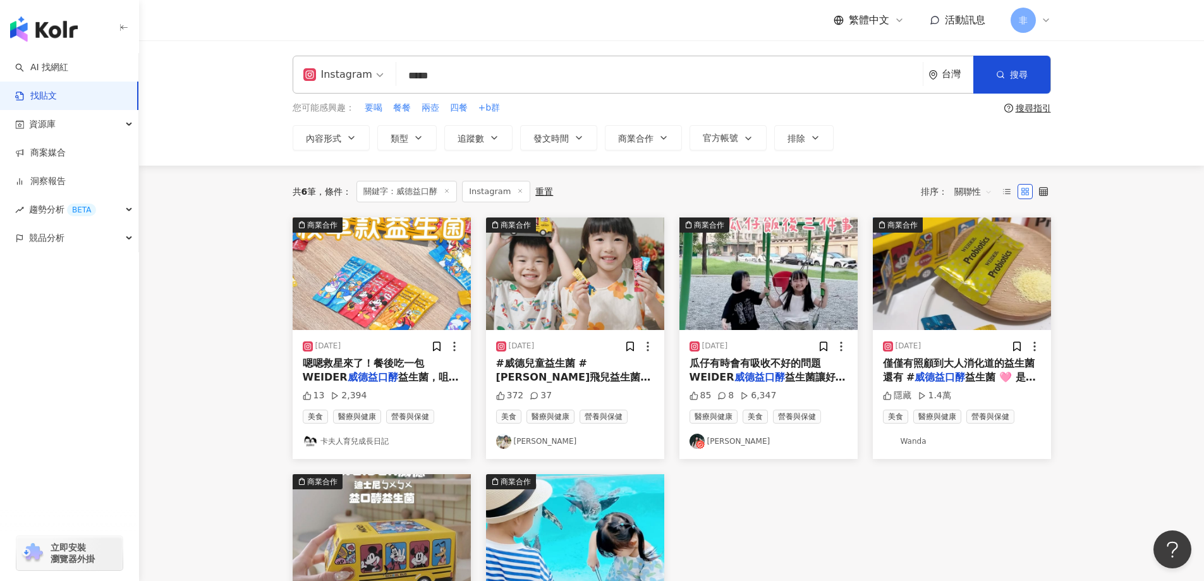
scroll to position [190, 0]
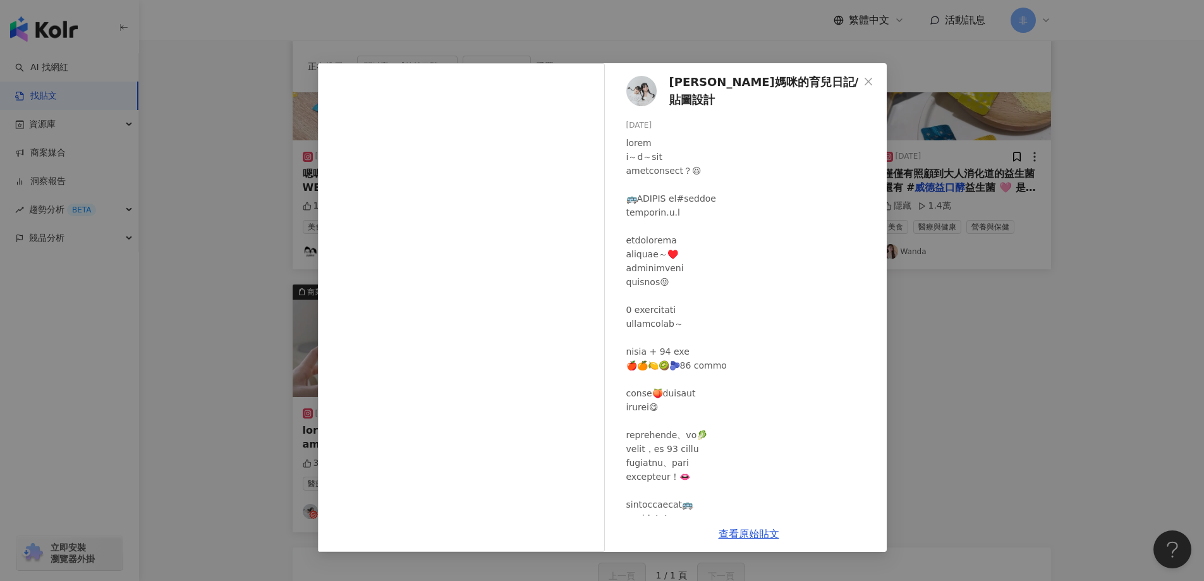
click at [1049, 222] on div "喬喬媽咪的育兒日記/貼圖設計 2024/11/21 332 26 3,350 查看原始貼文" at bounding box center [602, 290] width 1204 height 581
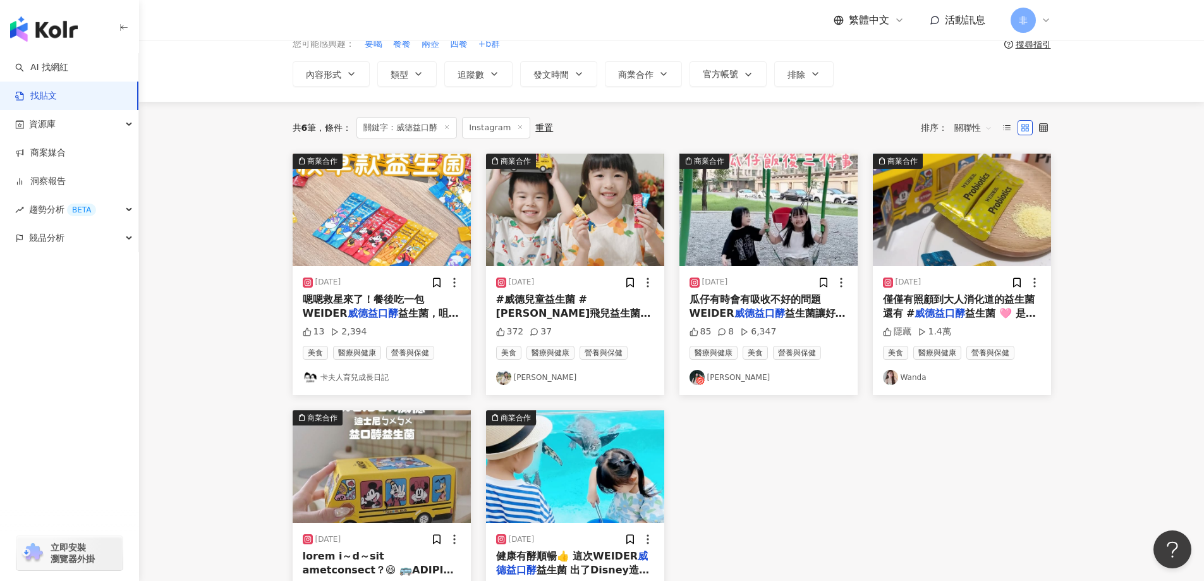
scroll to position [63, 0]
click at [941, 311] on mark "威德益口酵" at bounding box center [940, 314] width 51 height 12
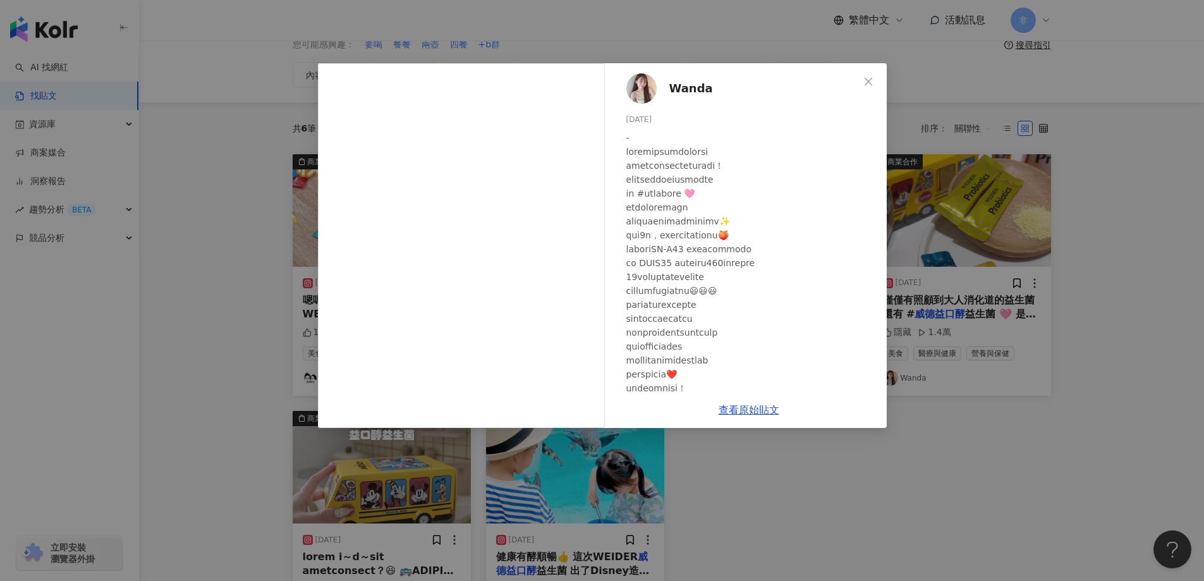
click at [956, 247] on div "Wanda 2024/11/27 隱藏 1.4萬 查看原始貼文" at bounding box center [602, 290] width 1204 height 581
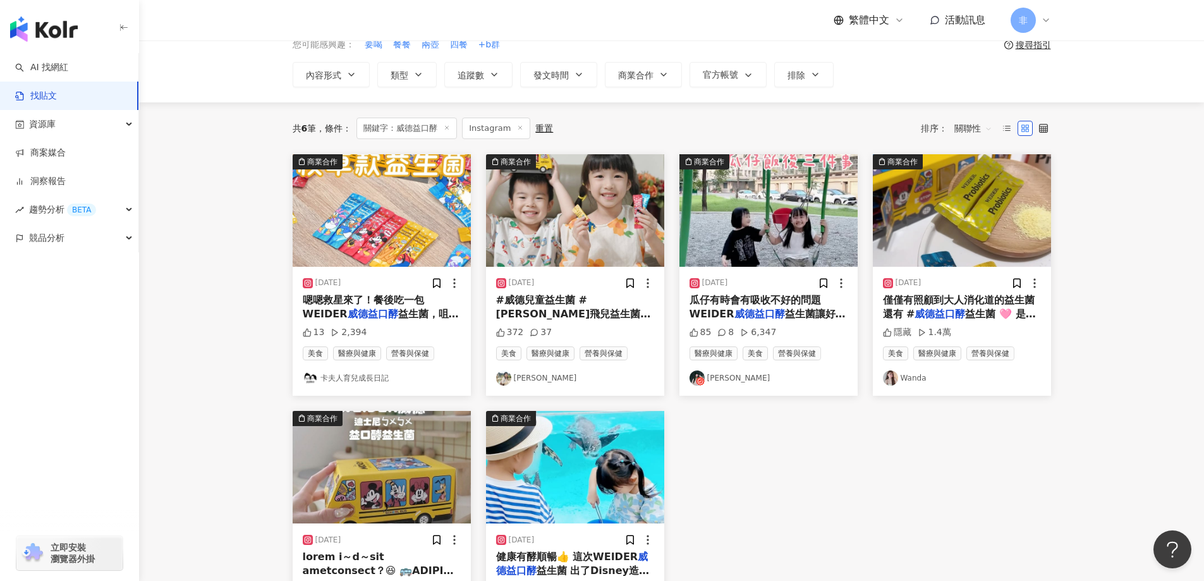
click at [615, 291] on div "2025/2/23 #威德兒童益生菌 #威德敏飛兒益生菌 # 威德益口酵 益生菌 #益口酵益生菌 #飛兒 372 37 美食 醫療與健康 營養與保健 Lily…" at bounding box center [575, 331] width 178 height 129
click at [612, 300] on span "#威德兒童益生菌 #威德敏飛兒益生菌 #" at bounding box center [574, 307] width 157 height 26
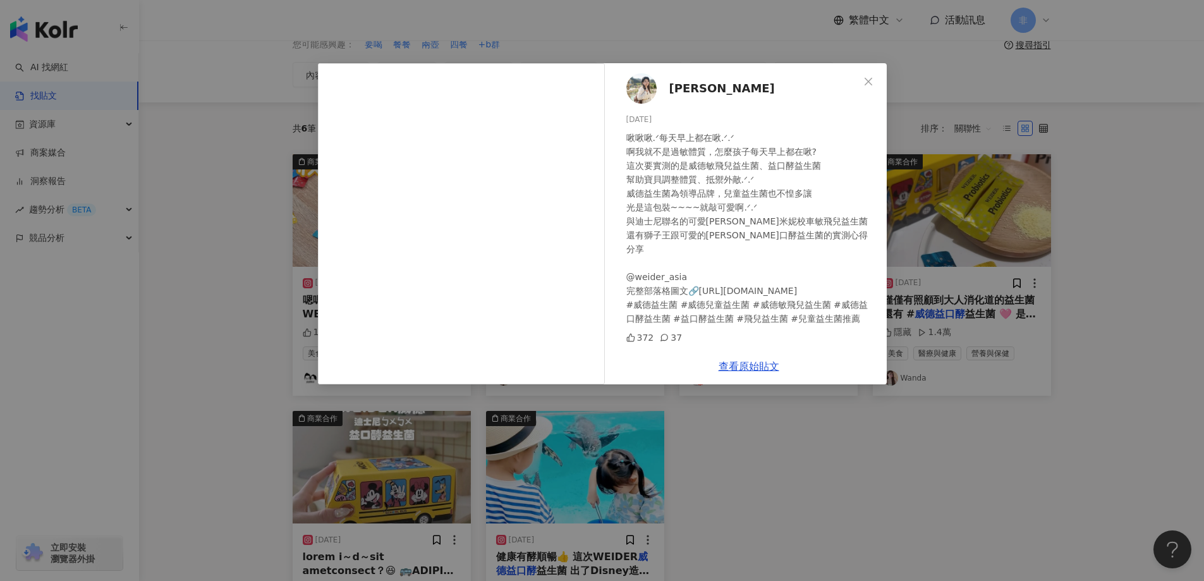
click at [1025, 282] on div "Lily Huang 2025/2/23 啾啾啾.ᐟ每天早上都在啾.ᐟ.ᐟ 啊我就不是過敏體質，怎麼孩子每天早上都在啾? 這次要實測的是威德敏飛兒益生菌、益口…" at bounding box center [602, 290] width 1204 height 581
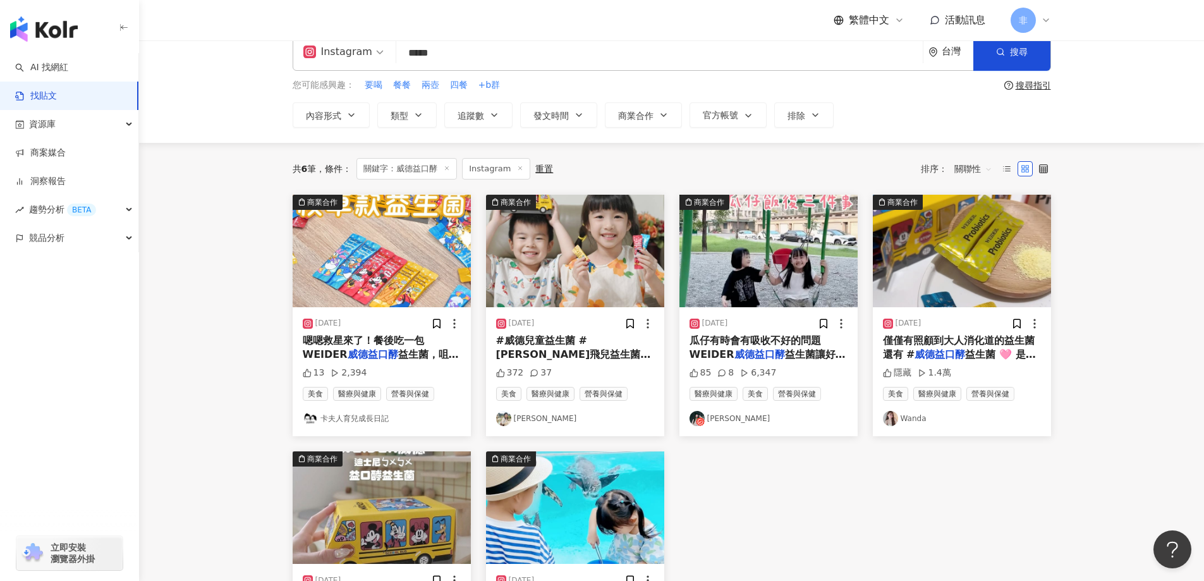
scroll to position [0, 0]
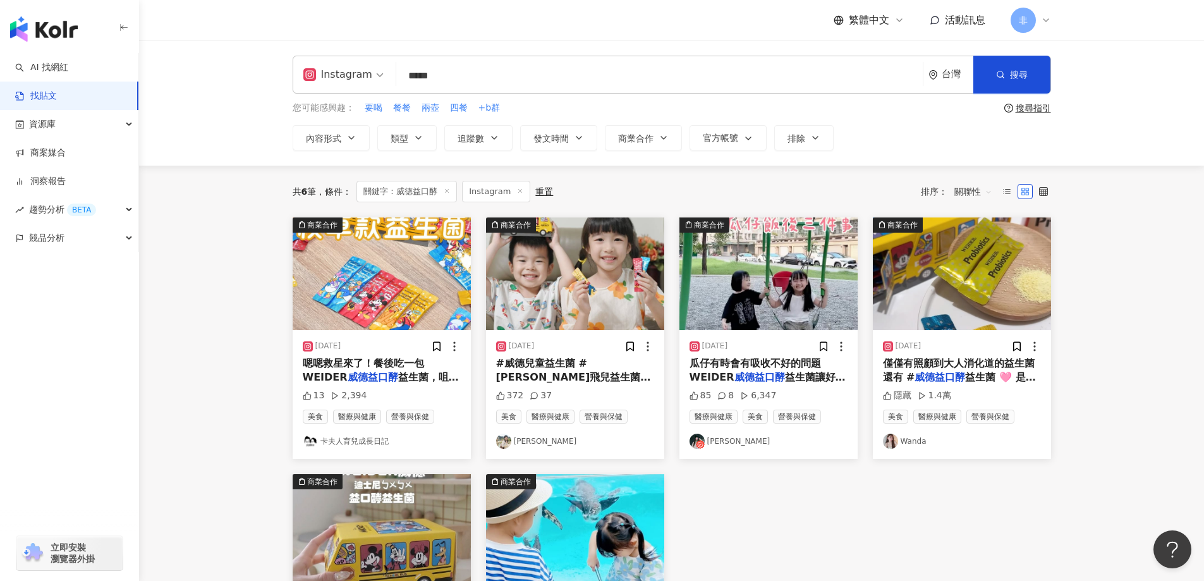
click at [475, 82] on input "*****" at bounding box center [659, 75] width 516 height 27
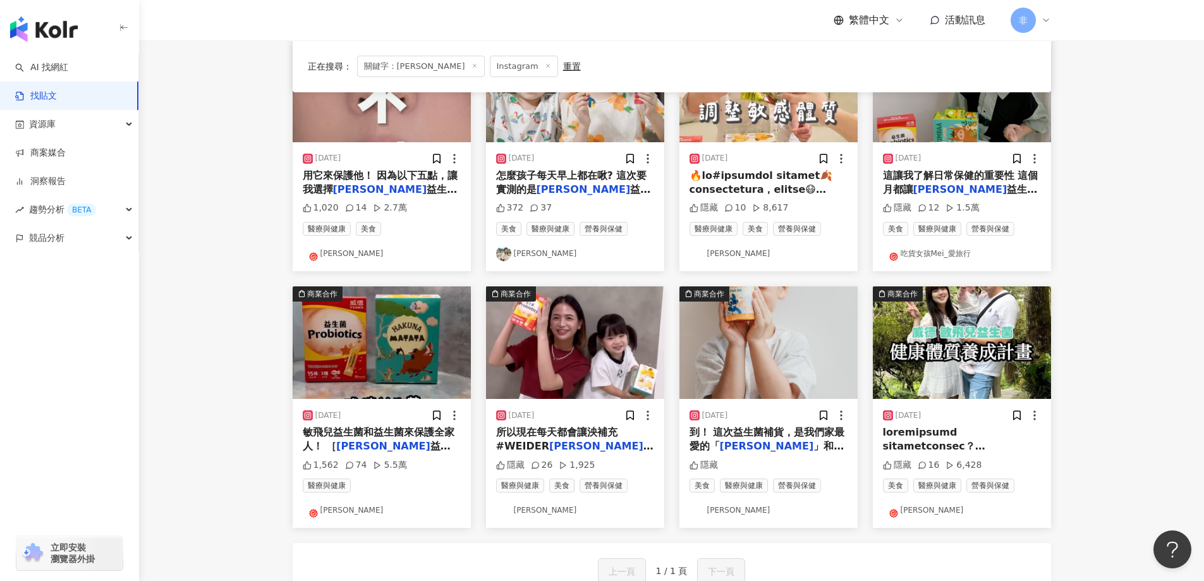
scroll to position [126, 0]
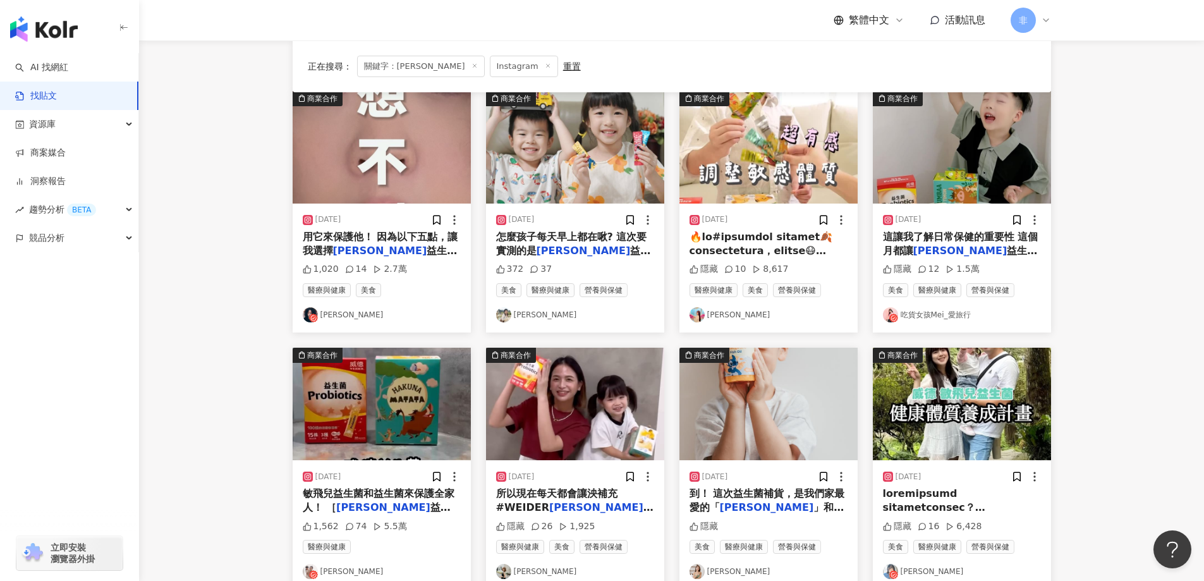
click at [798, 434] on img at bounding box center [768, 404] width 178 height 112
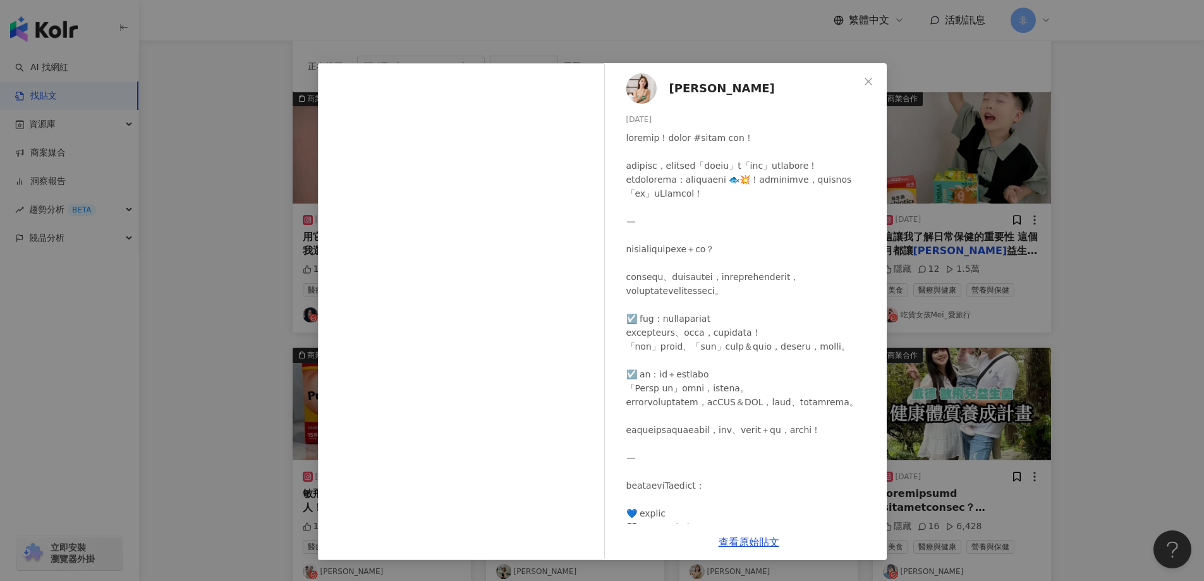
click at [1052, 195] on div "Summer 沙莫太太 2025/6/12 隱藏 查看原始貼文" at bounding box center [602, 290] width 1204 height 581
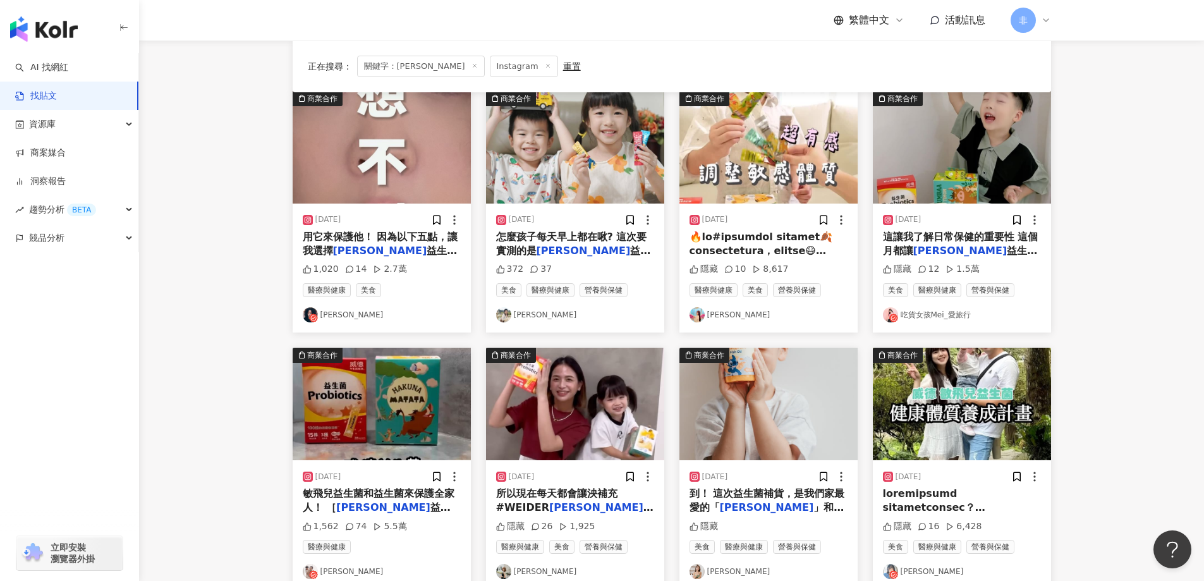
click at [391, 226] on div "2024/11/19 用它來保護他！ 因為以下五點，讓我選擇 威德敏飛兒 益生菌： 1.幫寶寶打擊外在攻 1,020 14 2.7萬 醫療與健康 美食 陳南西" at bounding box center [382, 268] width 178 height 129
click at [394, 234] on span "用它來保護他！ 因為以下五點，讓我選擇" at bounding box center [380, 244] width 155 height 26
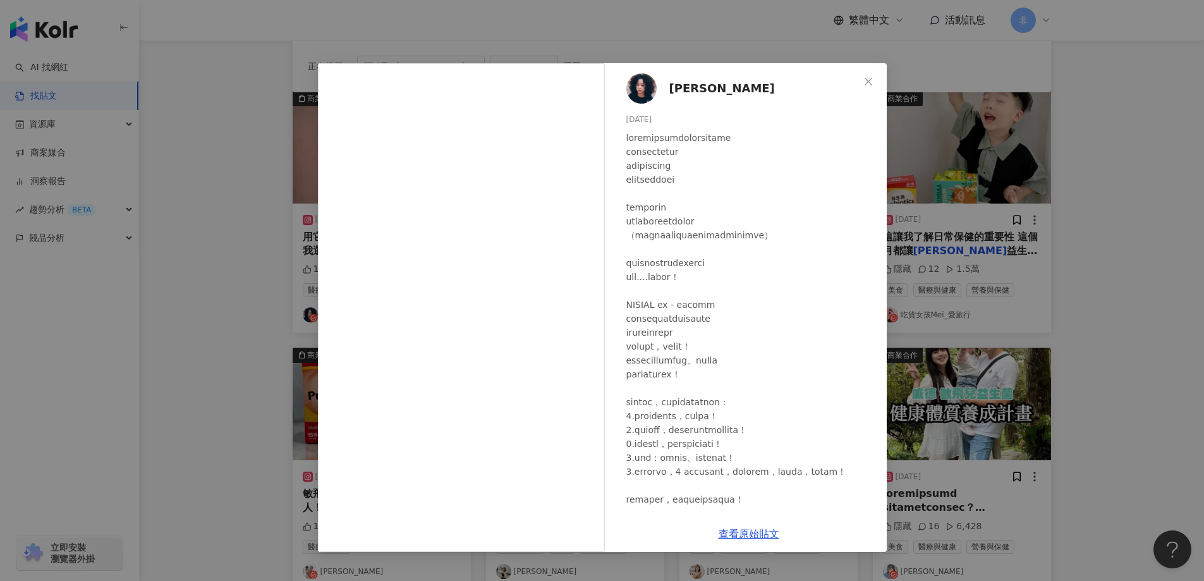
click at [967, 223] on div "陳南西 2024/11/19 1,020 14 2.7萬 查看原始貼文" at bounding box center [602, 290] width 1204 height 581
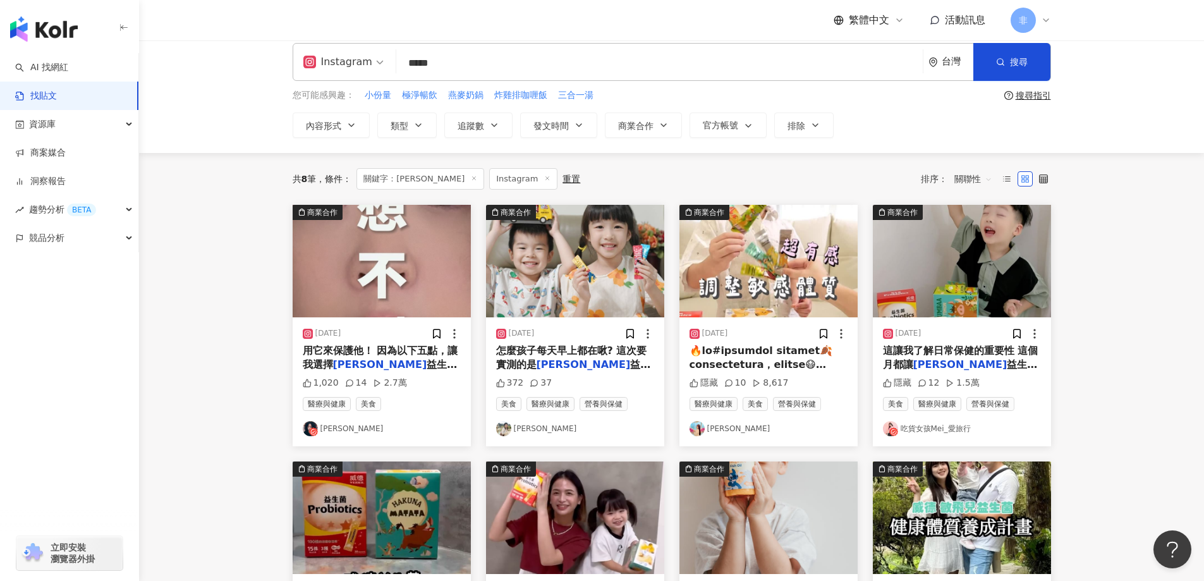
scroll to position [0, 0]
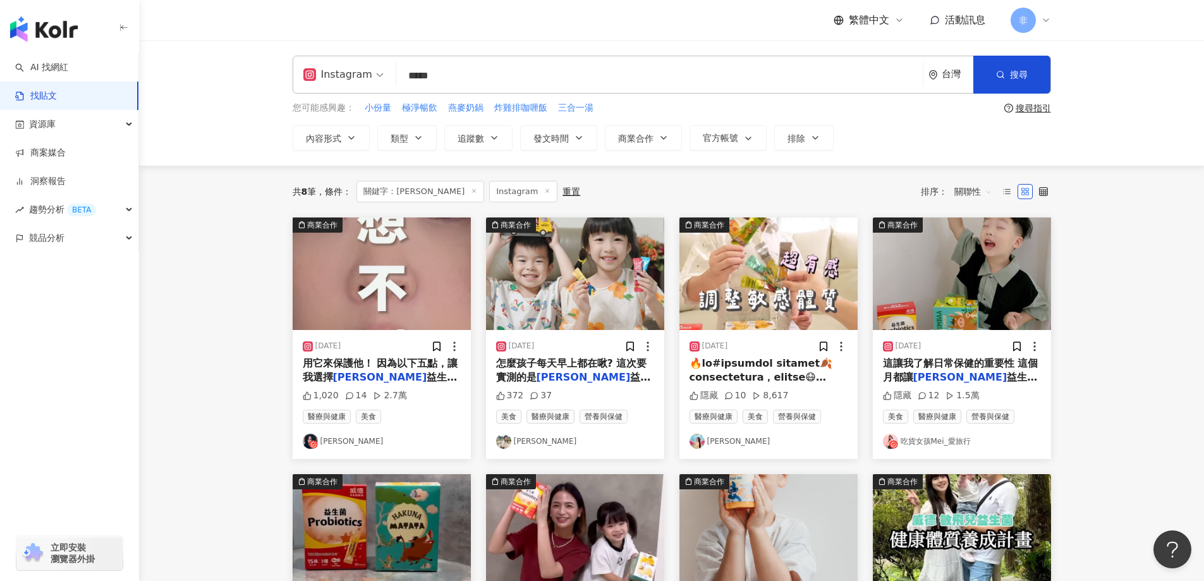
click at [422, 82] on input "*****" at bounding box center [659, 75] width 516 height 27
drag, startPoint x: 454, startPoint y: 75, endPoint x: 420, endPoint y: 75, distance: 34.8
click at [420, 75] on input "*****" at bounding box center [659, 75] width 516 height 27
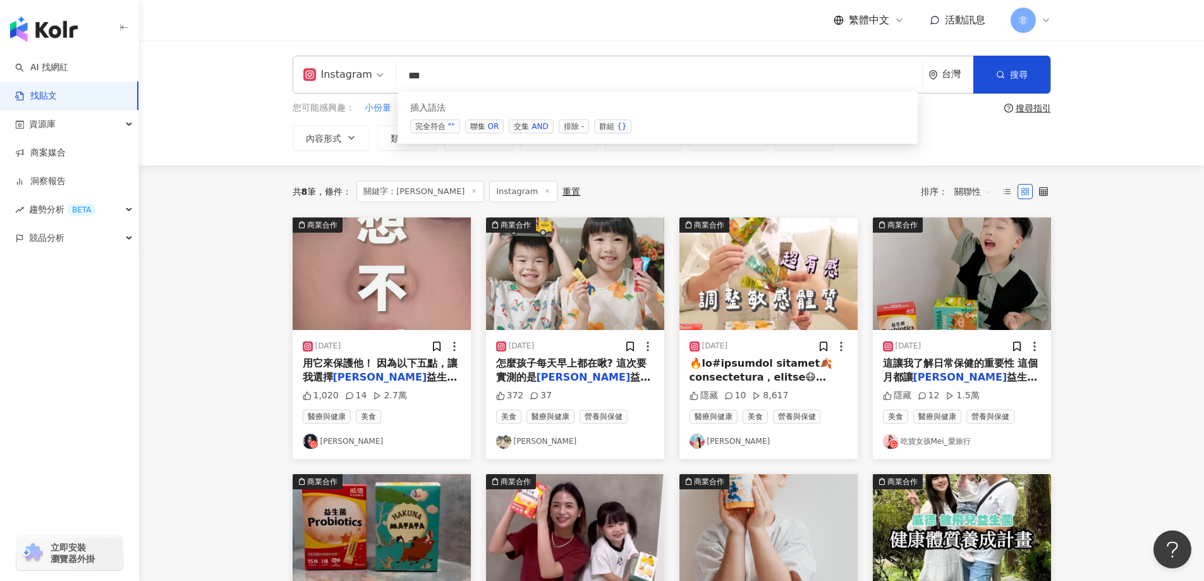
click at [521, 126] on span "交集 AND" at bounding box center [531, 126] width 44 height 14
paste input "****"
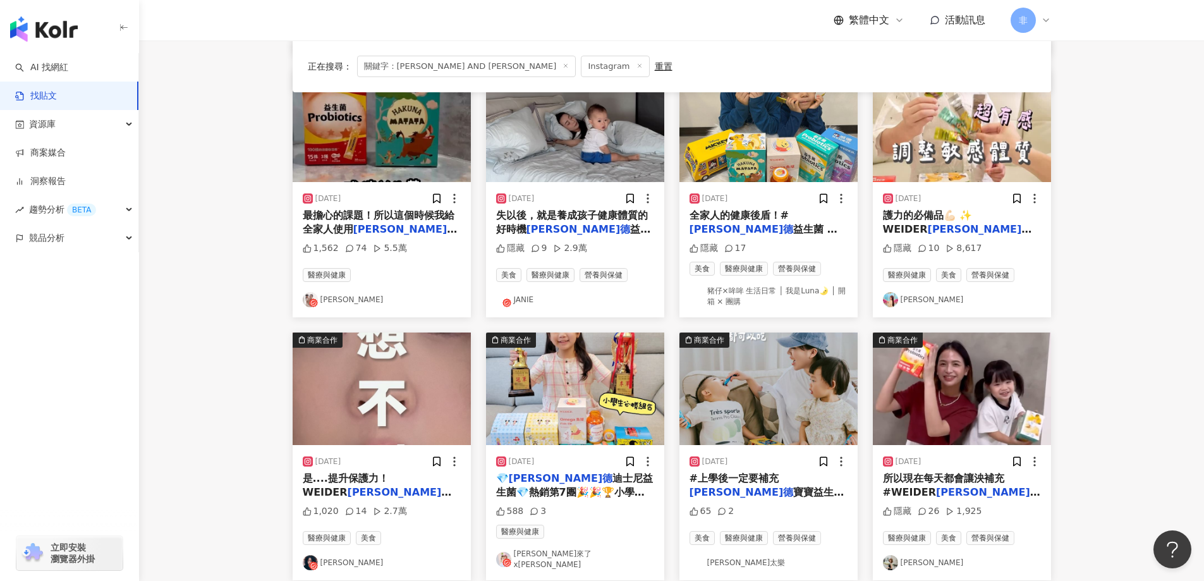
scroll to position [569, 0]
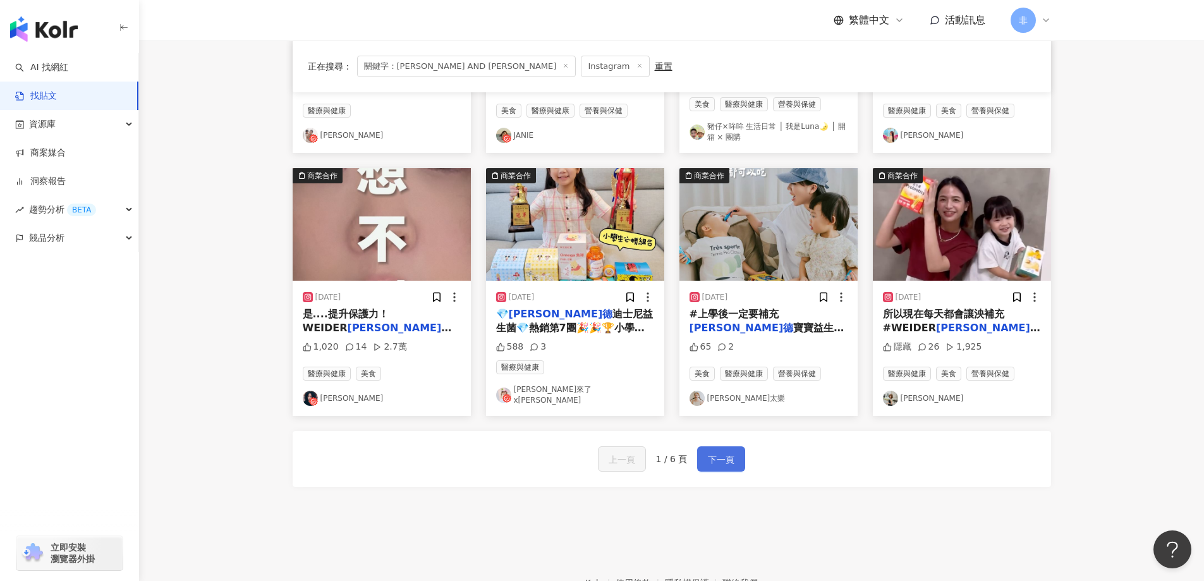
click at [708, 452] on span "下一頁" at bounding box center [721, 459] width 27 height 15
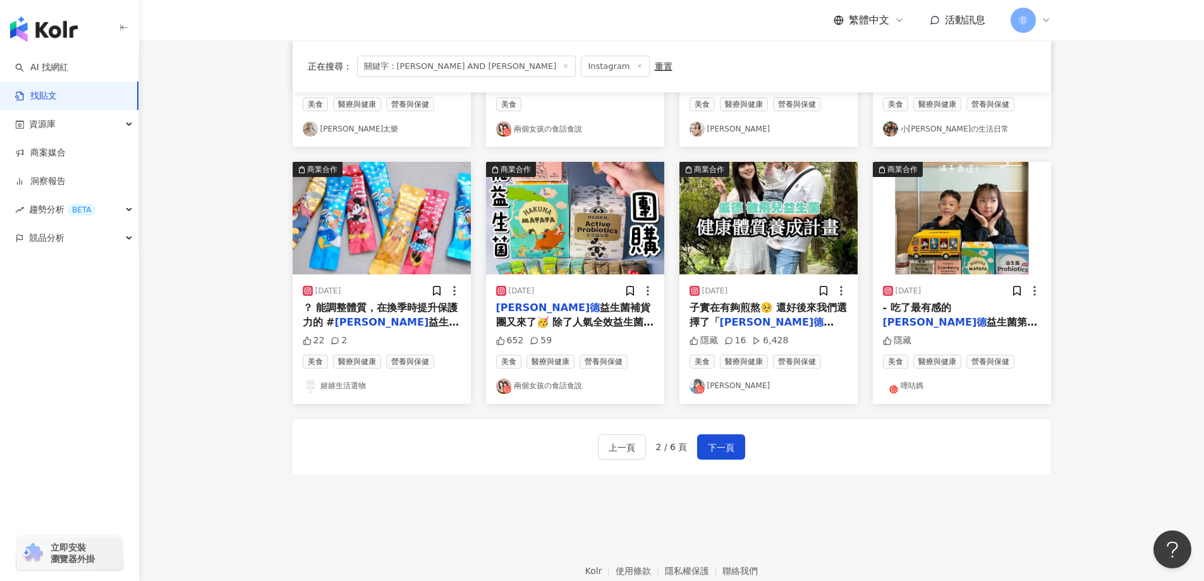
scroll to position [635, 0]
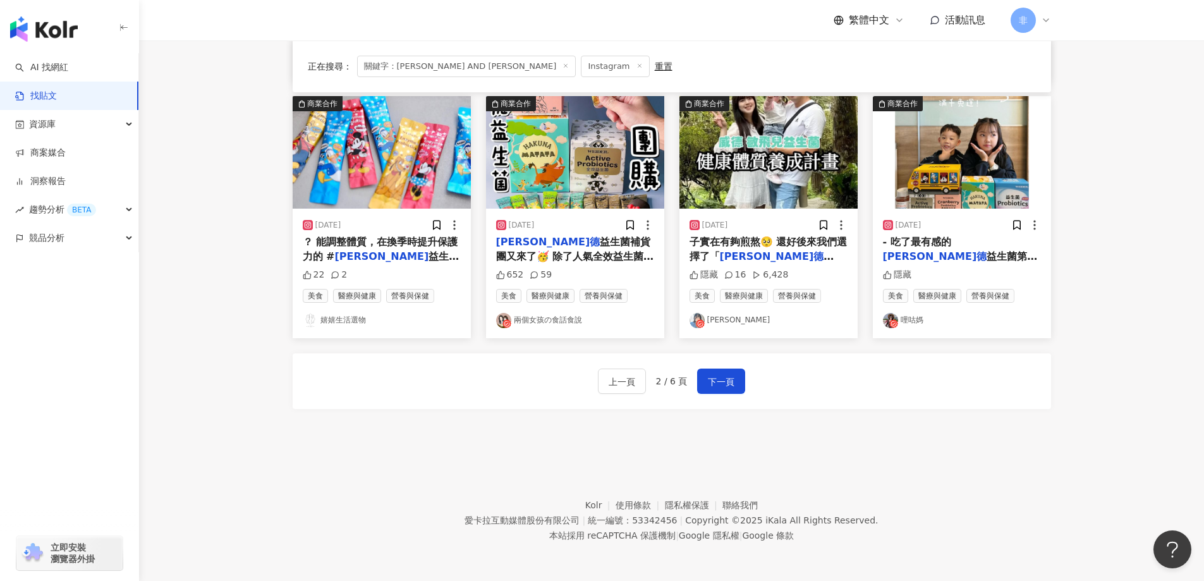
click at [731, 394] on div "上一頁 2 / 6 頁 下一頁" at bounding box center [672, 381] width 758 height 56
click at [730, 375] on span "下一頁" at bounding box center [721, 381] width 27 height 15
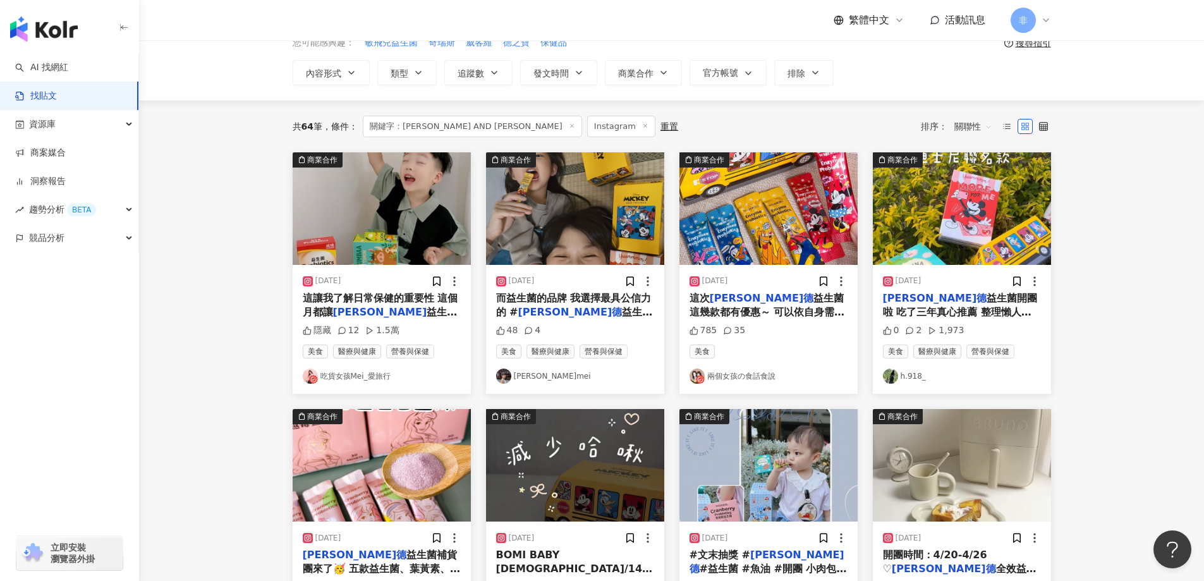
scroll to position [0, 0]
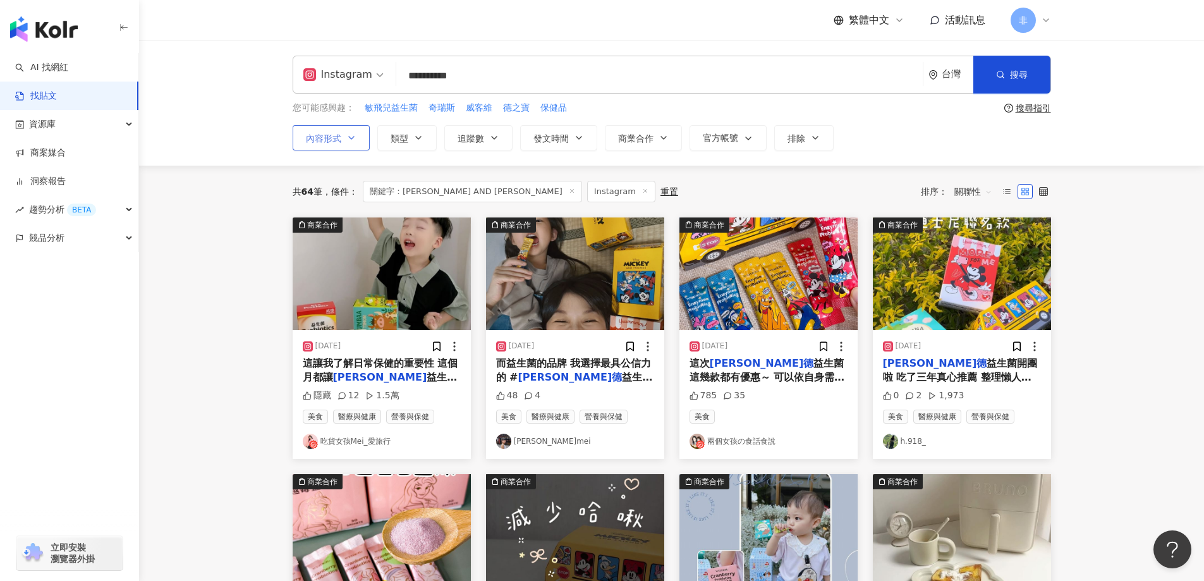
click at [332, 141] on span "內容形式" at bounding box center [323, 138] width 35 height 10
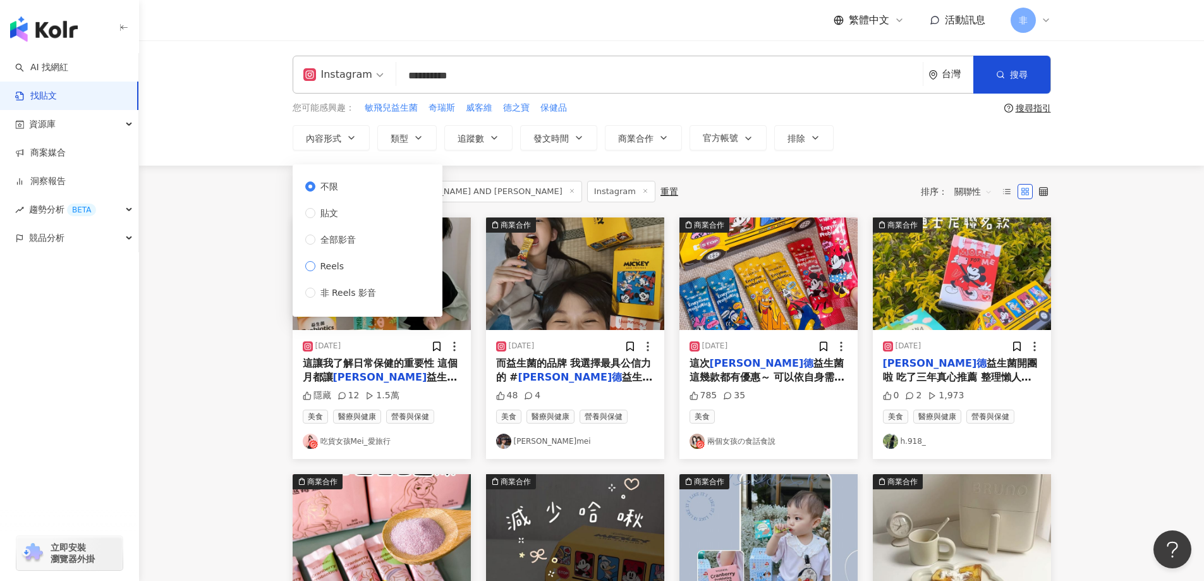
click at [333, 260] on span "Reels" at bounding box center [332, 266] width 34 height 14
click at [1026, 70] on span "搜尋" at bounding box center [1019, 75] width 18 height 10
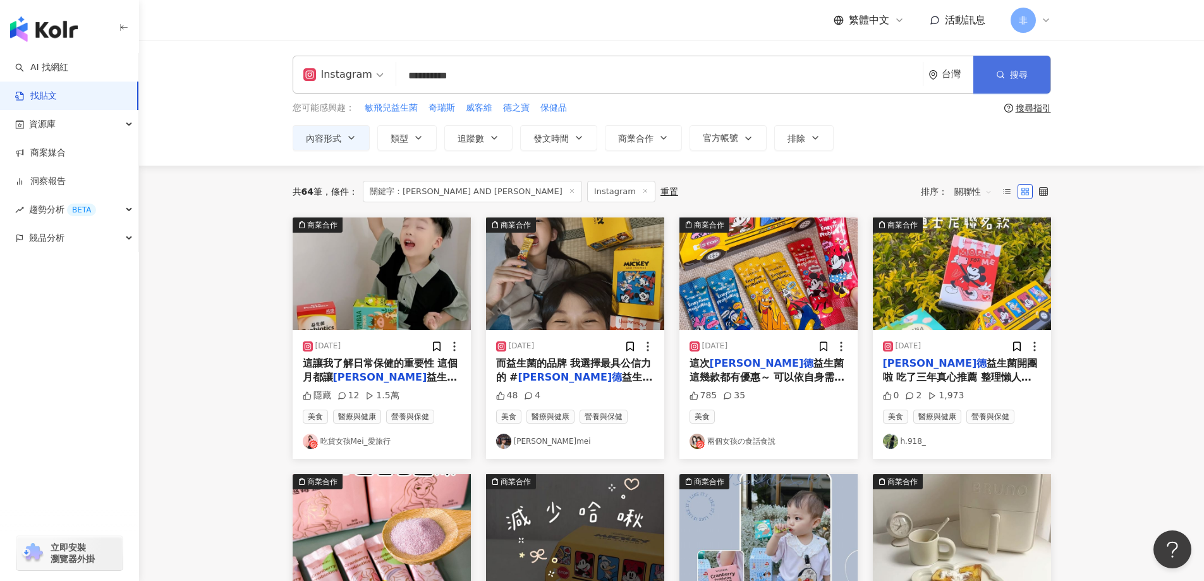
click at [1034, 80] on button "搜尋" at bounding box center [1011, 75] width 77 height 38
click at [757, 80] on input "**********" at bounding box center [659, 75] width 516 height 27
click at [354, 148] on button "內容形式" at bounding box center [331, 137] width 77 height 25
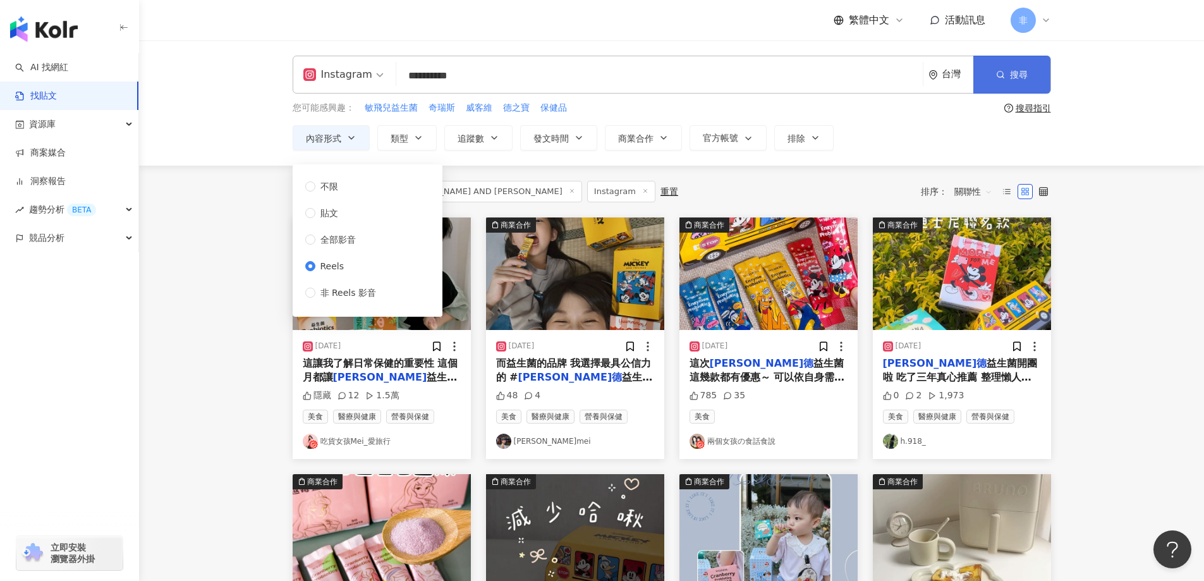
click at [1008, 69] on button "搜尋" at bounding box center [1011, 75] width 77 height 38
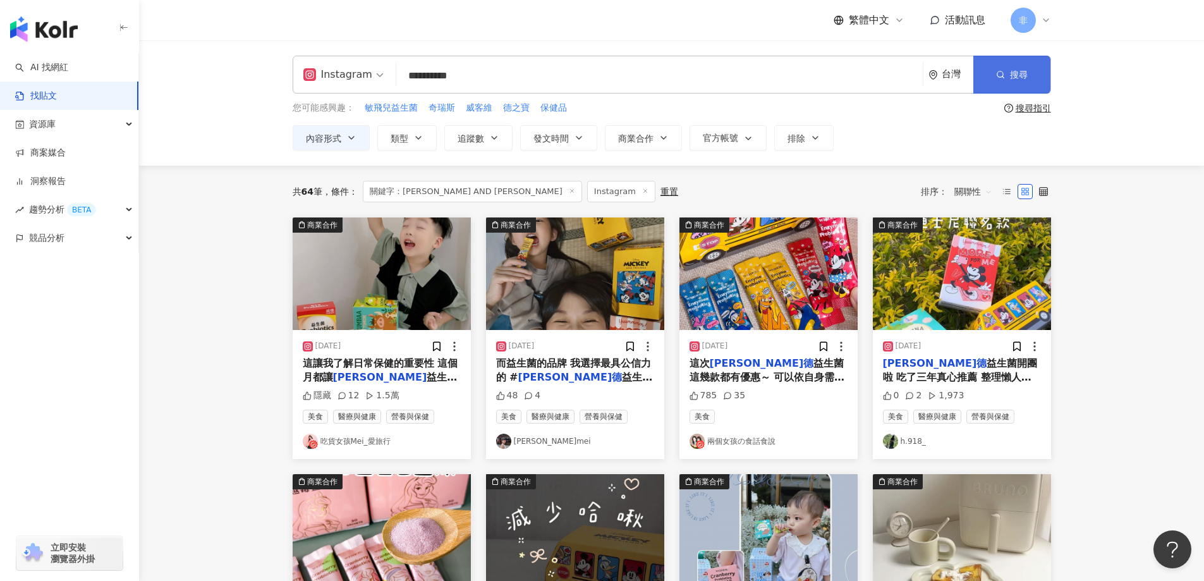
click at [1008, 69] on button "搜尋" at bounding box center [1011, 75] width 77 height 38
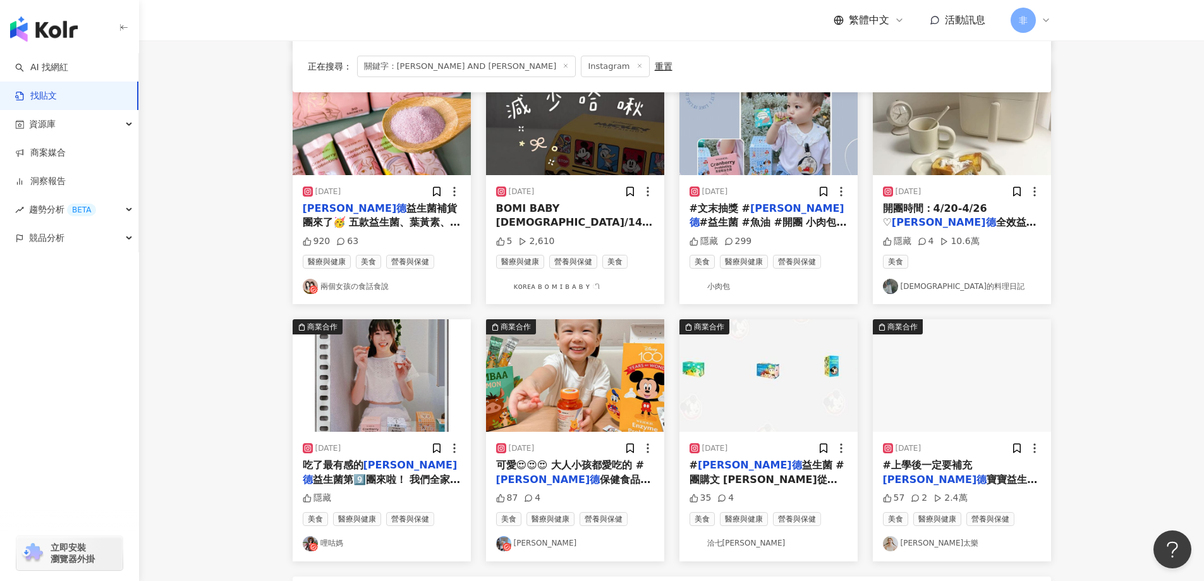
scroll to position [569, 0]
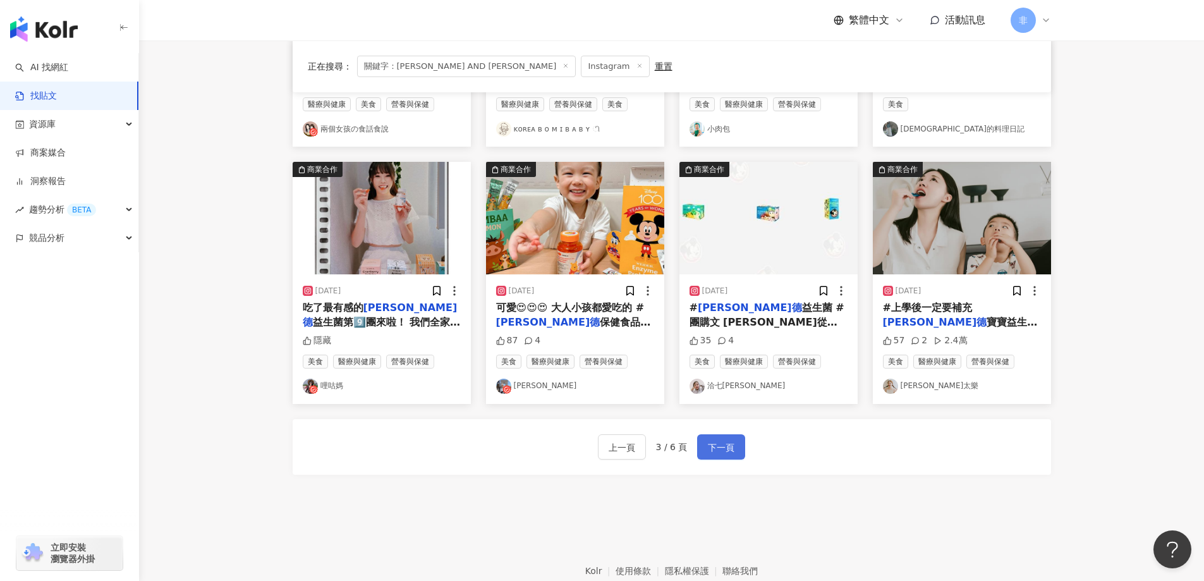
click at [719, 451] on span "下一頁" at bounding box center [721, 447] width 27 height 15
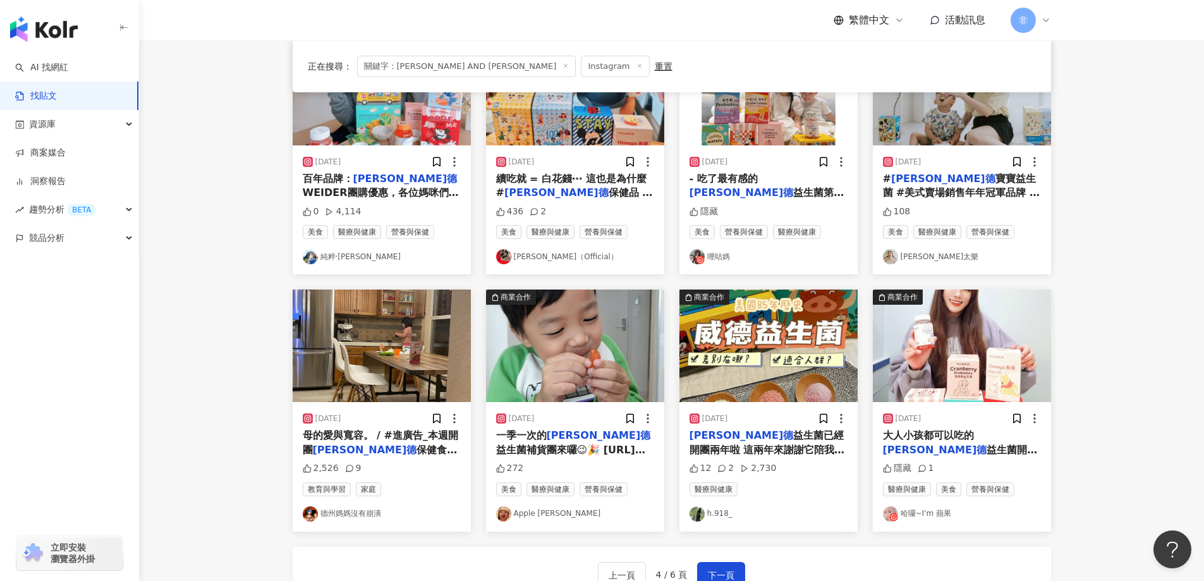
scroll to position [442, 0]
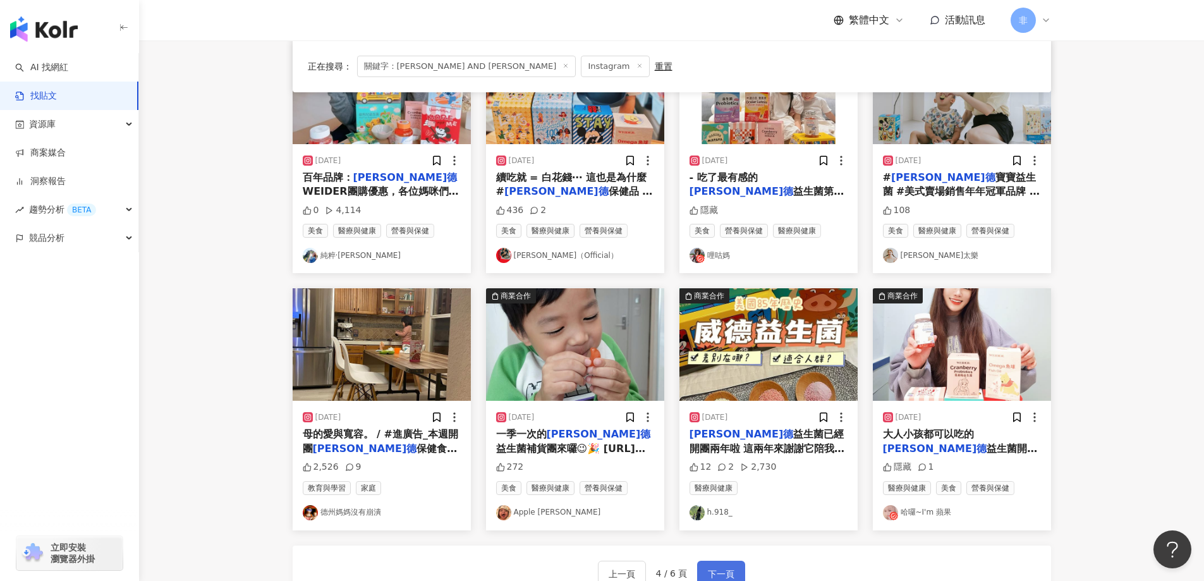
click at [709, 566] on span "下一頁" at bounding box center [721, 573] width 27 height 15
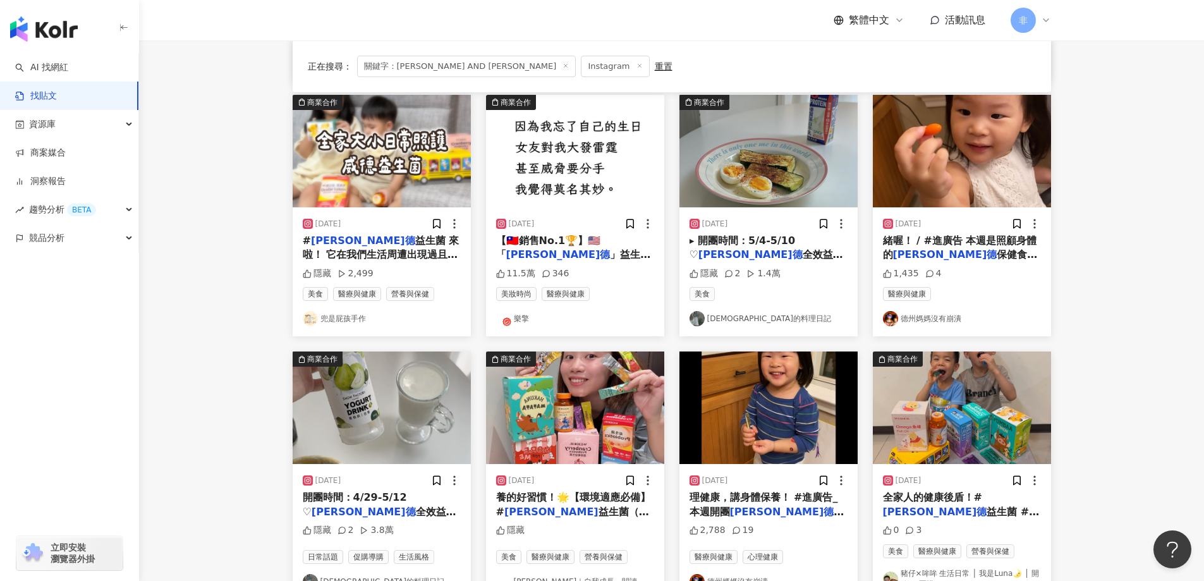
scroll to position [640, 0]
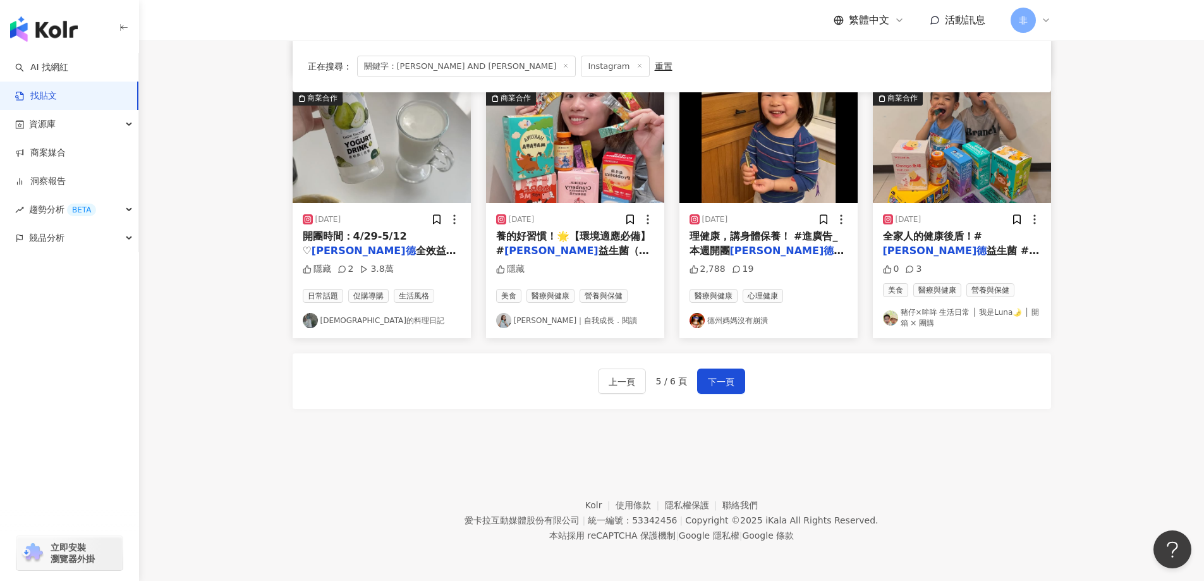
click at [734, 397] on div "上一頁 5 / 6 頁 下一頁" at bounding box center [672, 381] width 758 height 56
click at [734, 384] on button "下一頁" at bounding box center [721, 380] width 48 height 25
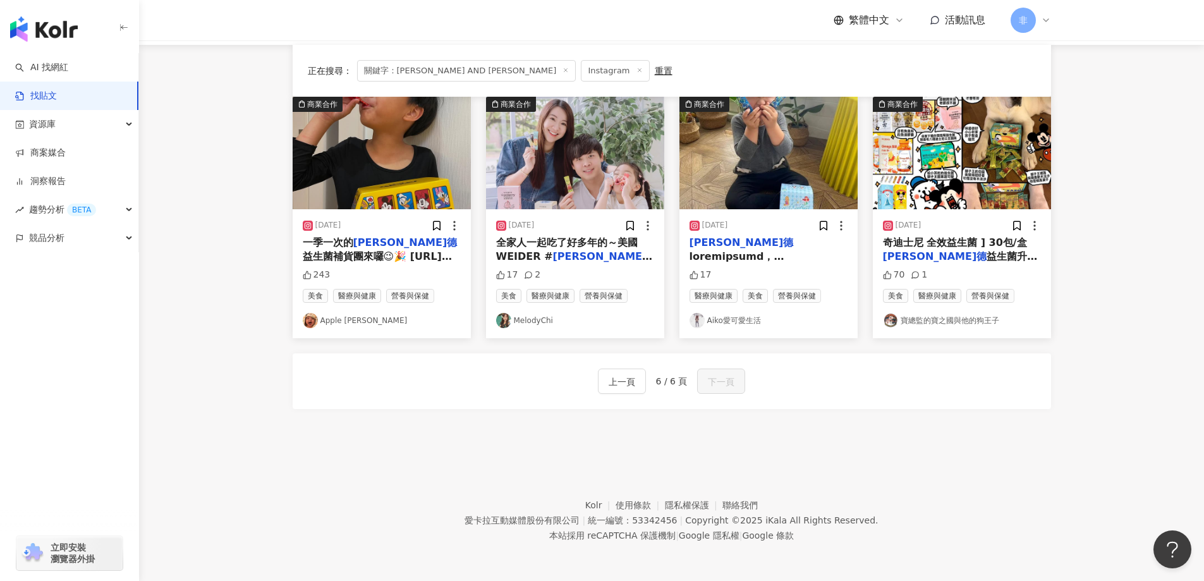
scroll to position [0, 0]
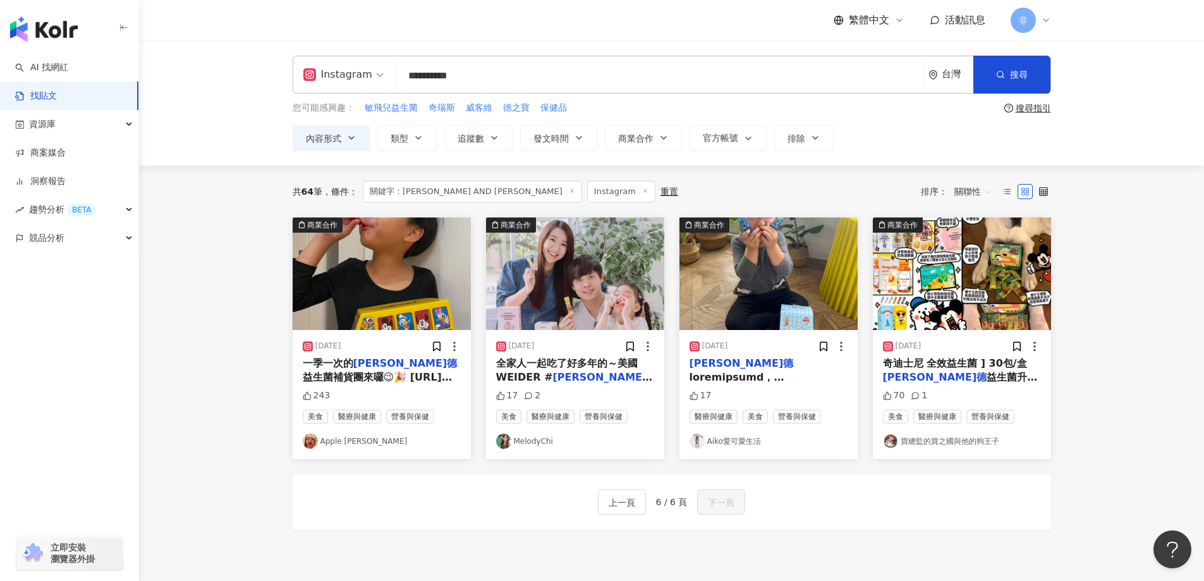
drag, startPoint x: 453, startPoint y: 78, endPoint x: 523, endPoint y: 84, distance: 70.4
click at [523, 84] on input "**********" at bounding box center [659, 75] width 516 height 27
type input "**********"
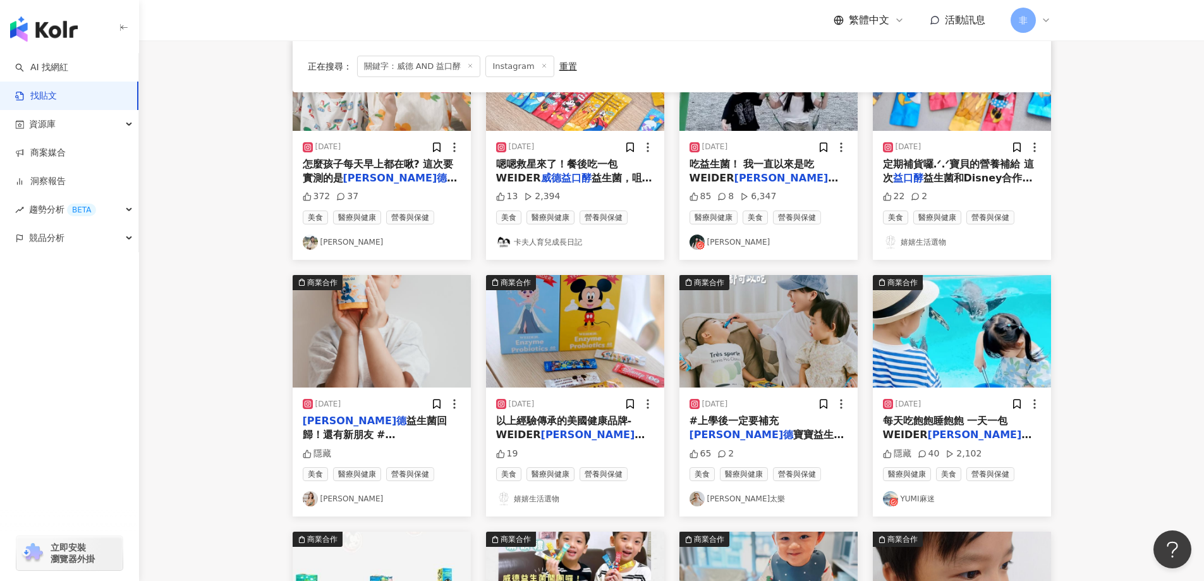
scroll to position [316, 0]
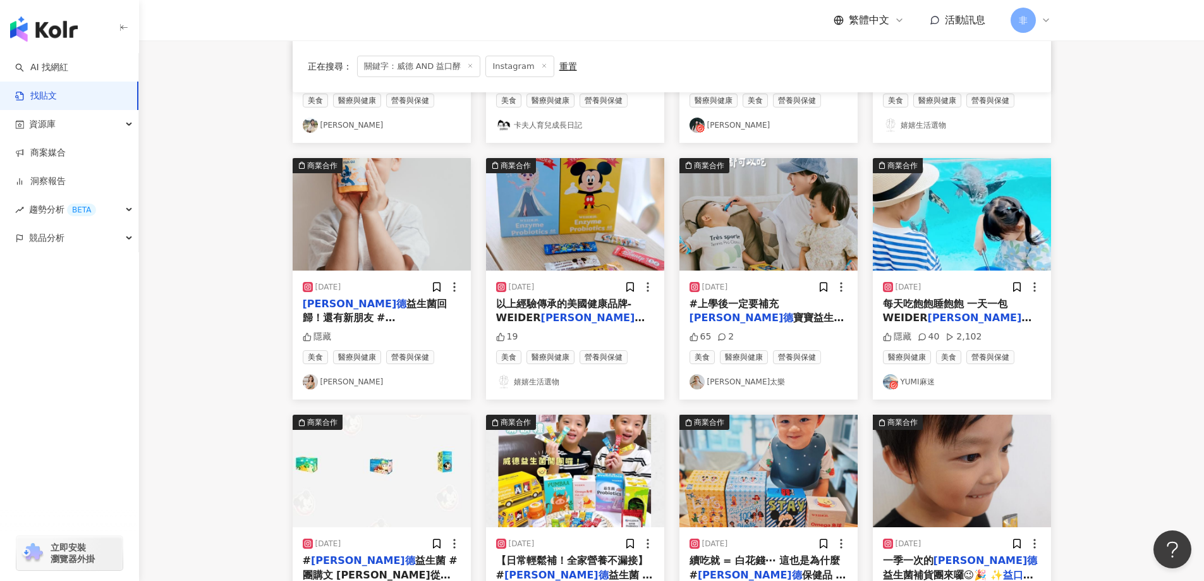
click at [784, 316] on span "寶寶益生菌 #美式賣場銷售年年冠軍品牌 從孩子們開始上課後，我們從剛開始每個禮拜都在跟各種病菌奮鬥，到現在已經過了那段不斷生病的日子，期間不斷提升他們的免疫力…" at bounding box center [767, 367] width 155 height 111
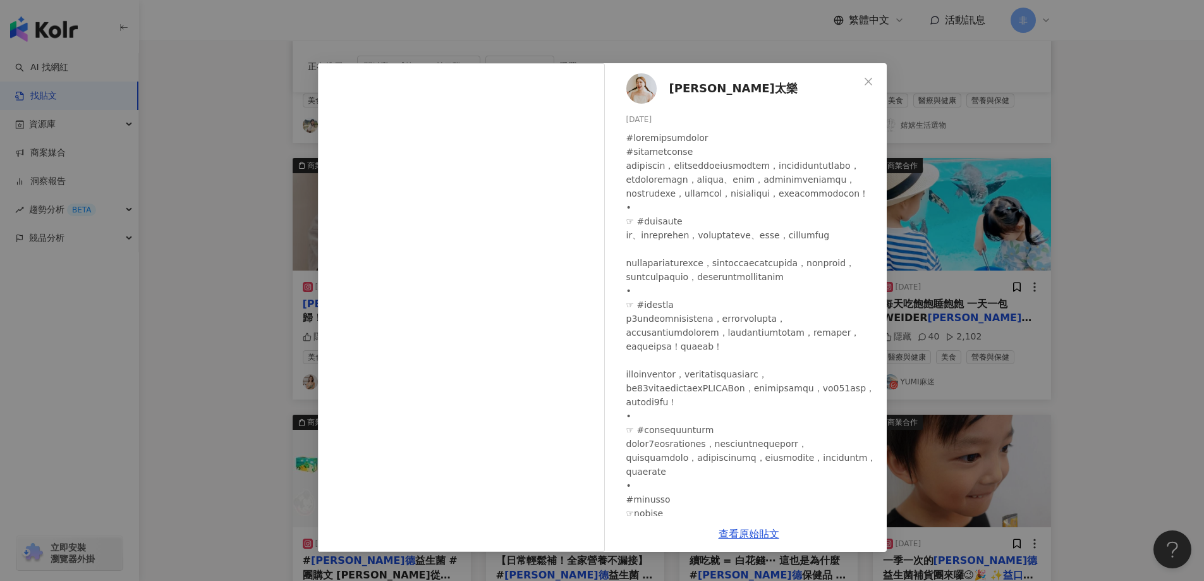
click at [1181, 240] on div "莉芙太樂 2024/9/10 65 2 查看原始貼文" at bounding box center [602, 290] width 1204 height 581
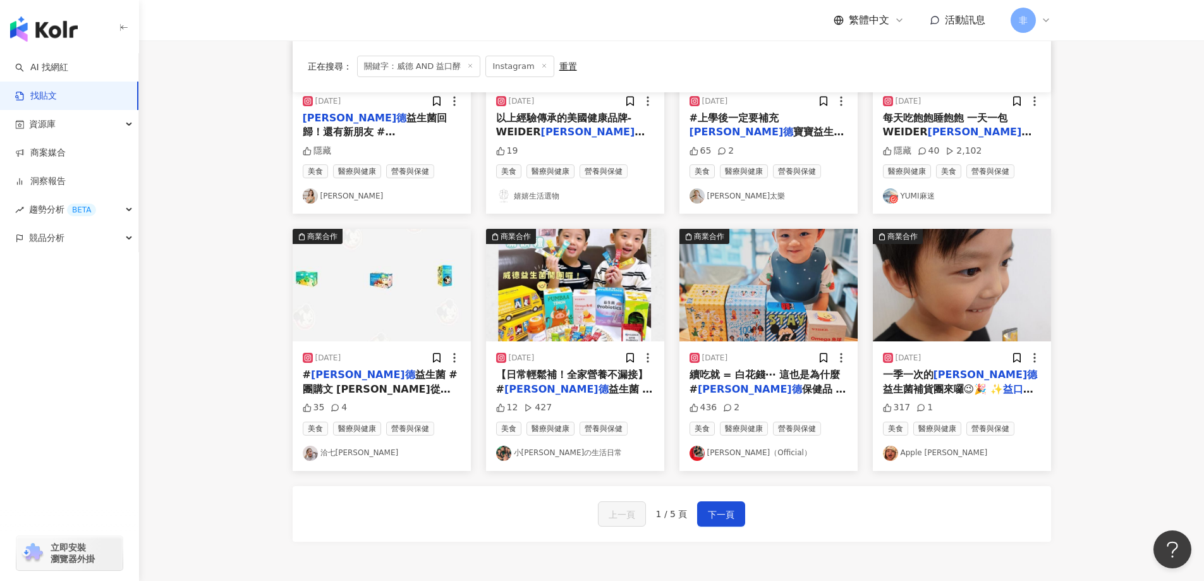
scroll to position [506, 0]
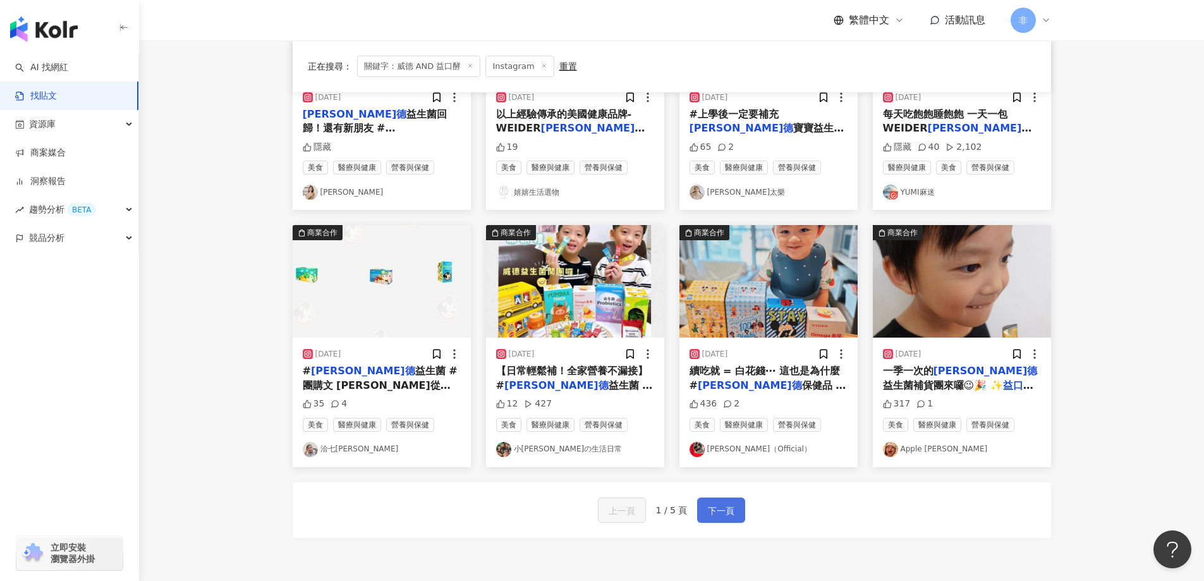
click at [724, 515] on span "下一頁" at bounding box center [721, 510] width 27 height 15
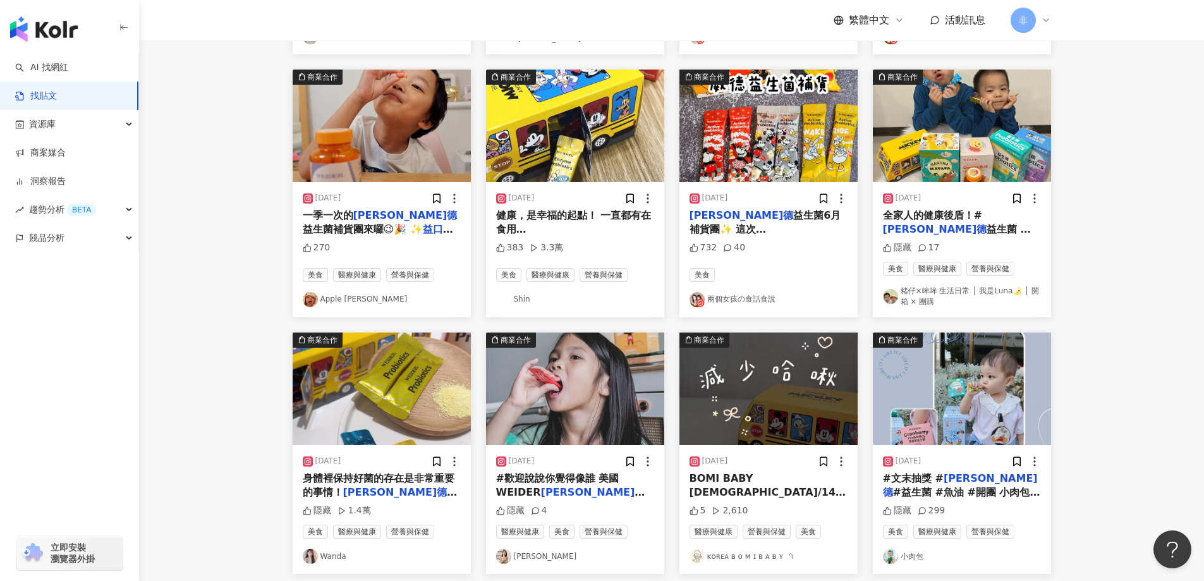
scroll to position [569, 0]
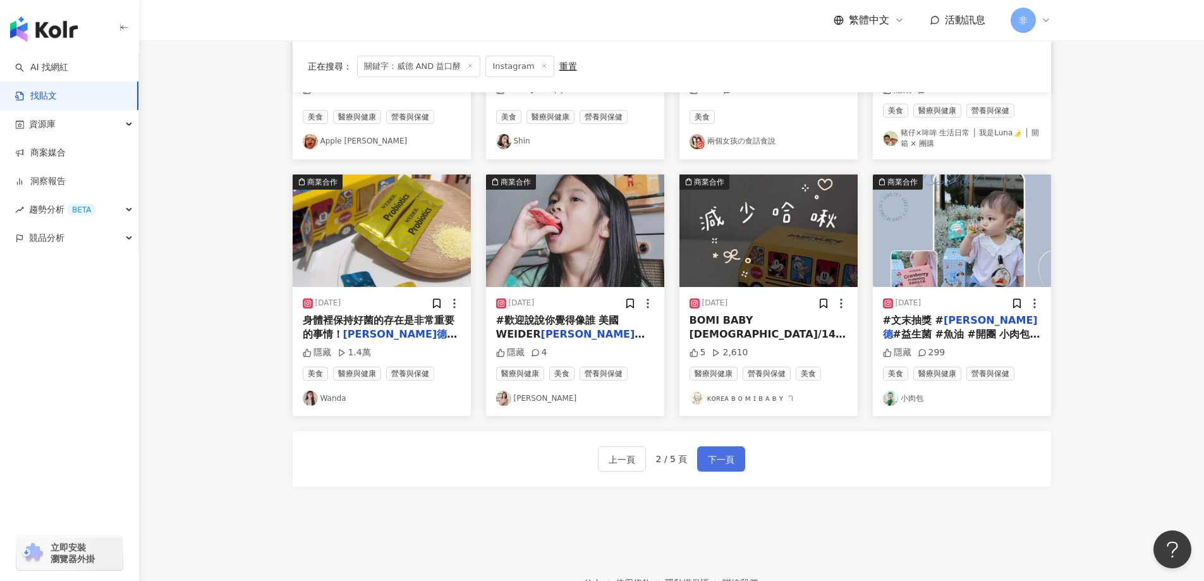
click at [722, 452] on span "下一頁" at bounding box center [721, 459] width 27 height 15
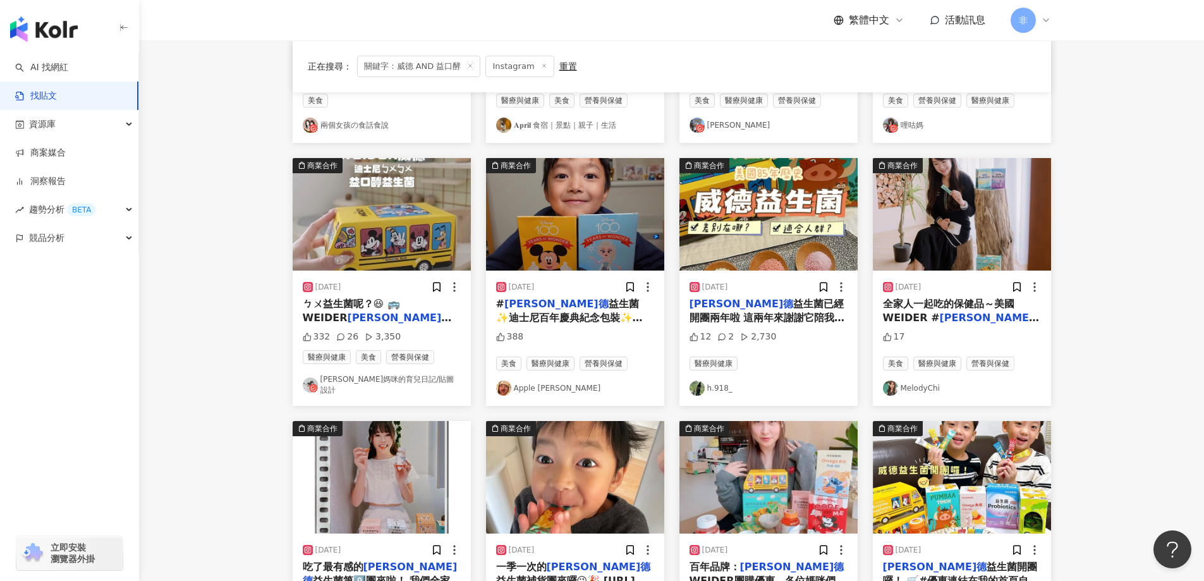
scroll to position [635, 0]
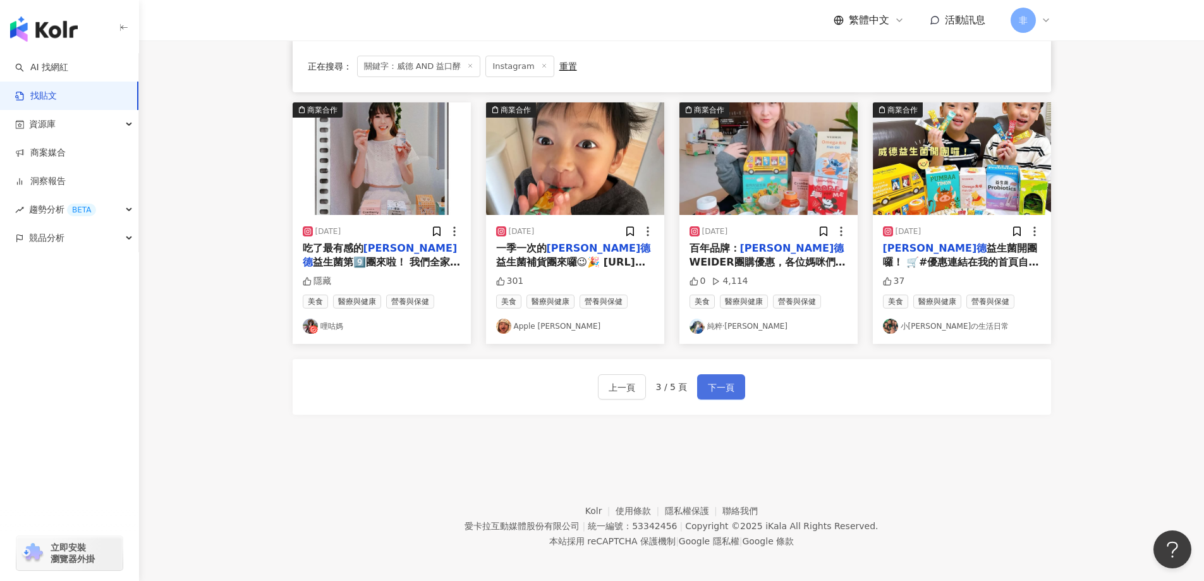
click at [729, 380] on span "下一頁" at bounding box center [721, 387] width 27 height 15
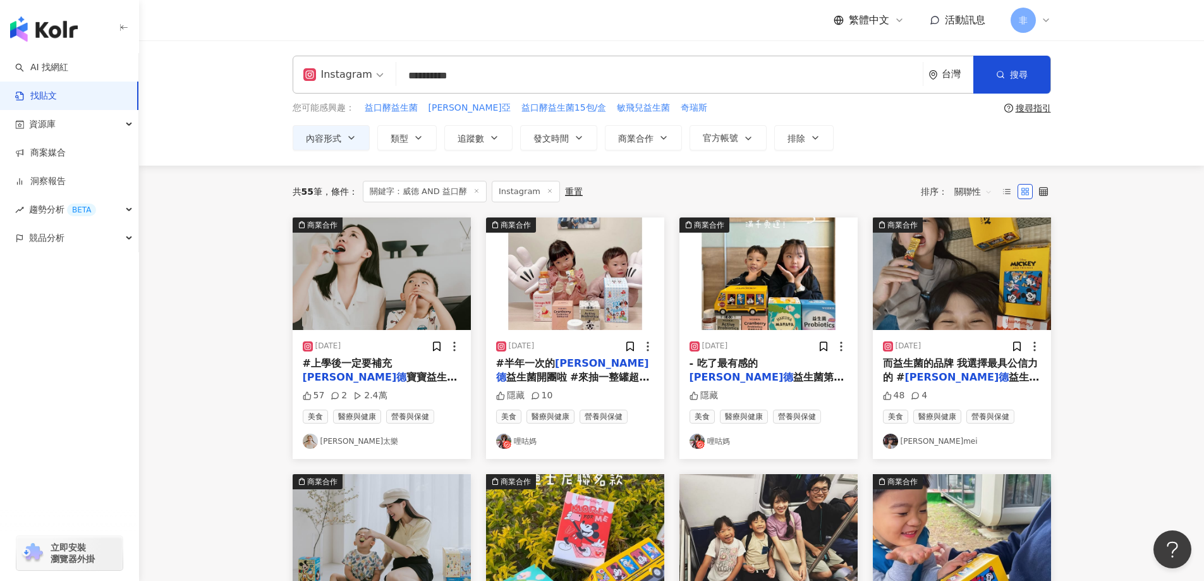
scroll to position [506, 0]
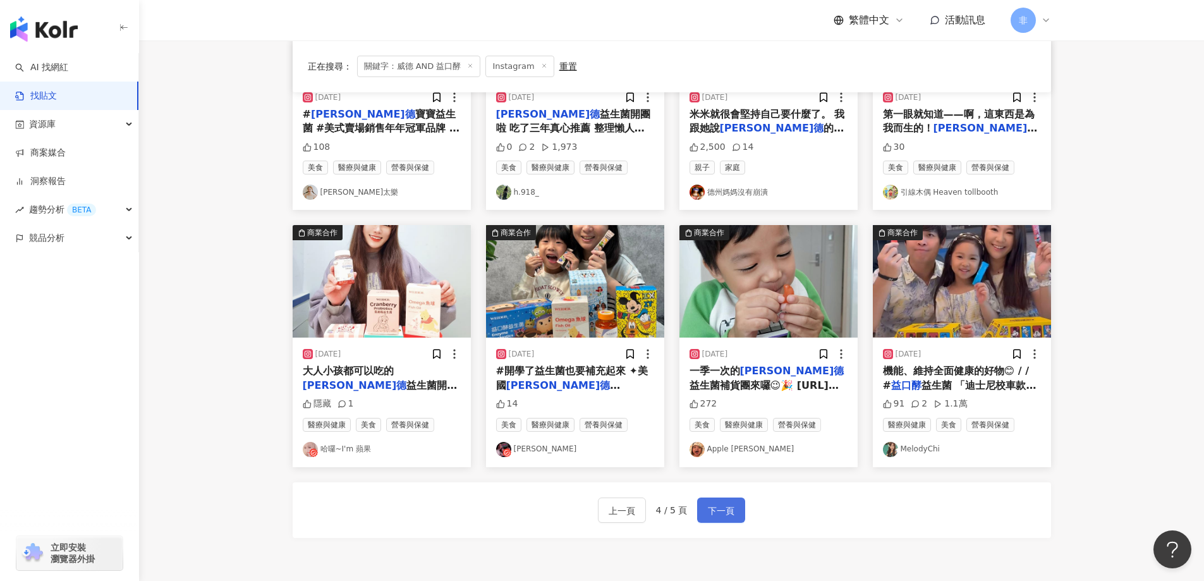
click at [722, 515] on span "下一頁" at bounding box center [721, 510] width 27 height 15
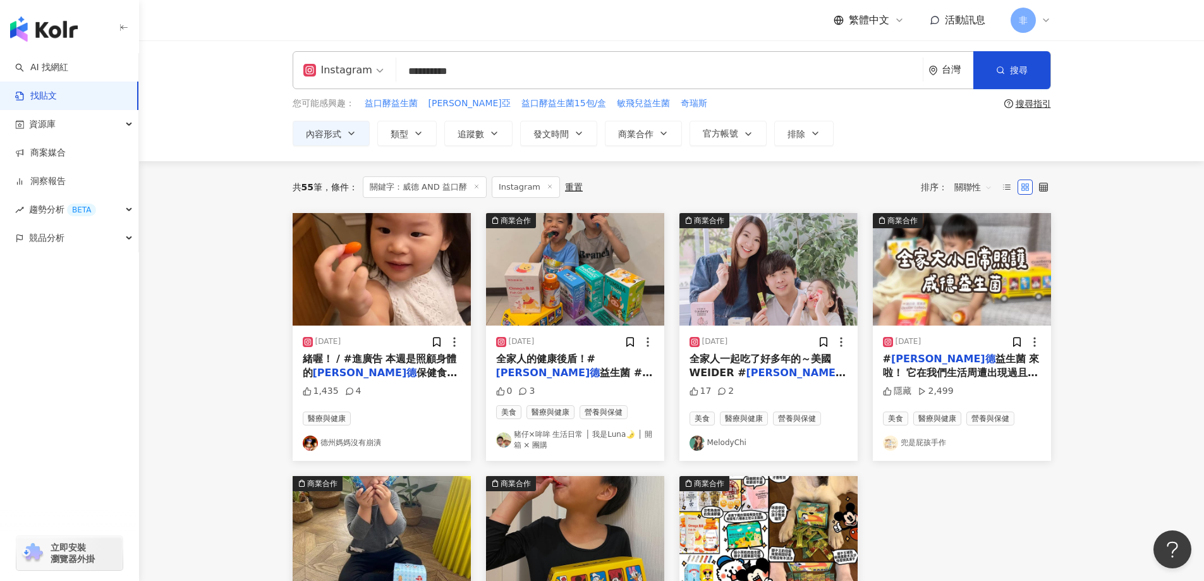
scroll to position [0, 0]
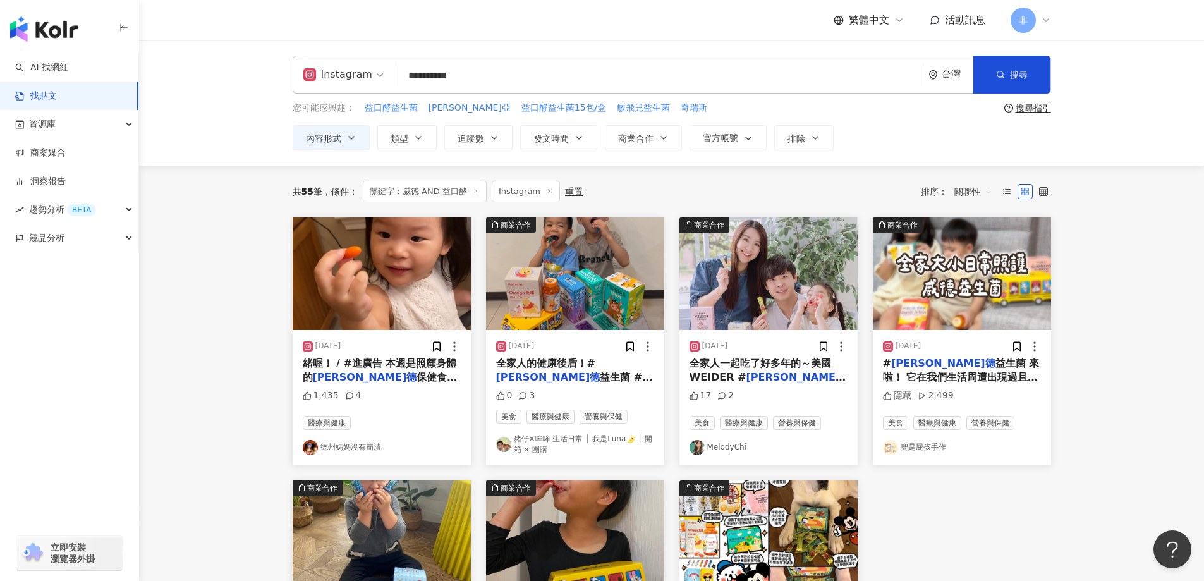
click at [585, 83] on input "**********" at bounding box center [659, 75] width 516 height 27
click at [571, 192] on div "重置" at bounding box center [574, 191] width 18 height 10
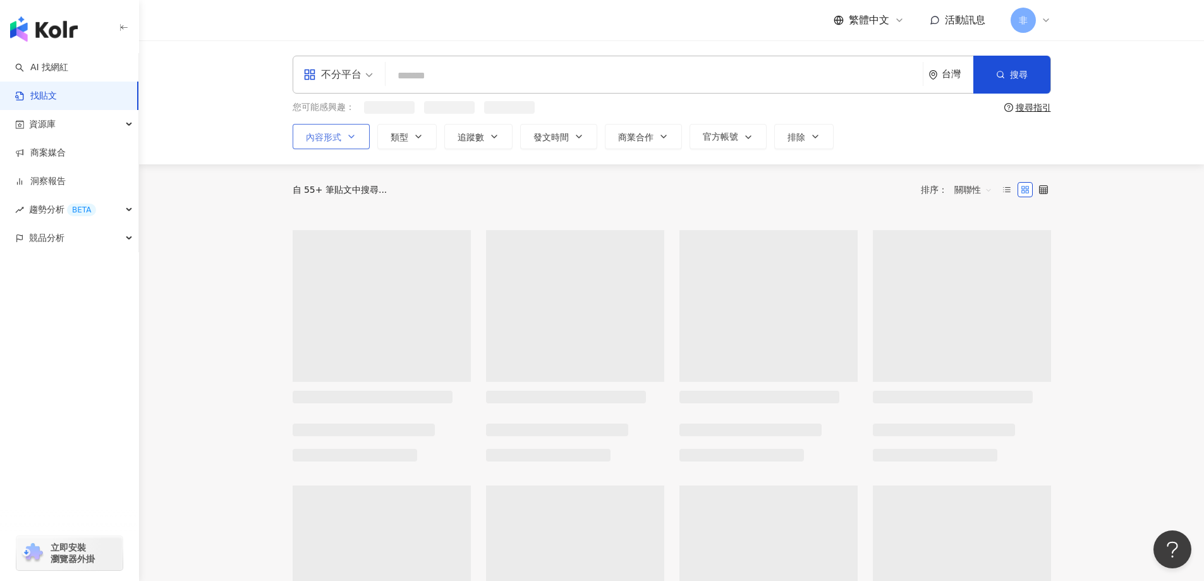
click at [356, 130] on button "內容形式" at bounding box center [331, 136] width 77 height 25
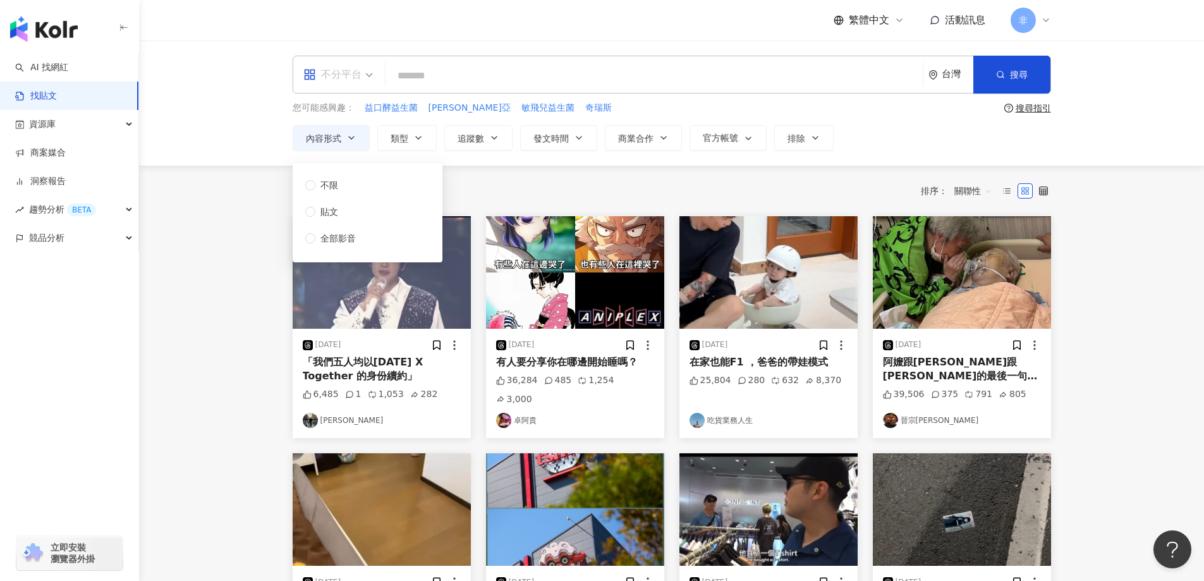
click at [358, 80] on div "不分平台" at bounding box center [332, 74] width 58 height 20
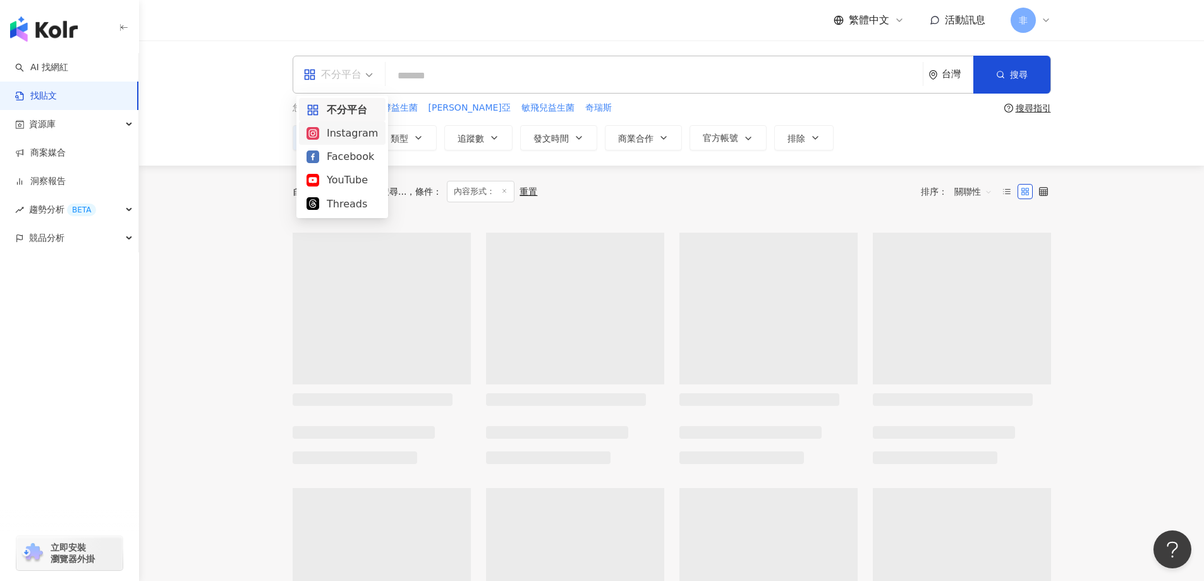
click at [355, 137] on div "Instagram" at bounding box center [342, 133] width 71 height 16
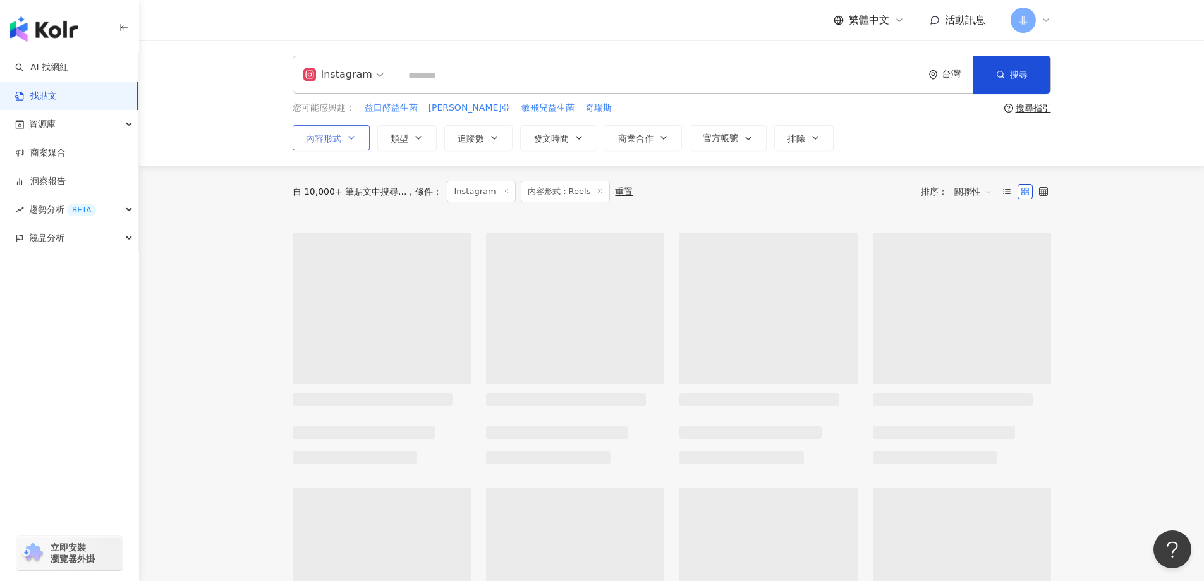
click at [337, 134] on span "內容形式" at bounding box center [323, 138] width 35 height 10
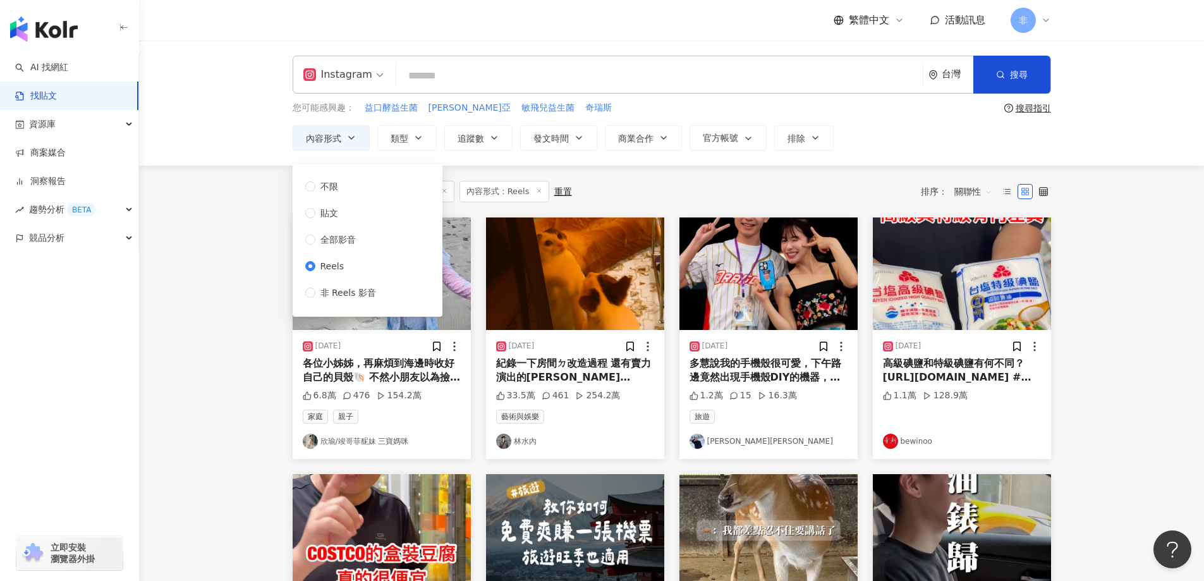
click at [200, 218] on main "Instagram 台灣 搜尋 searchOperator 插入語法 完全符合 "" 聯集 OR 交集 AND 排除 - 群組 {} 您可能感興趣： 益口酵…" at bounding box center [671, 560] width 1065 height 1040
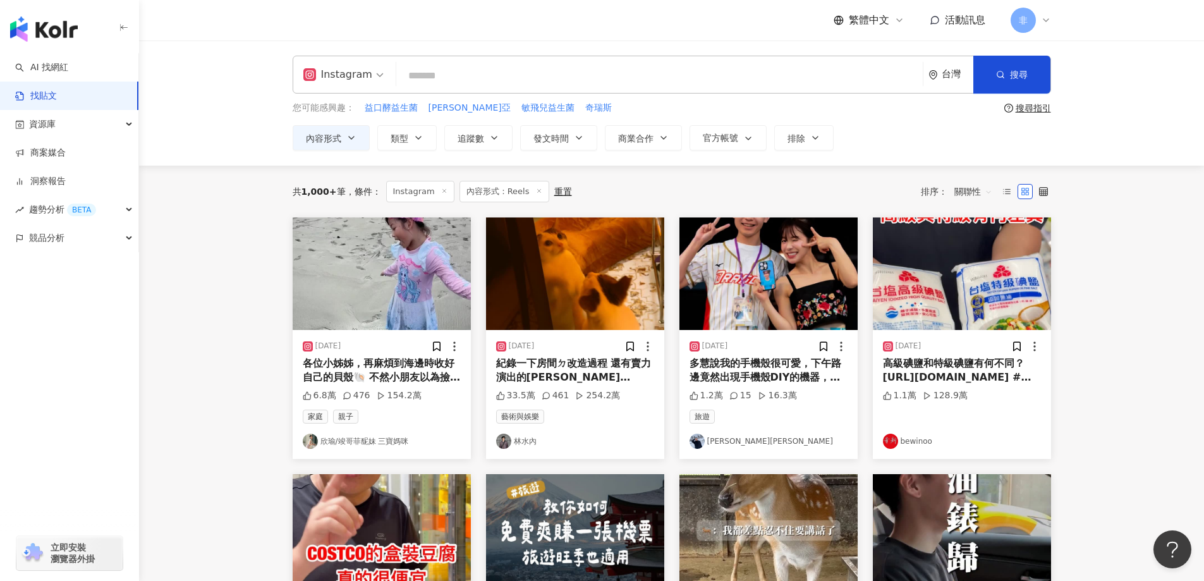
click at [452, 64] on input "search" at bounding box center [659, 75] width 516 height 27
type input "*"
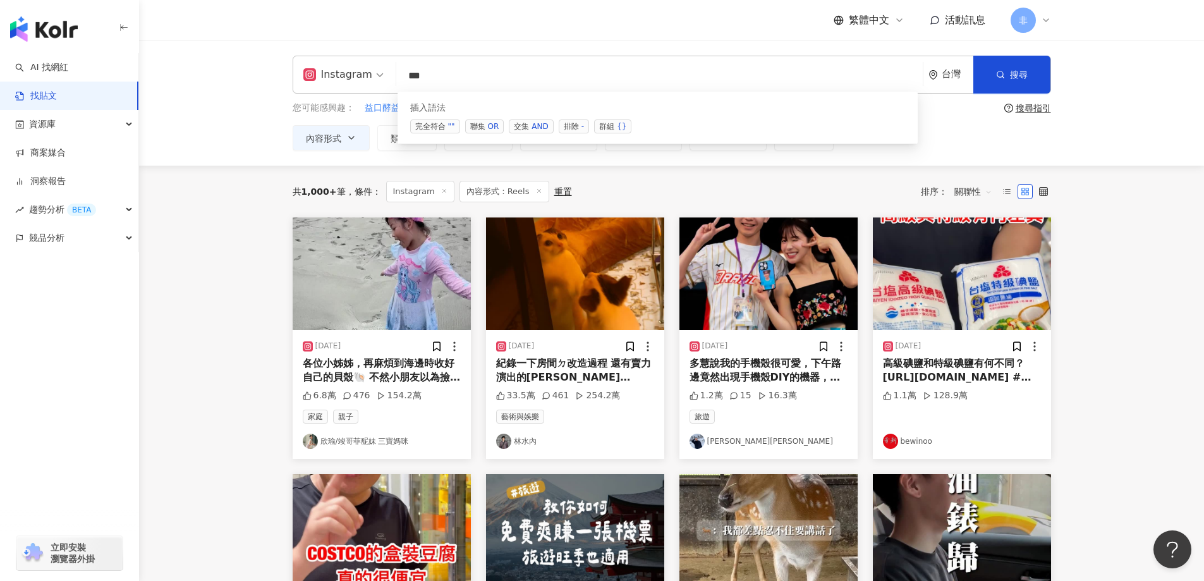
click at [521, 124] on span "交集 AND" at bounding box center [531, 126] width 44 height 14
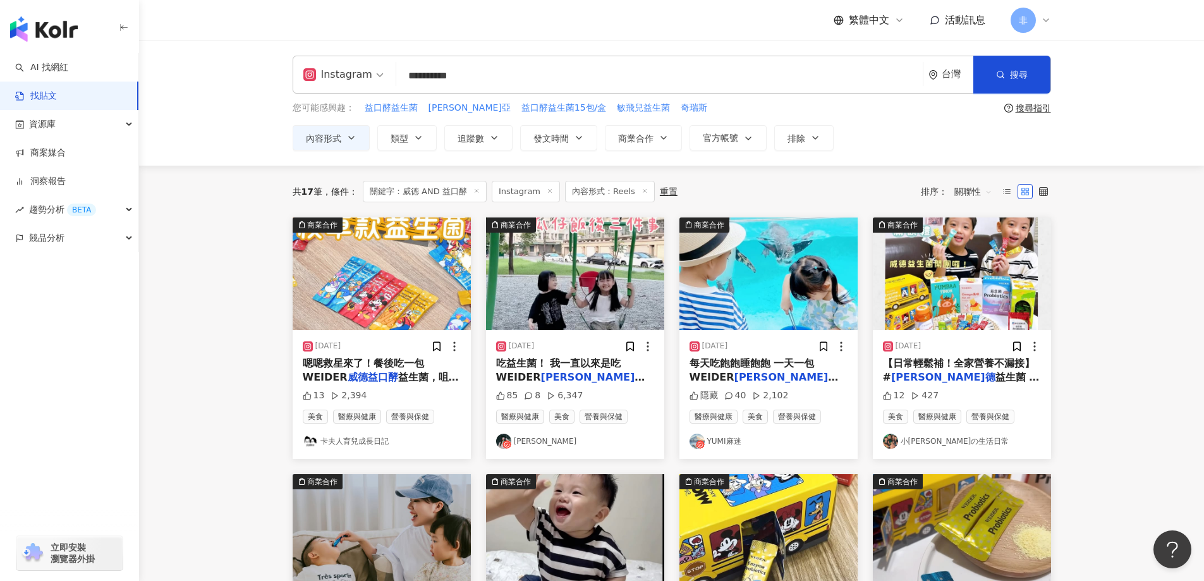
click at [556, 435] on link "[PERSON_NAME]" at bounding box center [575, 441] width 158 height 15
drag, startPoint x: 513, startPoint y: 80, endPoint x: 303, endPoint y: 73, distance: 209.9
click at [303, 73] on div "**********" at bounding box center [672, 75] width 758 height 38
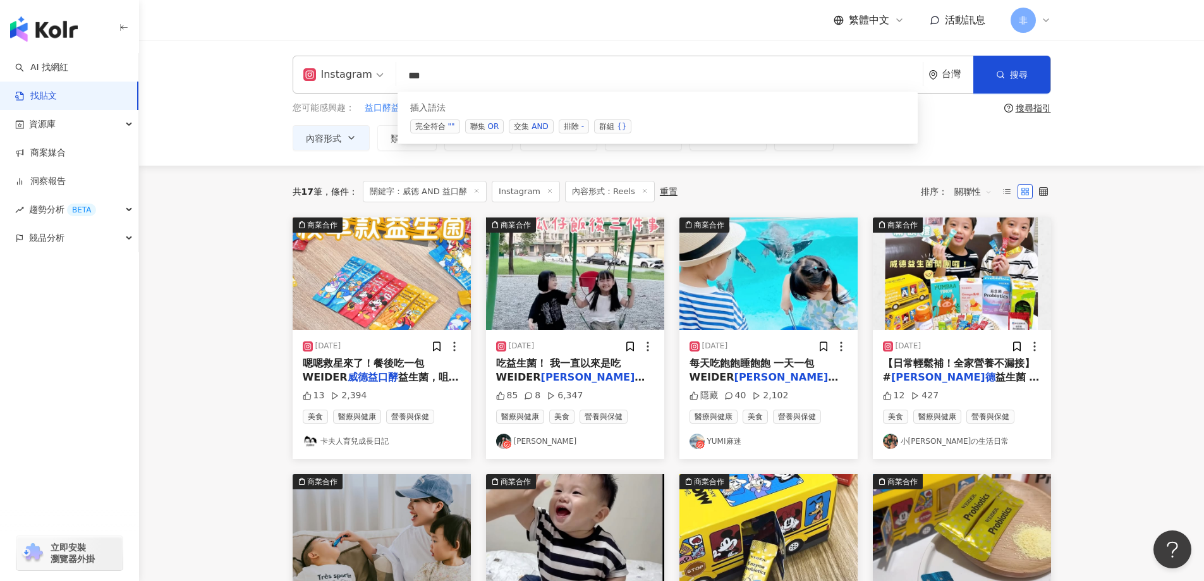
click at [542, 128] on div "AND" at bounding box center [540, 126] width 16 height 13
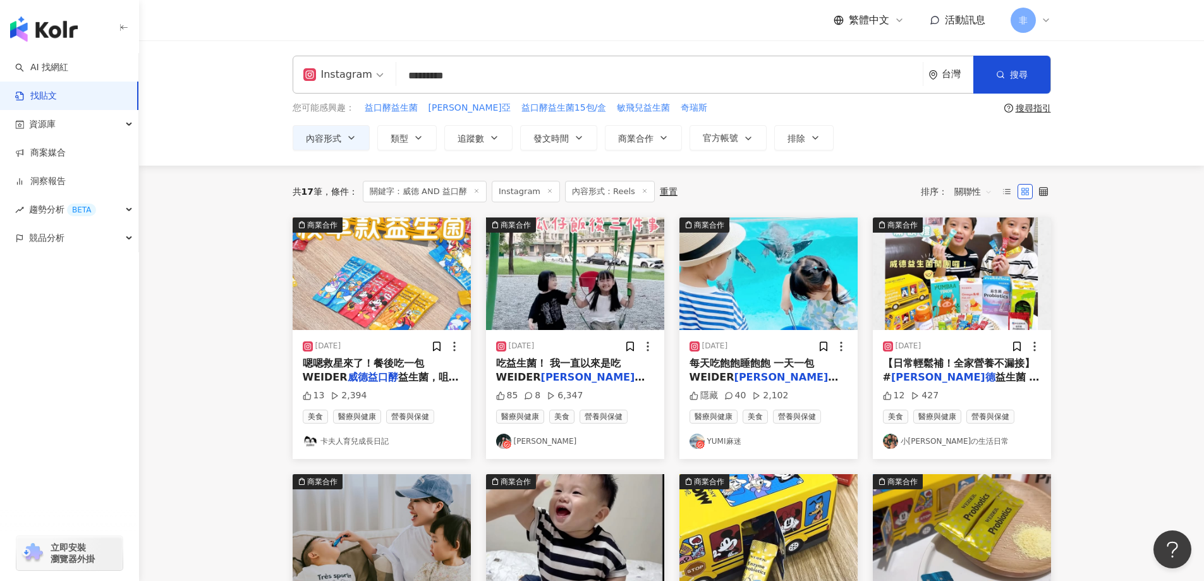
type input "*********"
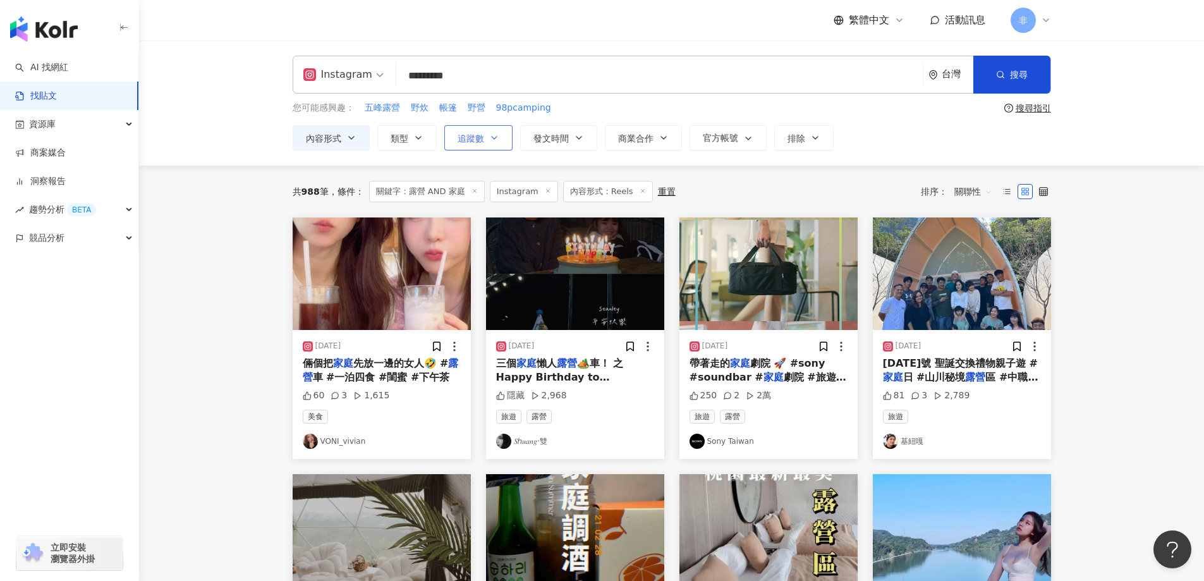
click at [484, 142] on button "追蹤數" at bounding box center [478, 137] width 68 height 25
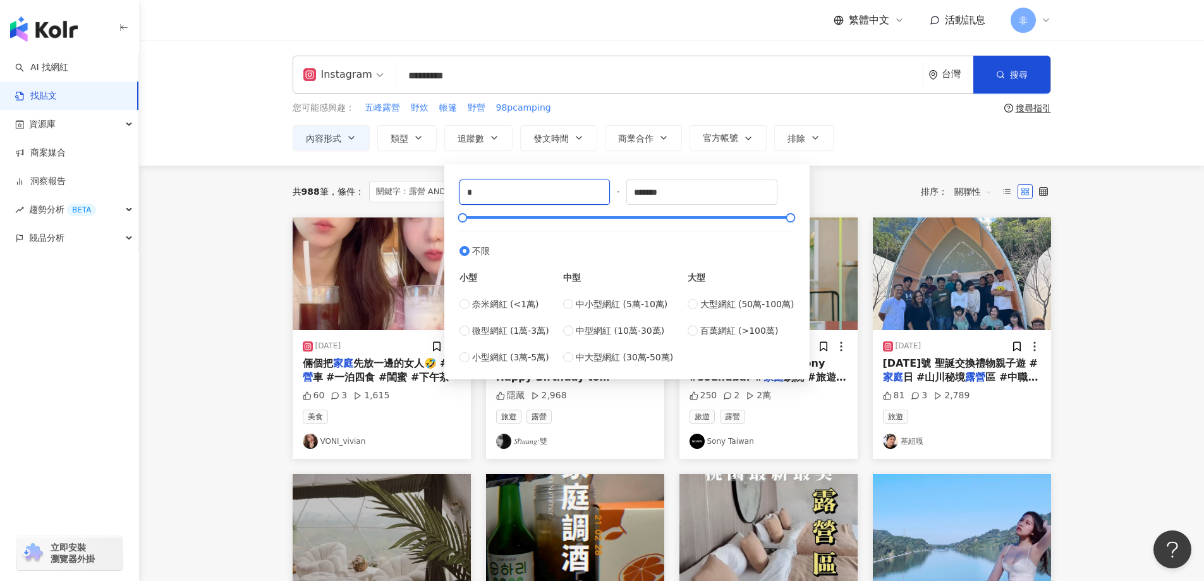
drag, startPoint x: 511, startPoint y: 190, endPoint x: 310, endPoint y: 188, distance: 200.3
click at [310, 188] on main "Instagram ********* 台灣 搜尋 searchOperator 插入語法 完全符合 "" 聯集 OR 交集 AND 排除 - 群組 {} 您…" at bounding box center [671, 560] width 1065 height 1040
type input "****"
drag, startPoint x: 664, startPoint y: 191, endPoint x: 724, endPoint y: 189, distance: 59.5
click at [722, 189] on input "*******" at bounding box center [702, 192] width 150 height 24
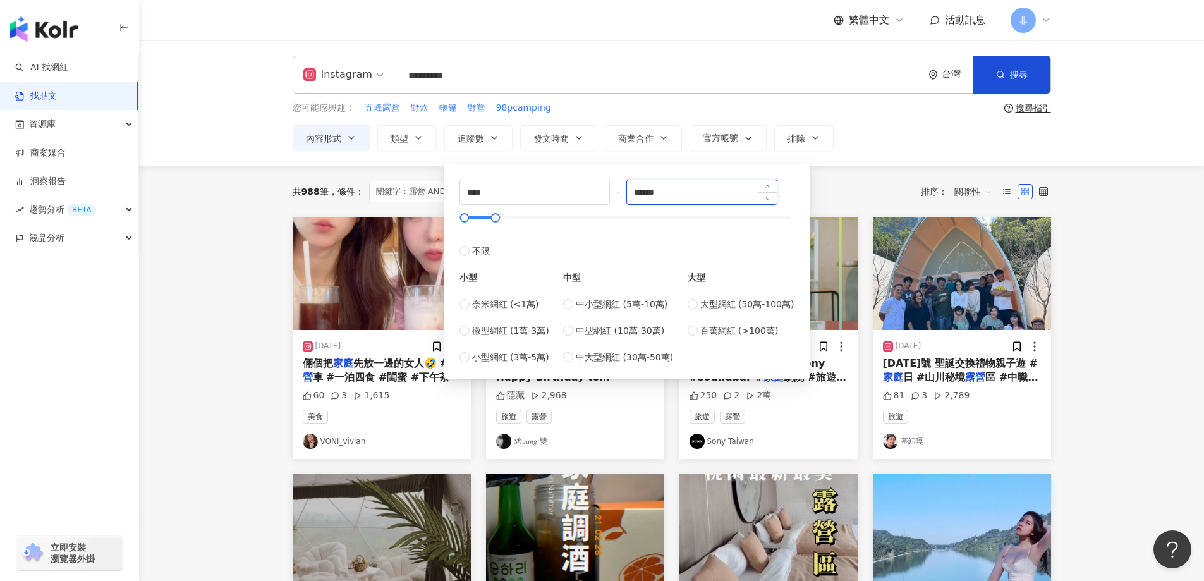
type input "******"
click at [864, 166] on div "共 988 筆 條件 ： 關鍵字：露營 AND 家庭 Instagram 內容形式：Reels 重置 排序： 關聯性" at bounding box center [672, 192] width 758 height 52
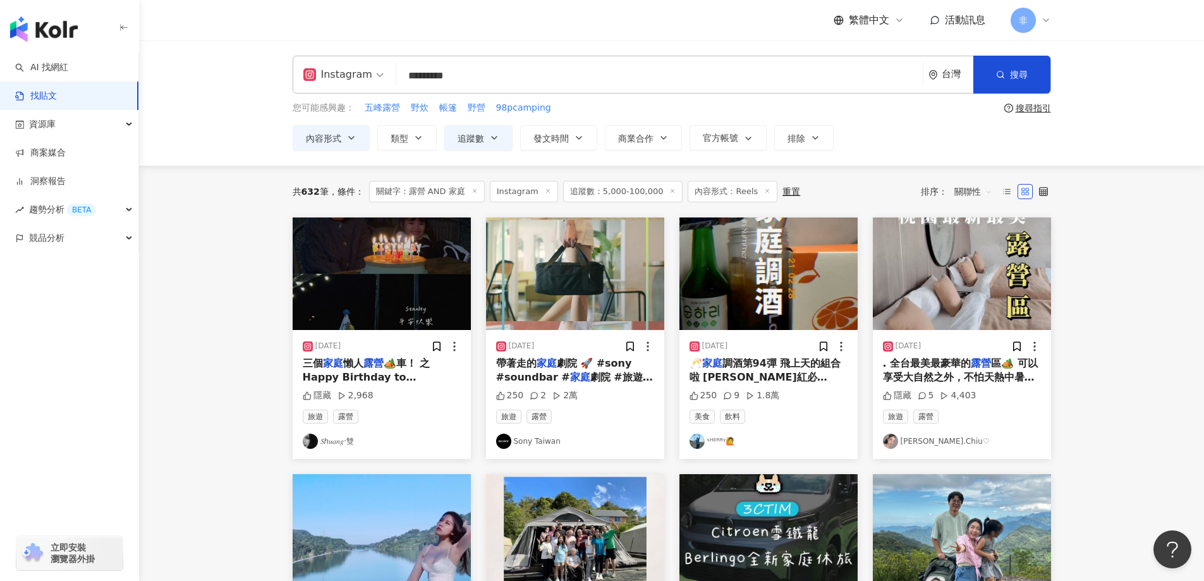
click at [964, 381] on span "區🏕️ 可以享受大自然之外，不怕天熱中暑☀️ 從早到晚有一系列滿滿的活動 最後晚上的煙火、夜景真的美不勝收✨ 不管是" at bounding box center [960, 391] width 155 height 69
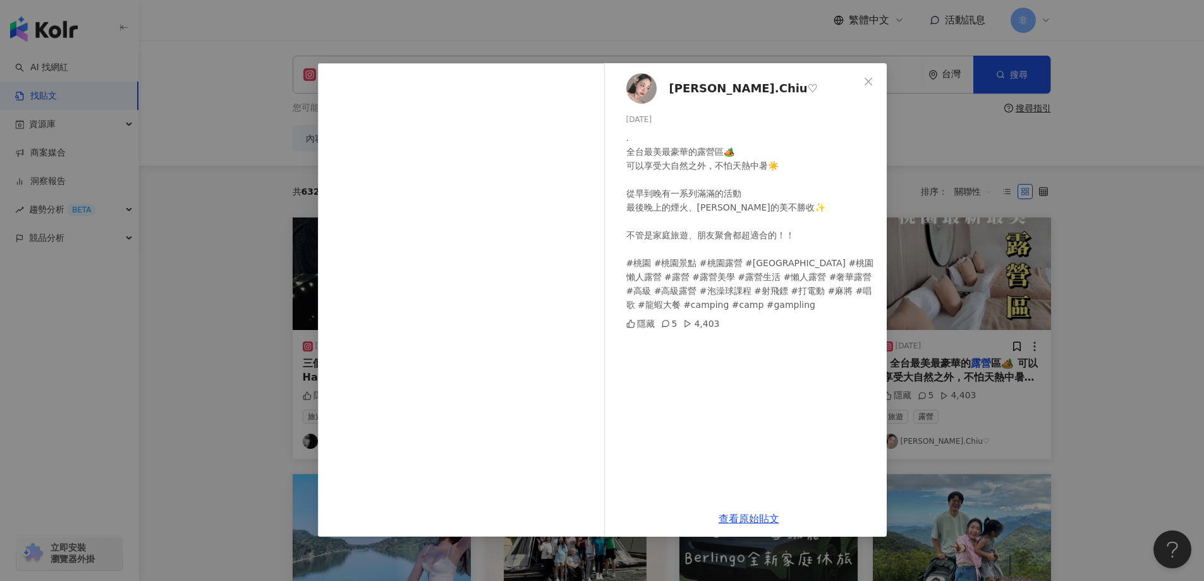
click at [998, 250] on div "Lynn.Chiu♡ 2024/7/4 . 全台最美最豪華的露營區🏕️ 可以享受大自然之外，不怕天熱中暑☀️ 從早到晚有一系列滿滿的活動 最後晚上的煙火、夜景…" at bounding box center [602, 290] width 1204 height 581
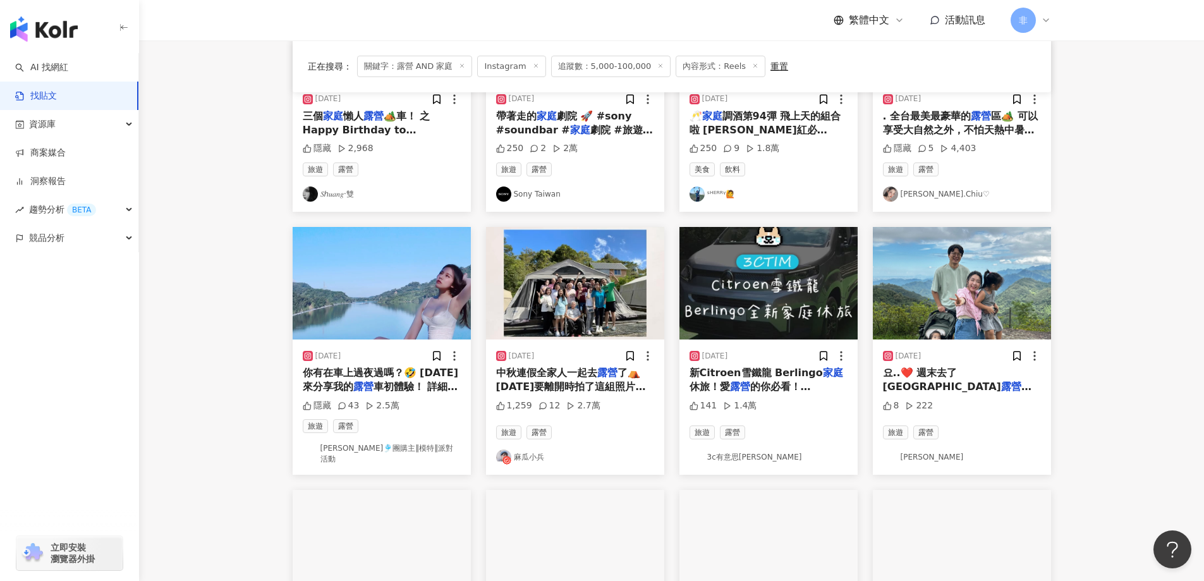
scroll to position [253, 0]
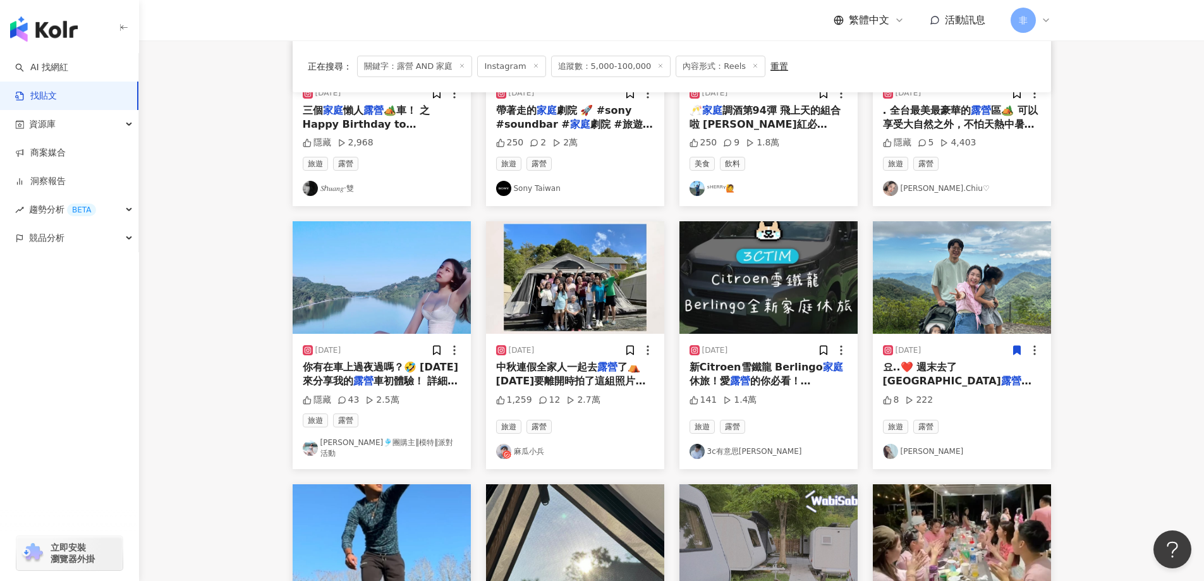
click at [973, 379] on span "區玩了兩天一夜，風景太美，同行的" at bounding box center [959, 388] width 152 height 26
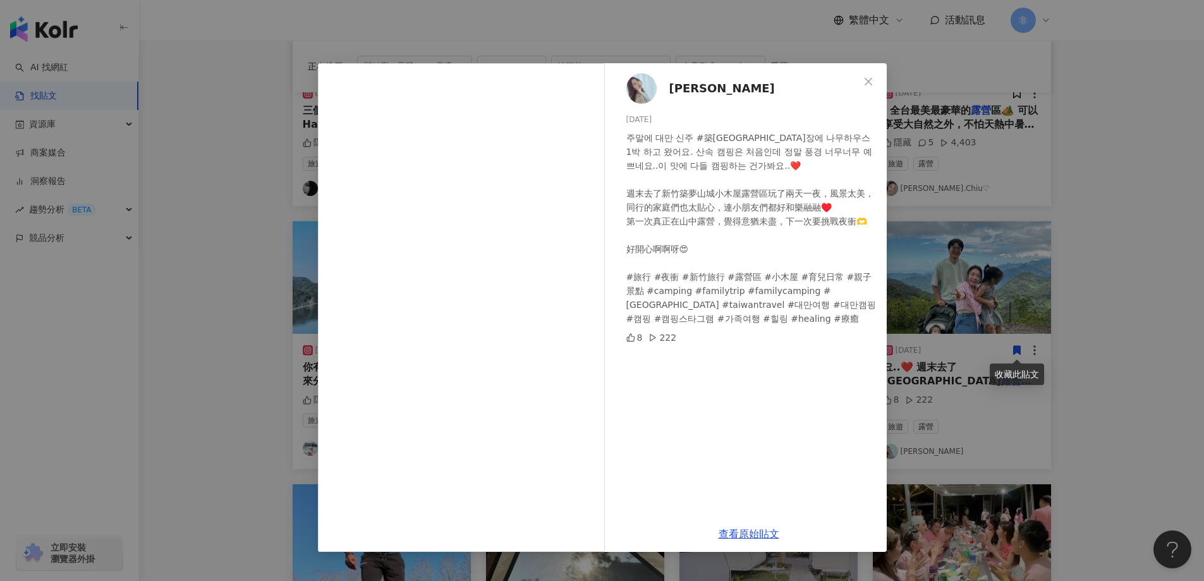
click at [214, 154] on div "佩珊 2023/9/11 주말에 대만 신주 #築夢山城 캠핑장에 나무하우스 1박 하고 왔어요. 산속 캠핑은 처음인데 정말 풍경 너무너무 예쁘네요.…" at bounding box center [602, 290] width 1204 height 581
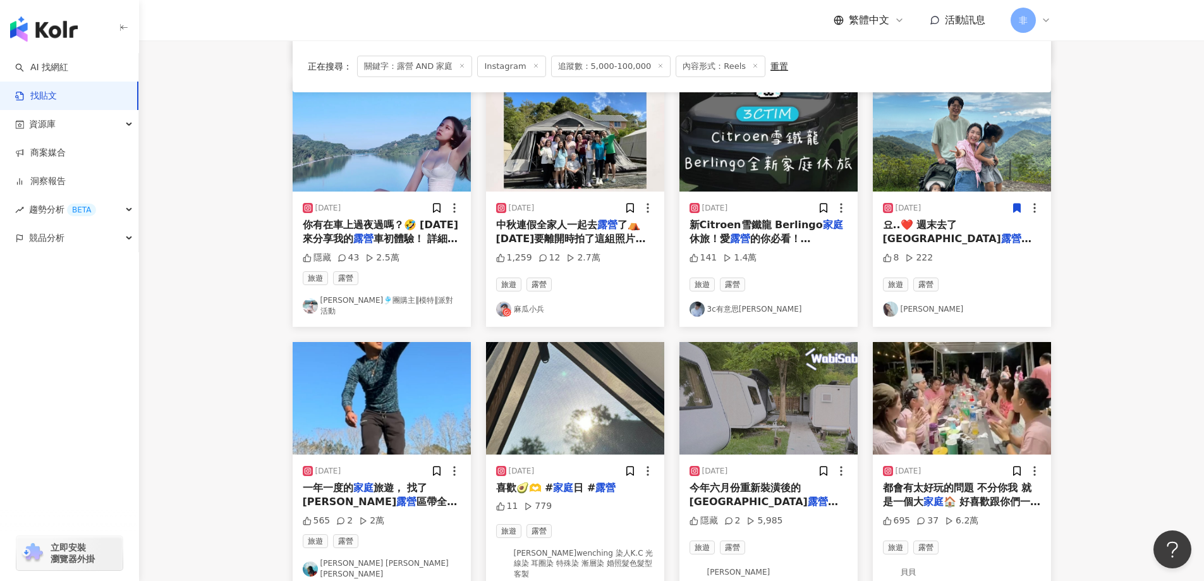
scroll to position [632, 0]
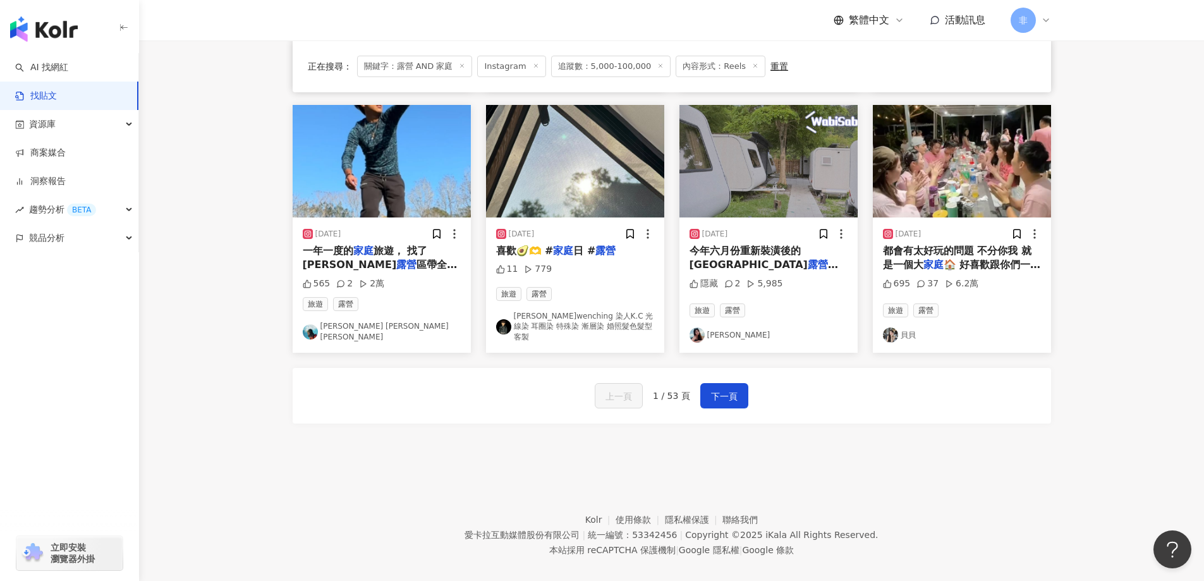
click at [770, 245] on span "今年六月份重新裝潢後的宜蘭" at bounding box center [749, 258] width 118 height 26
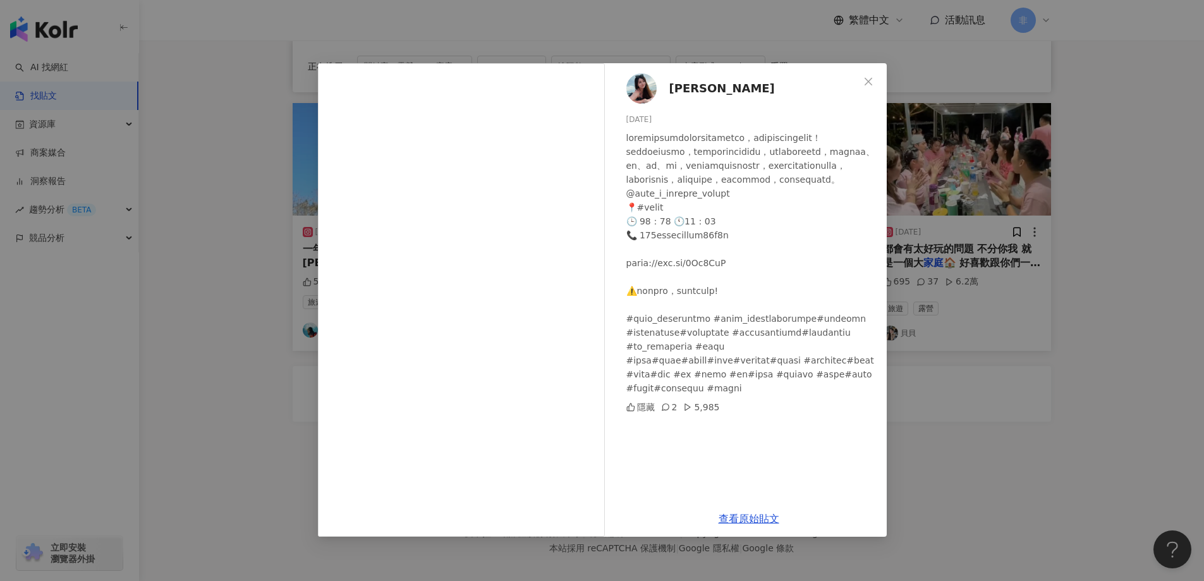
scroll to position [635, 0]
click at [283, 224] on div "Olivia H 2023/8/30 隱藏 2 5,985 查看原始貼文" at bounding box center [602, 290] width 1204 height 581
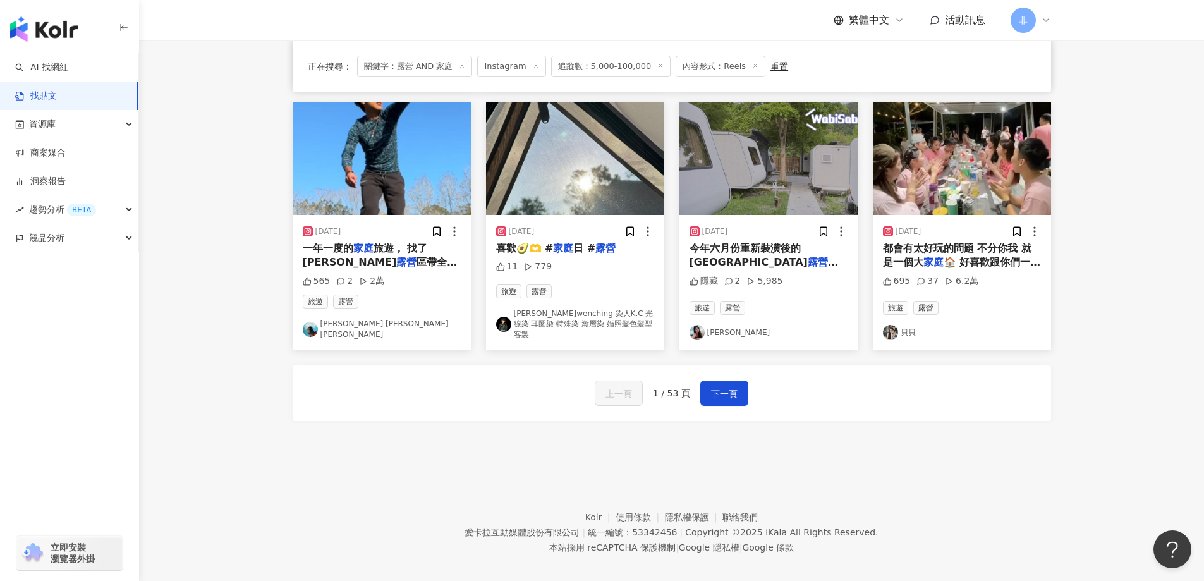
click at [375, 242] on span "旅遊， 找了苗栗的" at bounding box center [365, 255] width 125 height 26
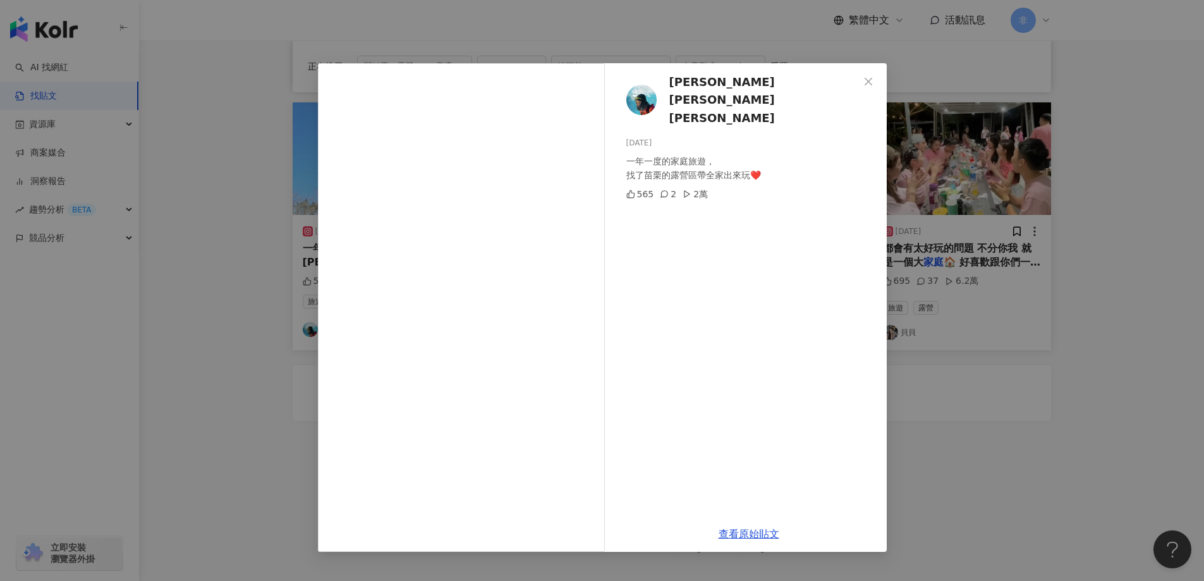
click at [1006, 423] on div "陳彥博 Tommy Chen 2025/1/30 一年一度的家庭旅遊， 找了苗栗的露營區帶全家出來玩❤️ 565 2 2萬 查看原始貼文" at bounding box center [602, 290] width 1204 height 581
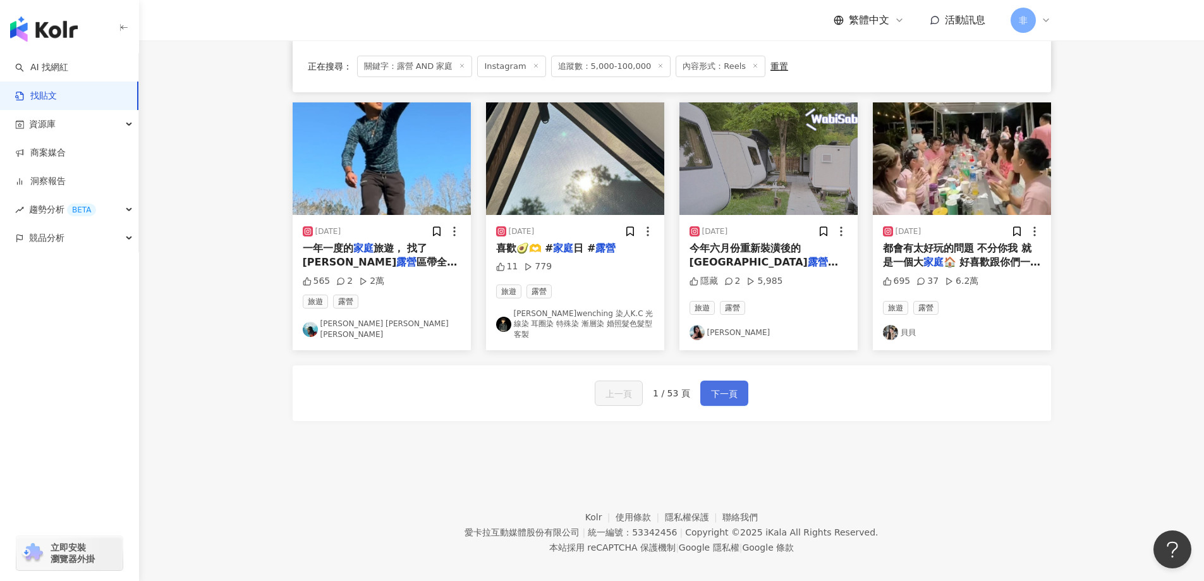
click at [734, 391] on button "下一頁" at bounding box center [724, 392] width 48 height 25
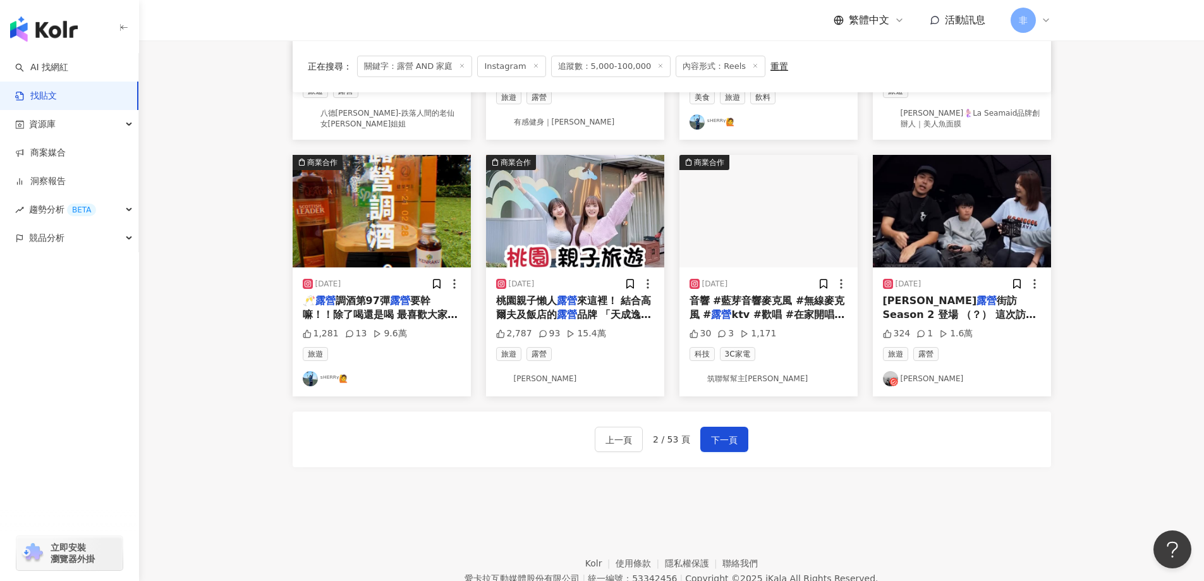
scroll to position [640, 0]
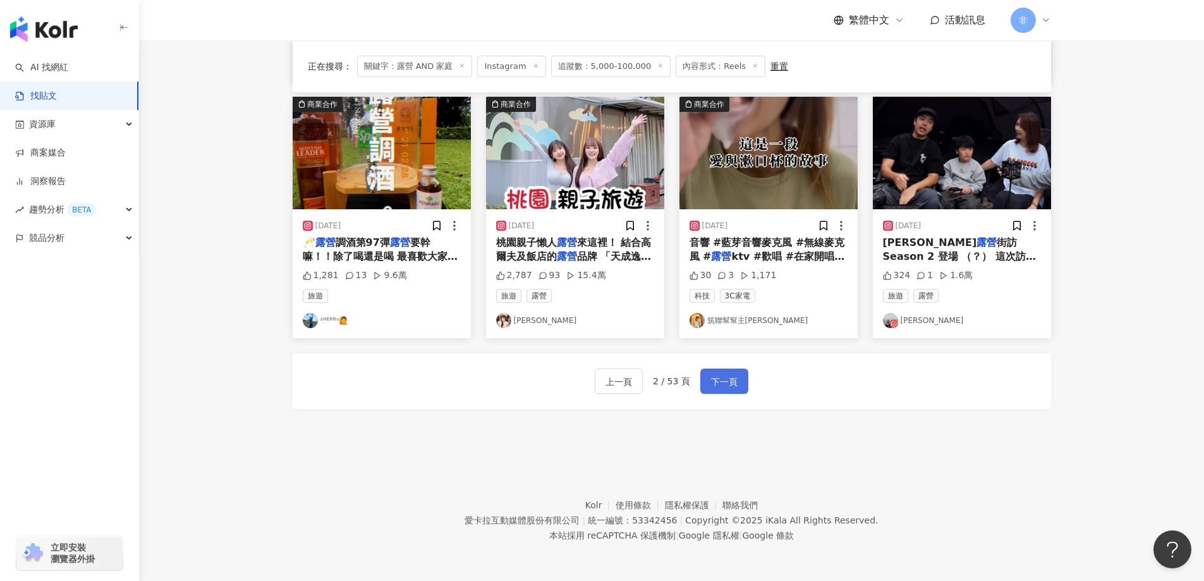
click at [742, 390] on button "下一頁" at bounding box center [724, 380] width 48 height 25
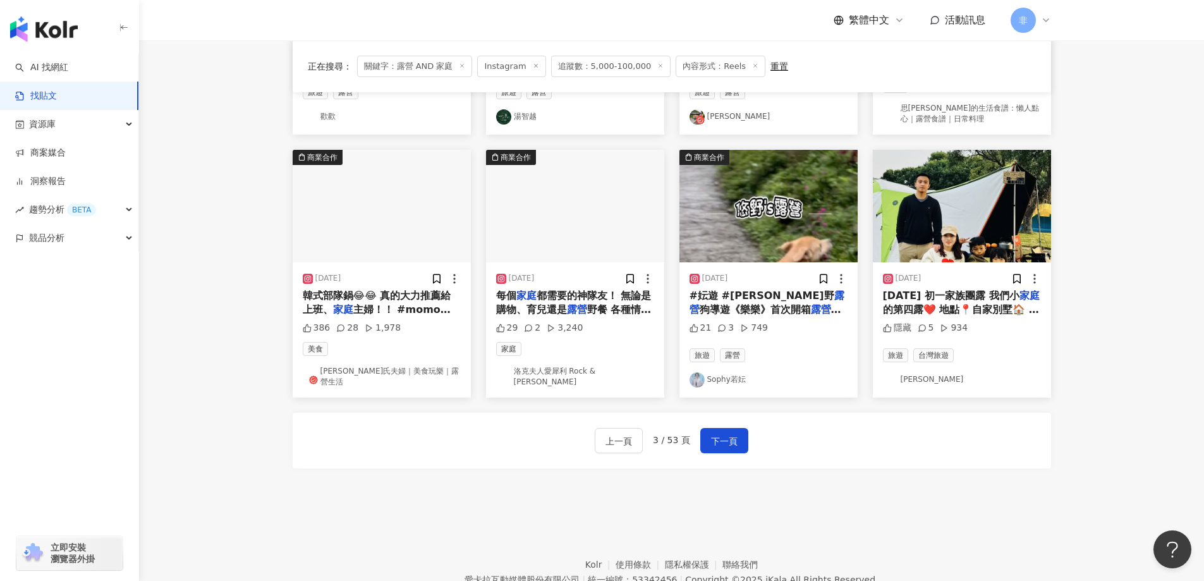
scroll to position [647, 0]
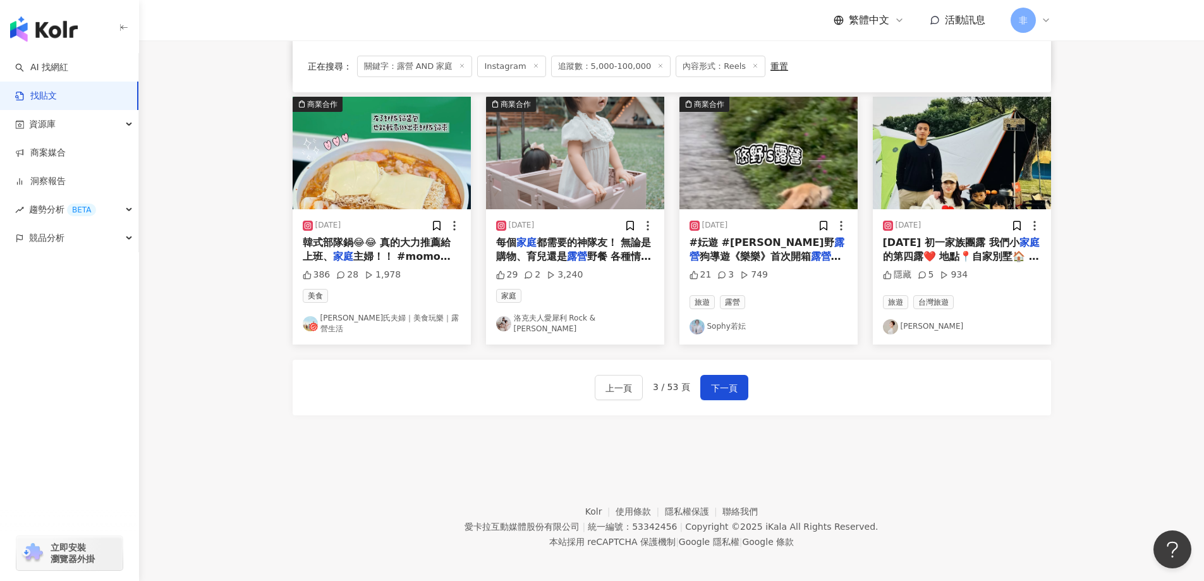
click at [989, 256] on span "的第四露❤️ 地點📍自家別墅🏠 #家族 #" at bounding box center [961, 263] width 156 height 26
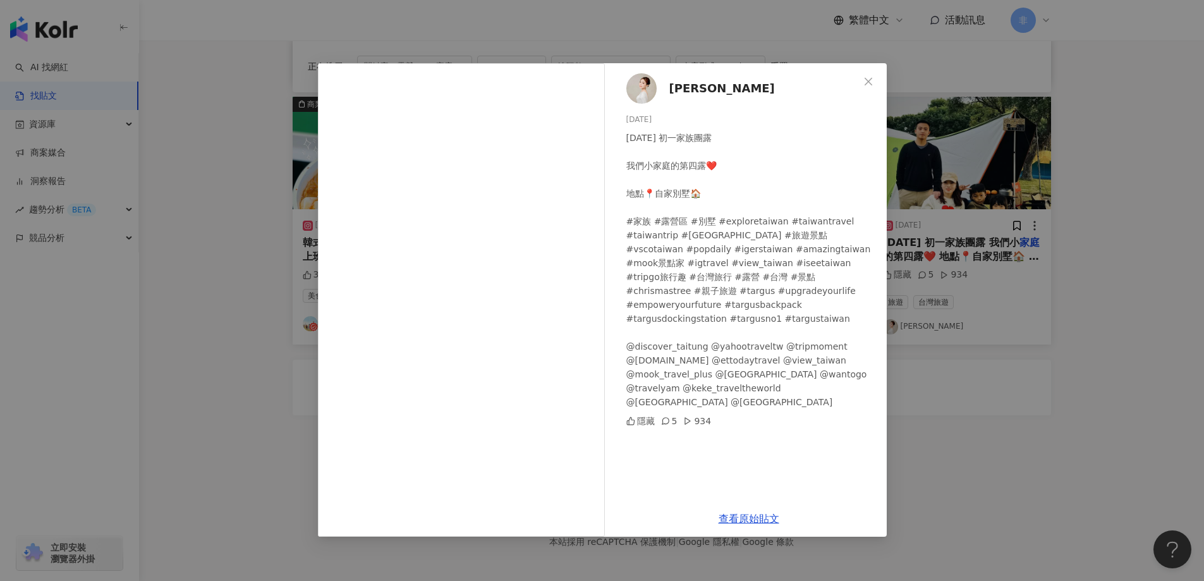
click at [1036, 255] on div "Li Chia Hui 2025/2/2 2025年1月29日 初一家族團露 我們小家庭的第四露❤️ 地點📍自家別墅🏠 #家族 #露營區 #別墅 #explo…" at bounding box center [602, 290] width 1204 height 581
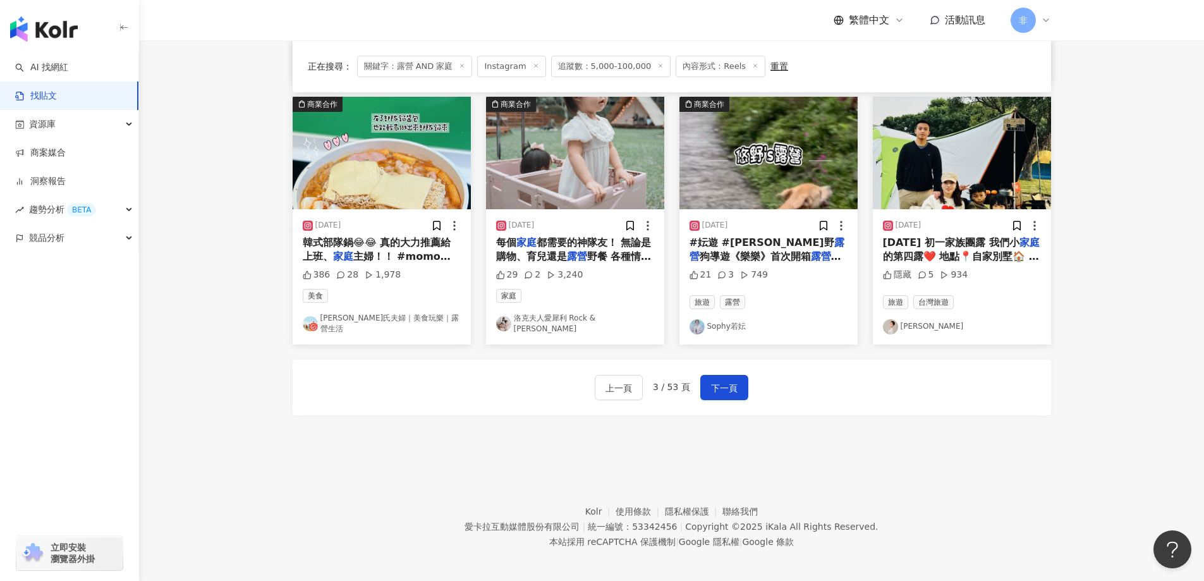
click at [604, 271] on div "29 2 3,240" at bounding box center [575, 275] width 158 height 13
click at [613, 250] on span "野餐 各種情境都適合帶上它！ #PURELIFE可擴充折疊收納購物車" at bounding box center [574, 270] width 157 height 40
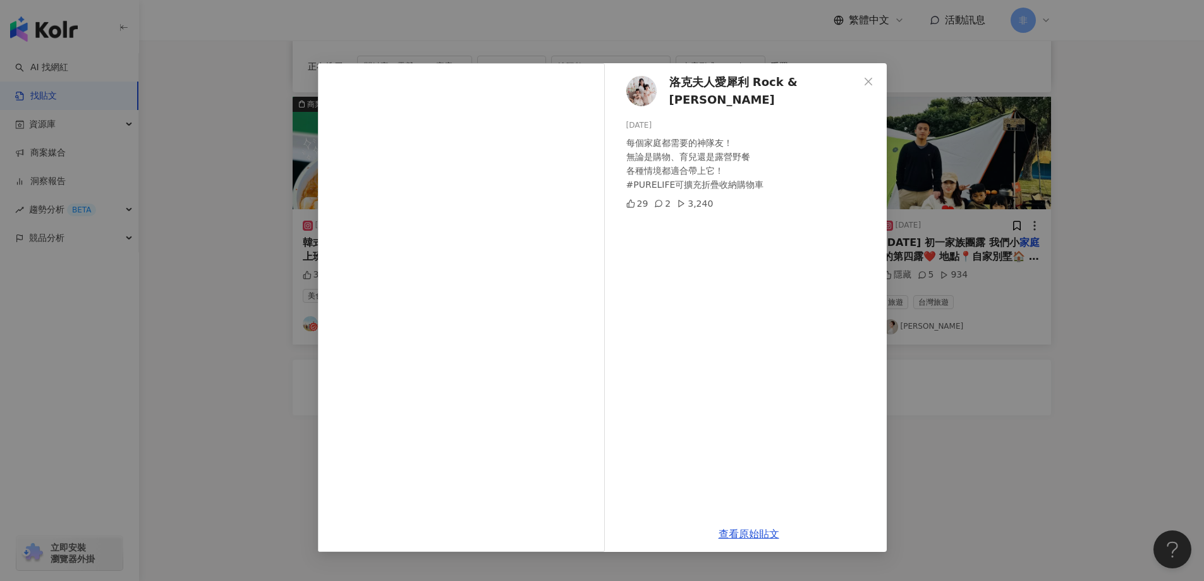
click at [297, 293] on div "洛克夫人愛犀利 Rock & Ashley 2024/11/26 每個家庭都需要的神隊友！ 無論是購物、育兒還是露營野餐 各種情境都適合帶上它！ #PUREL…" at bounding box center [602, 290] width 1204 height 581
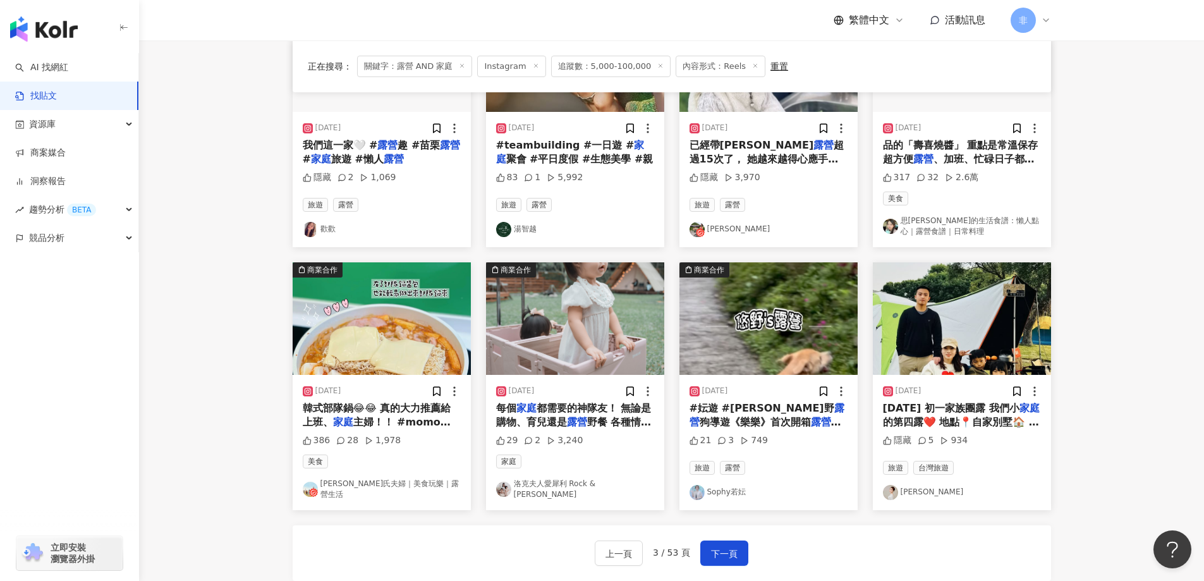
scroll to position [569, 0]
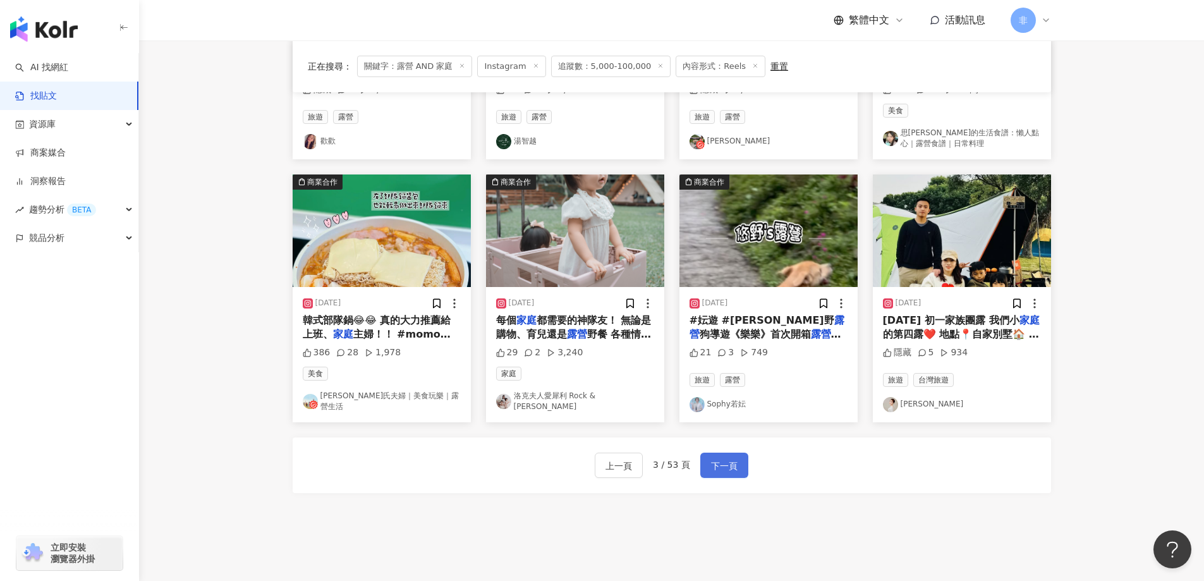
click at [738, 454] on button "下一頁" at bounding box center [724, 465] width 48 height 25
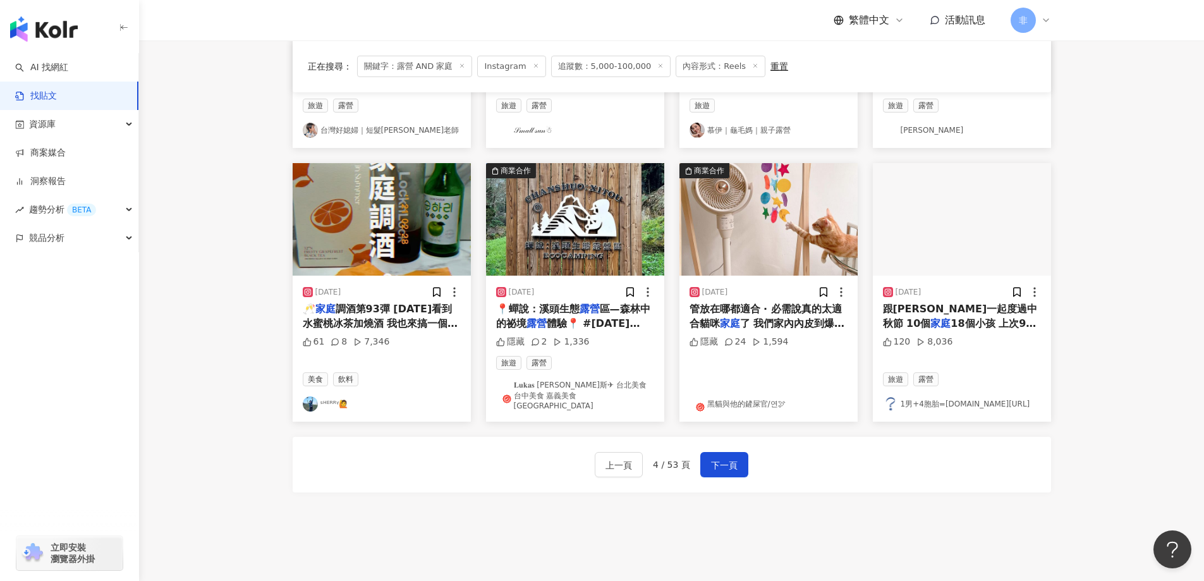
scroll to position [562, 0]
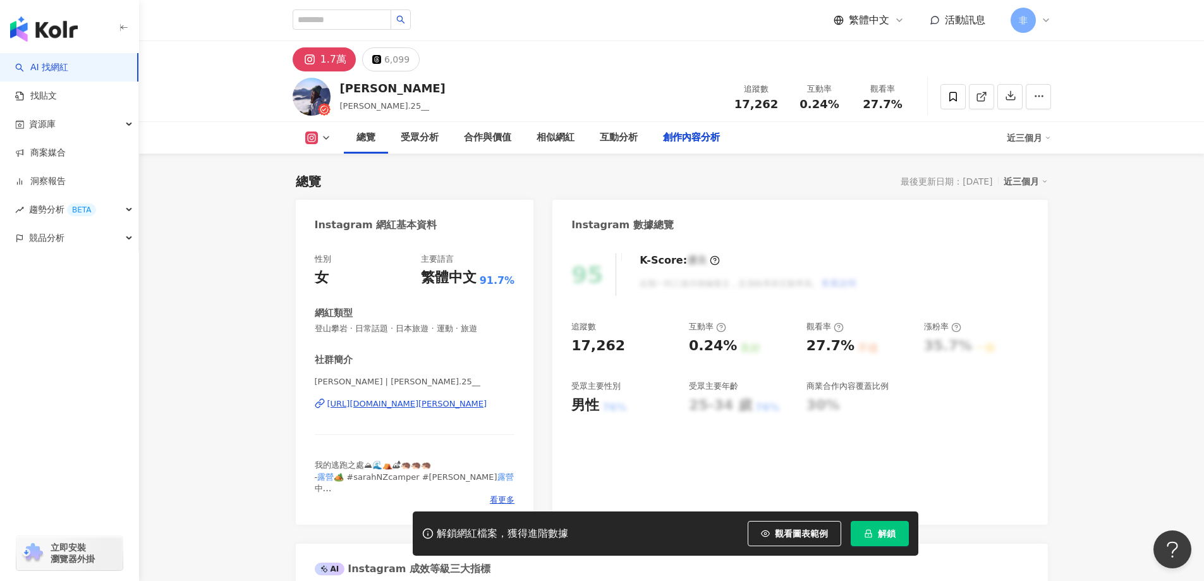
scroll to position [3828, 0]
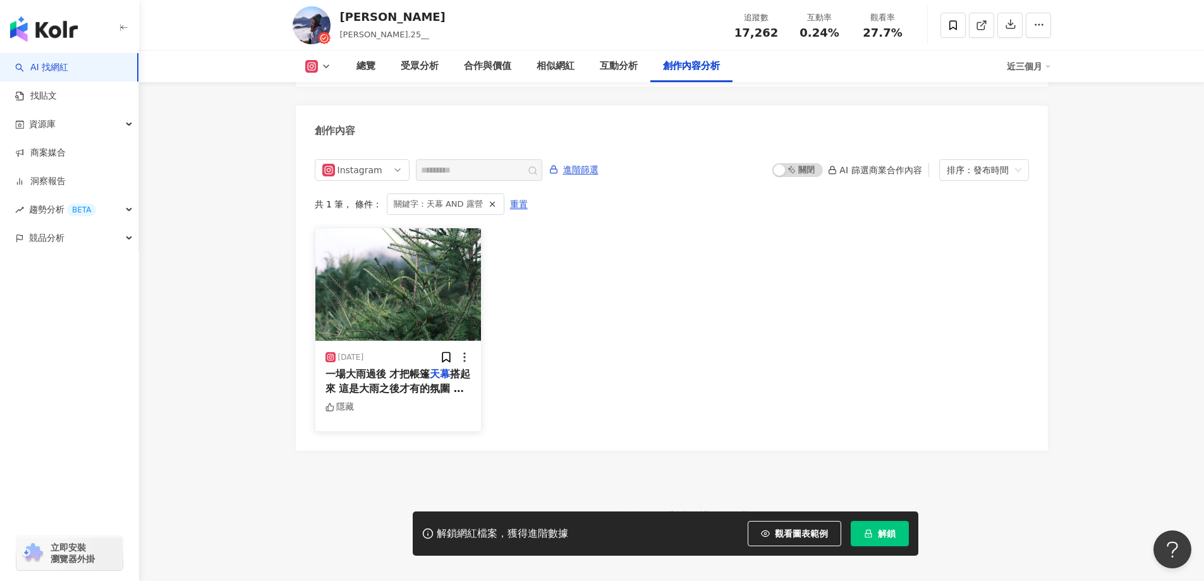
click at [434, 387] on div "2025/5/24 一場大雨過後 才把帳篷 天幕 搭起來 這是大雨之後才有的氛圍 清新的空氣 加上環繞的山林 不會太熱的氣溫 真的超級放鬆✨ （還好沒有大暴雨…" at bounding box center [398, 386] width 166 height 90
click at [420, 375] on span "搭起來 這是大雨之後才有的氛圍 清新的空氣 加上環繞的山林 不會太熱的氣溫 真的超級放鬆✨ （還好沒有大暴雨的時候中途改變心意開回家） #莎拉" at bounding box center [397, 416] width 145 height 97
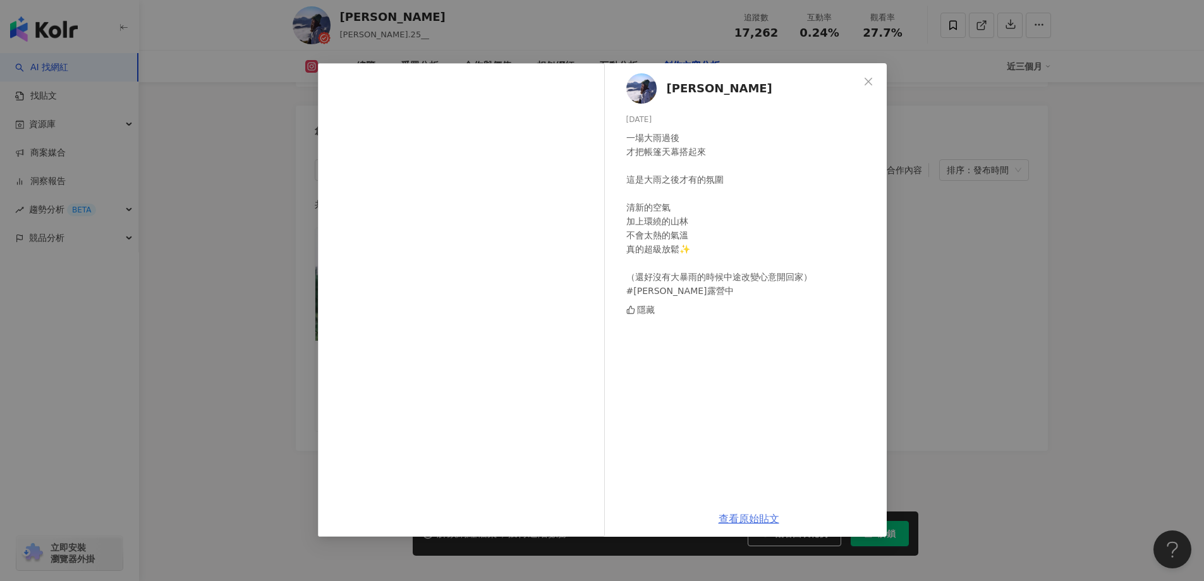
click at [747, 513] on link "查看原始貼文" at bounding box center [749, 519] width 61 height 12
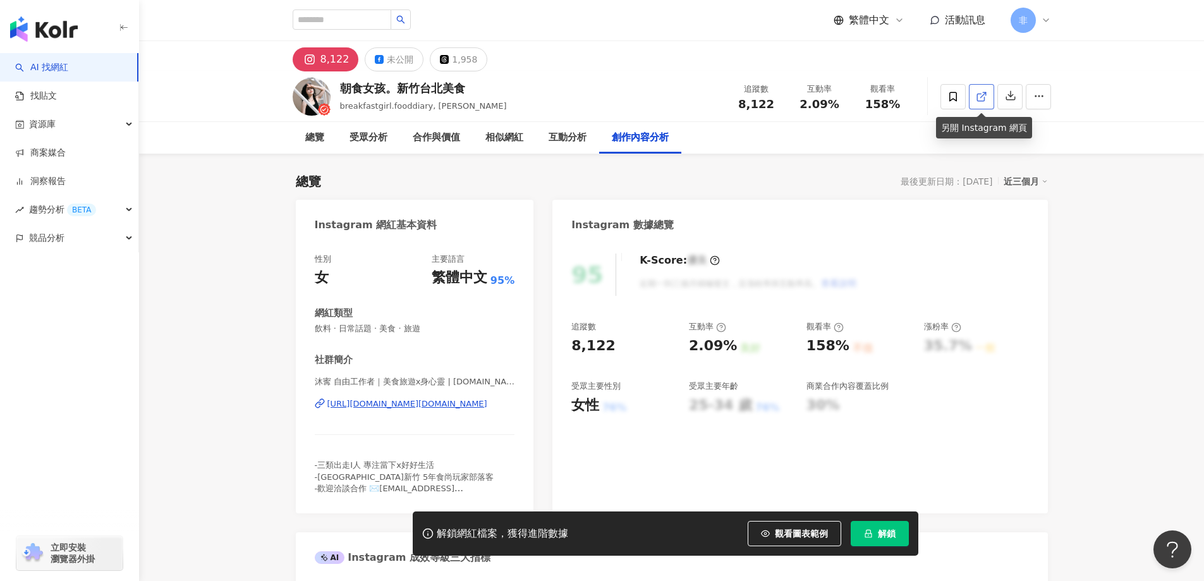
click at [979, 98] on icon at bounding box center [981, 96] width 11 height 11
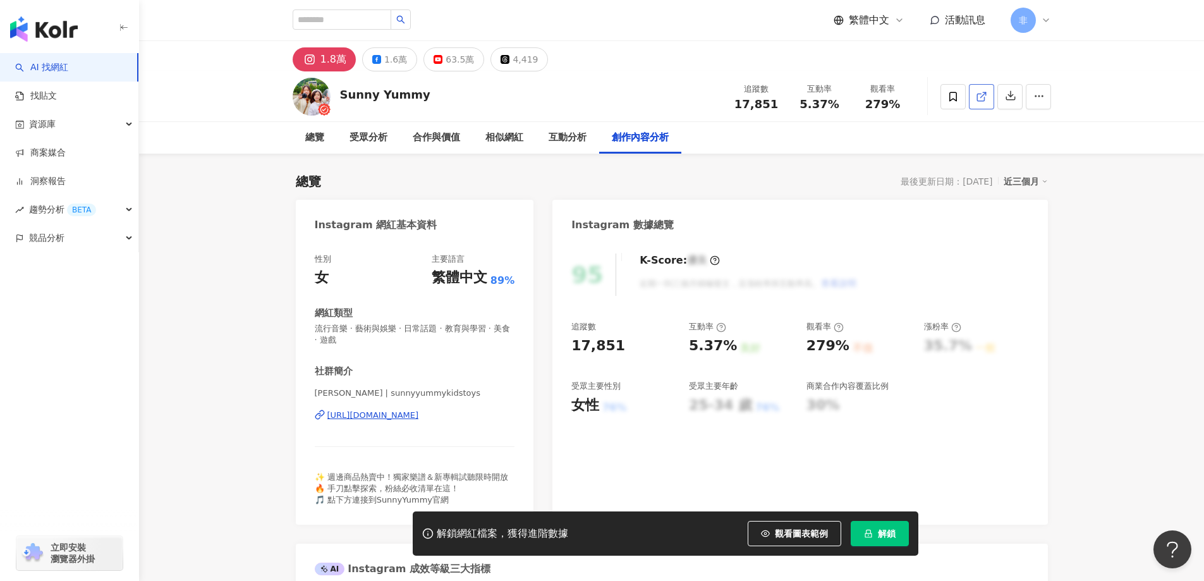
click at [981, 90] on span at bounding box center [981, 96] width 11 height 13
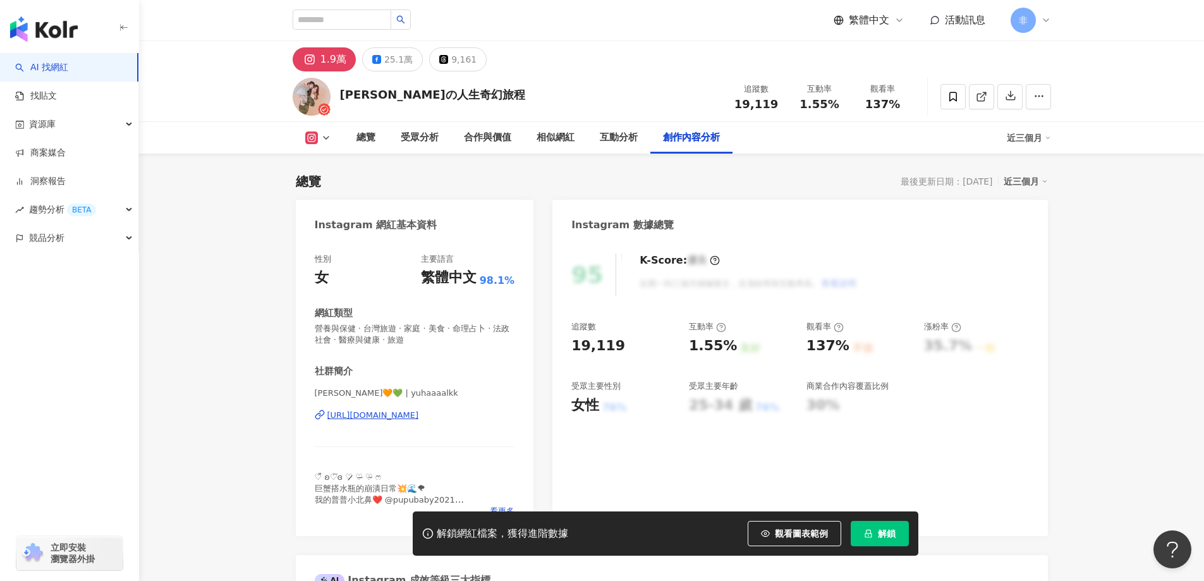
scroll to position [3867, 0]
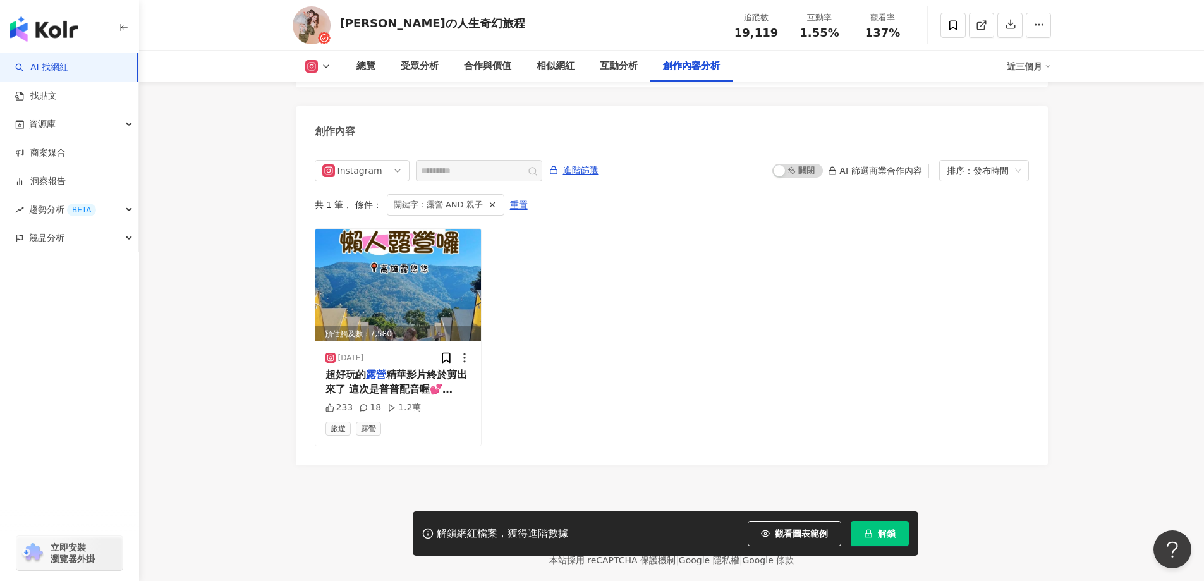
click at [672, 194] on div "共 1 筆 ， 條件： 關鍵字：露營 AND 親子 重置" at bounding box center [672, 204] width 714 height 21
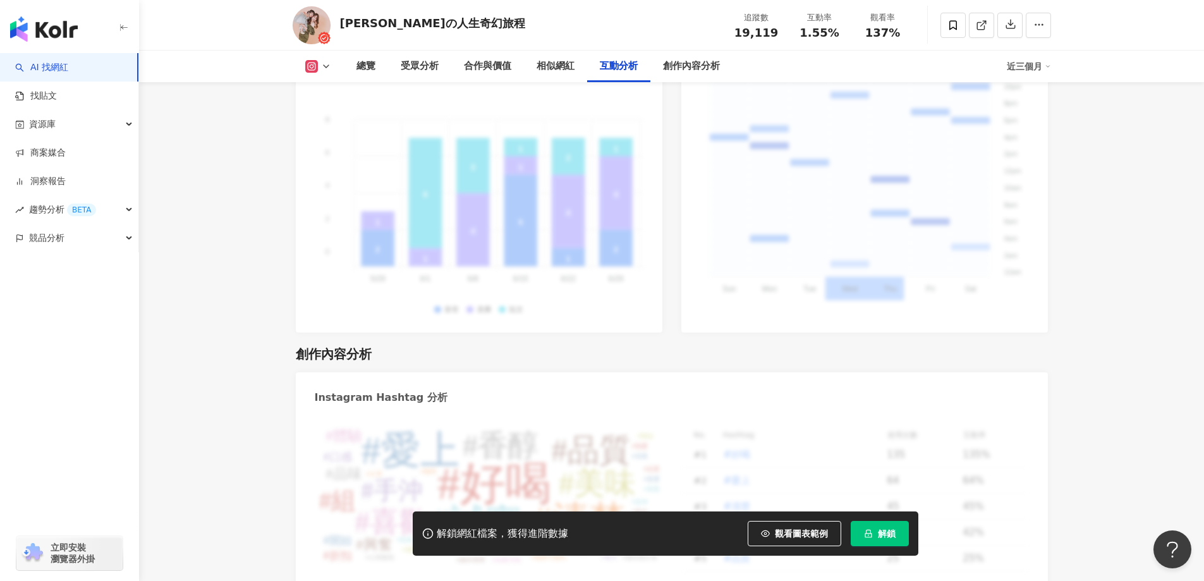
scroll to position [3362, 0]
click at [983, 33] on link at bounding box center [981, 25] width 25 height 25
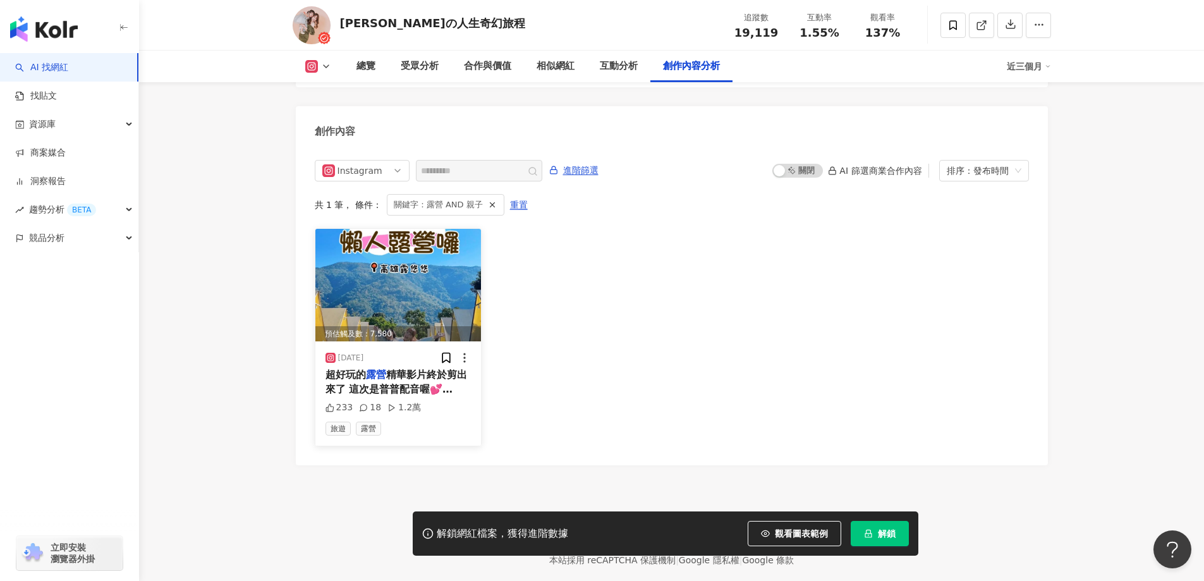
click at [410, 263] on img at bounding box center [398, 285] width 166 height 112
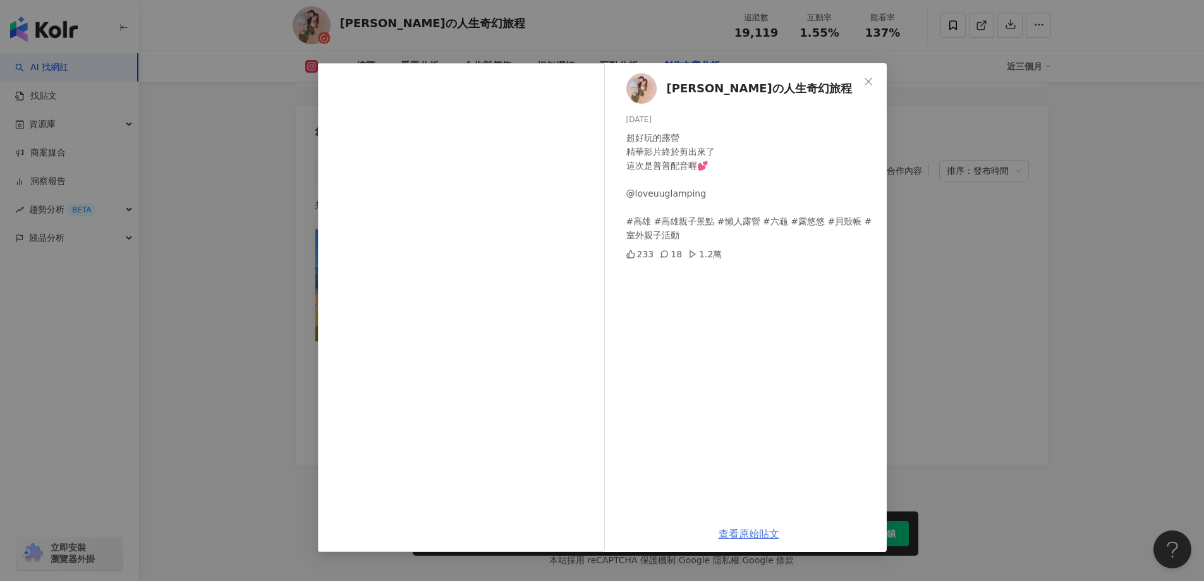
click at [743, 530] on link "查看原始貼文" at bounding box center [749, 534] width 61 height 12
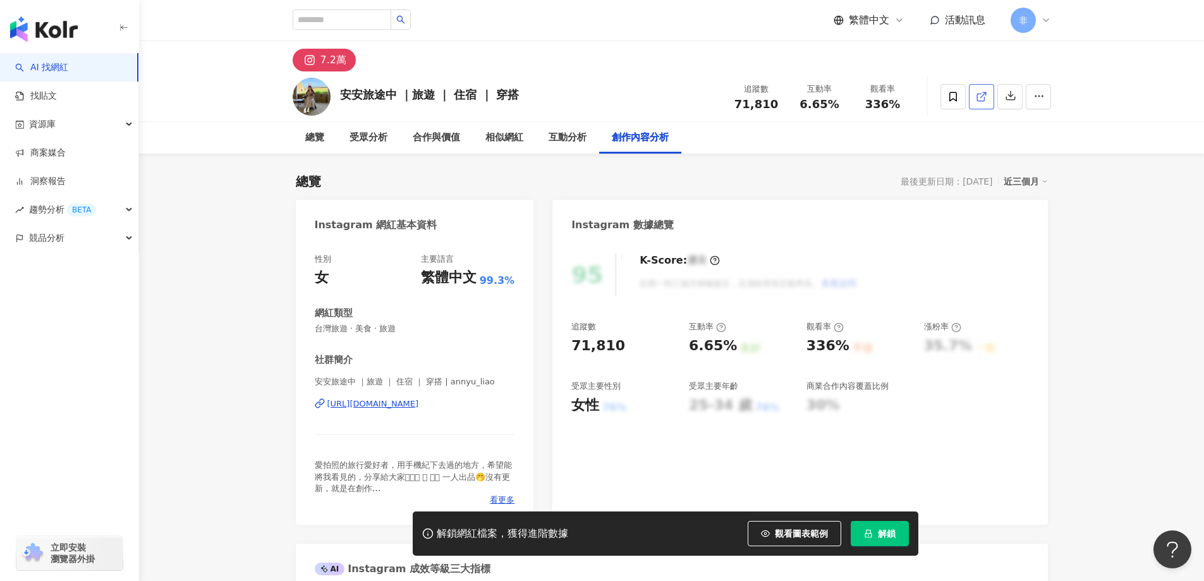
click at [974, 94] on link at bounding box center [981, 96] width 25 height 25
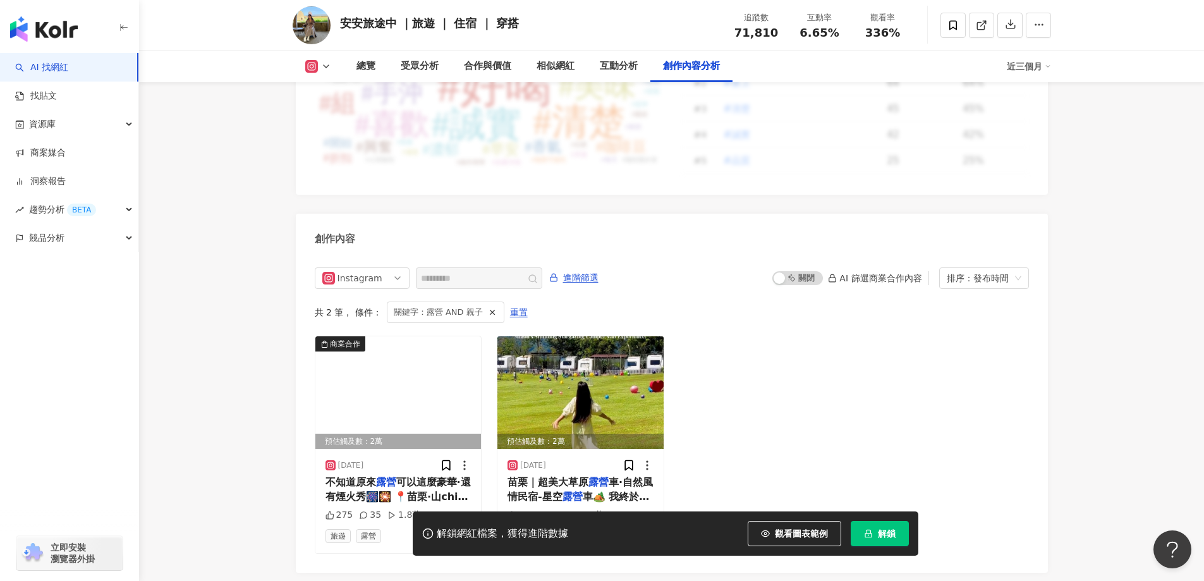
scroll to position [3884, 0]
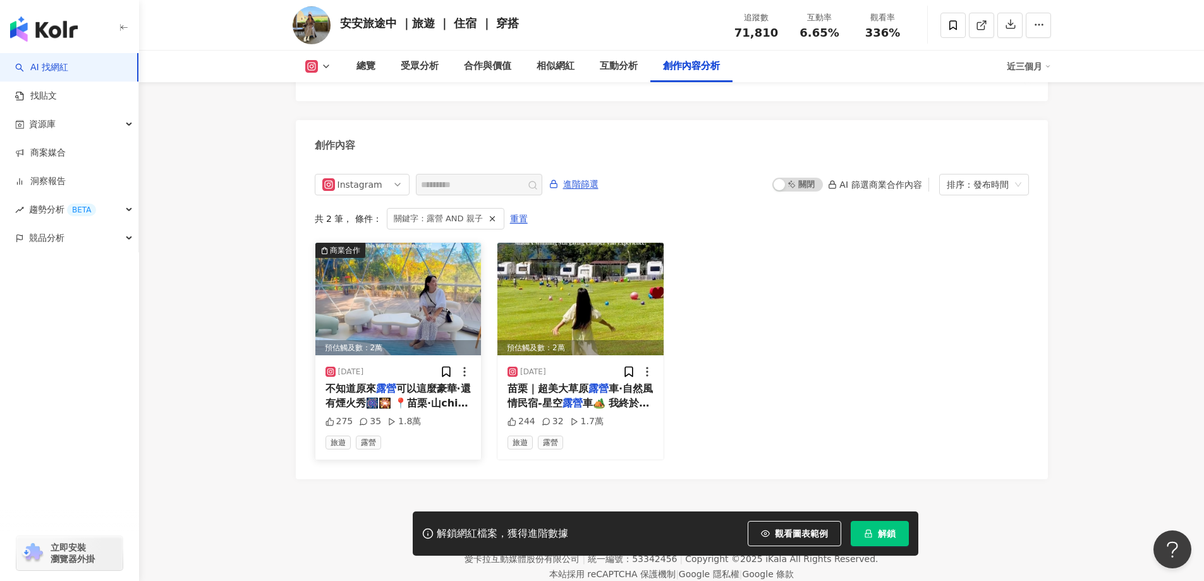
click at [400, 382] on span "可以這麼豪華·還有煙火秀🎆🎇 📍苗栗·山chill 整個園區從白天美到晚上 夜晚點燈超級美，很有聖誕氛圍！ 而且竟然有煙火秀！ 近距離看煙火真的太震撼了！ 一…" at bounding box center [397, 550] width 145 height 337
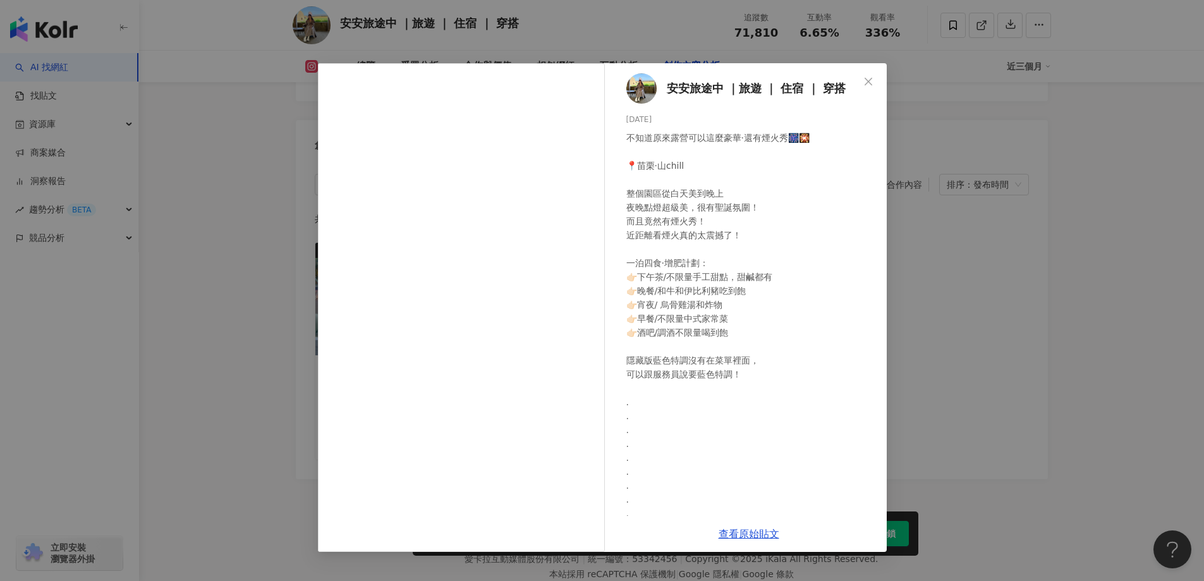
drag, startPoint x: 745, startPoint y: 532, endPoint x: 832, endPoint y: 367, distance: 187.1
click at [832, 367] on div "不知道原來露營可以這麼豪華·還有煙火秀🎆🎇 📍苗栗·山chill 整個園區從白天美到晚上 夜晚點燈超級美，很有聖誕氛圍！ 而且竟然有煙火秀！ 近距離看煙火真的…" at bounding box center [751, 416] width 250 height 570
click at [985, 309] on div "安安旅途中 ｜旅遊 ｜ 住宿 ｜ 穿搭 2024/11/30 不知道原來露營可以這麼豪華·還有煙火秀🎆🎇 📍苗栗·山chill 整個園區從白天美到晚上 夜晚點…" at bounding box center [602, 290] width 1204 height 581
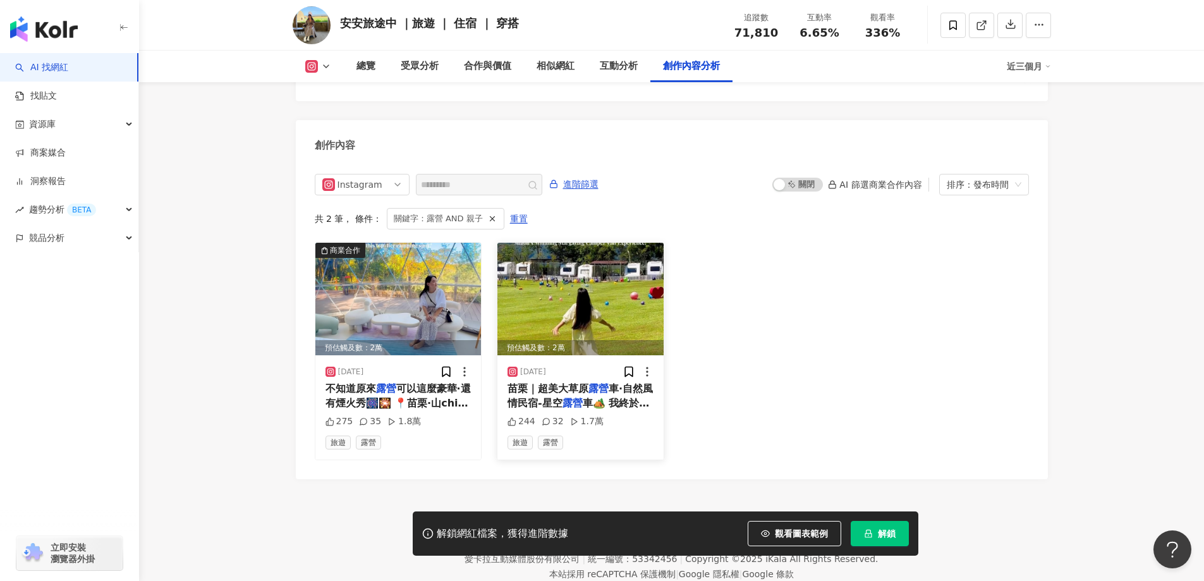
click at [568, 382] on span "車·自然風情民宿-星空" at bounding box center [579, 395] width 145 height 26
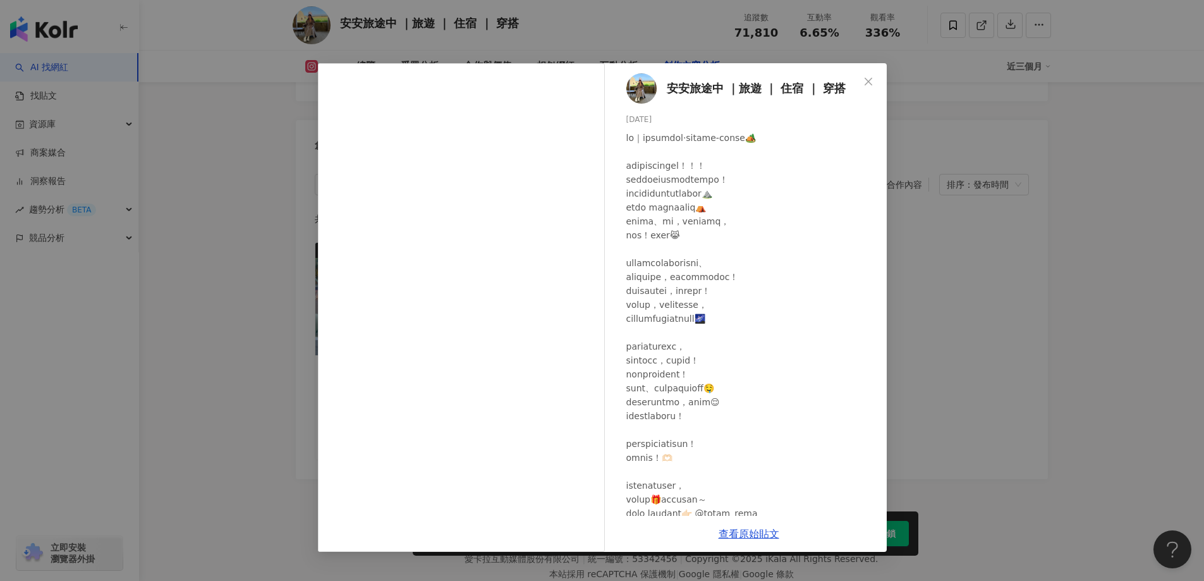
click at [1040, 169] on div "安安旅途中 ｜旅遊 ｜ 住宿 ｜ 穿搭 2024/9/20 244 32 1.7萬 查看原始貼文" at bounding box center [602, 290] width 1204 height 581
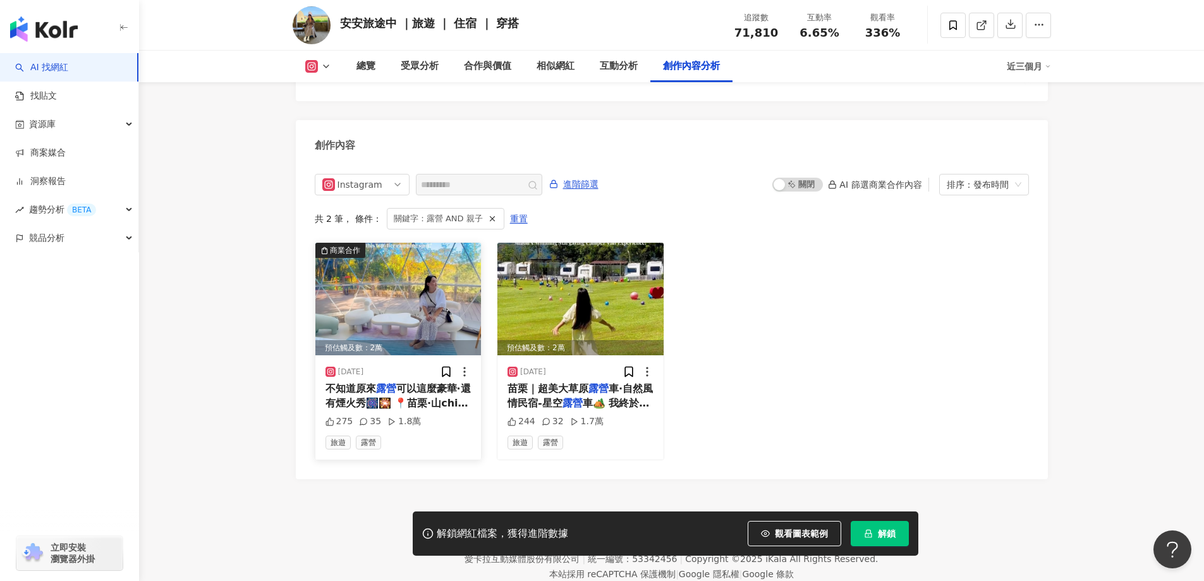
click at [409, 269] on img at bounding box center [398, 299] width 166 height 112
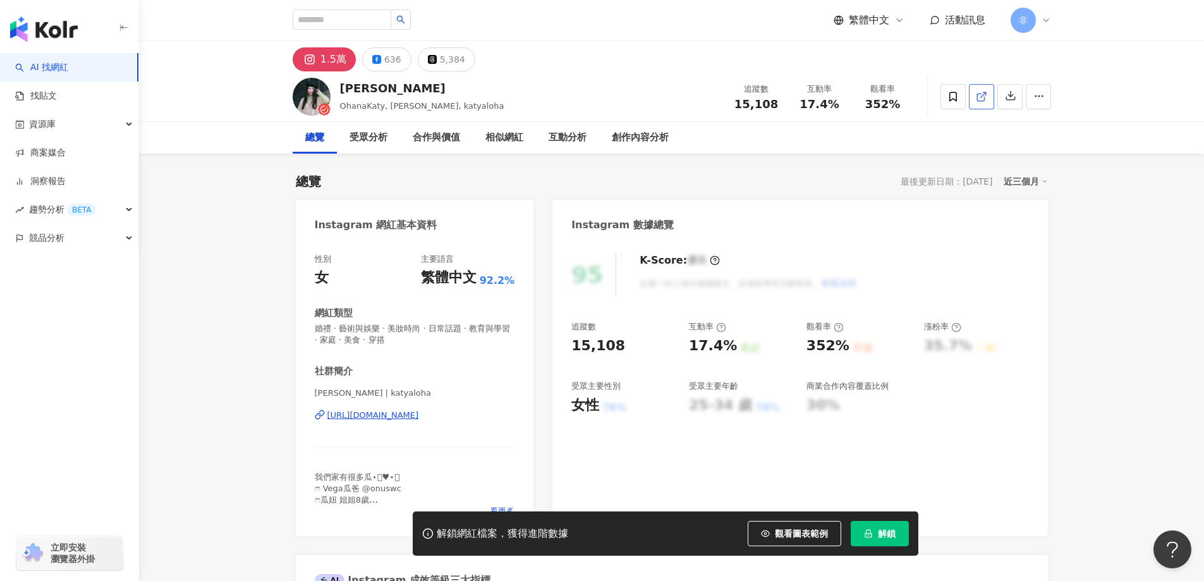
click at [984, 95] on icon at bounding box center [981, 96] width 11 height 11
